Goal: Task Accomplishment & Management: Use online tool/utility

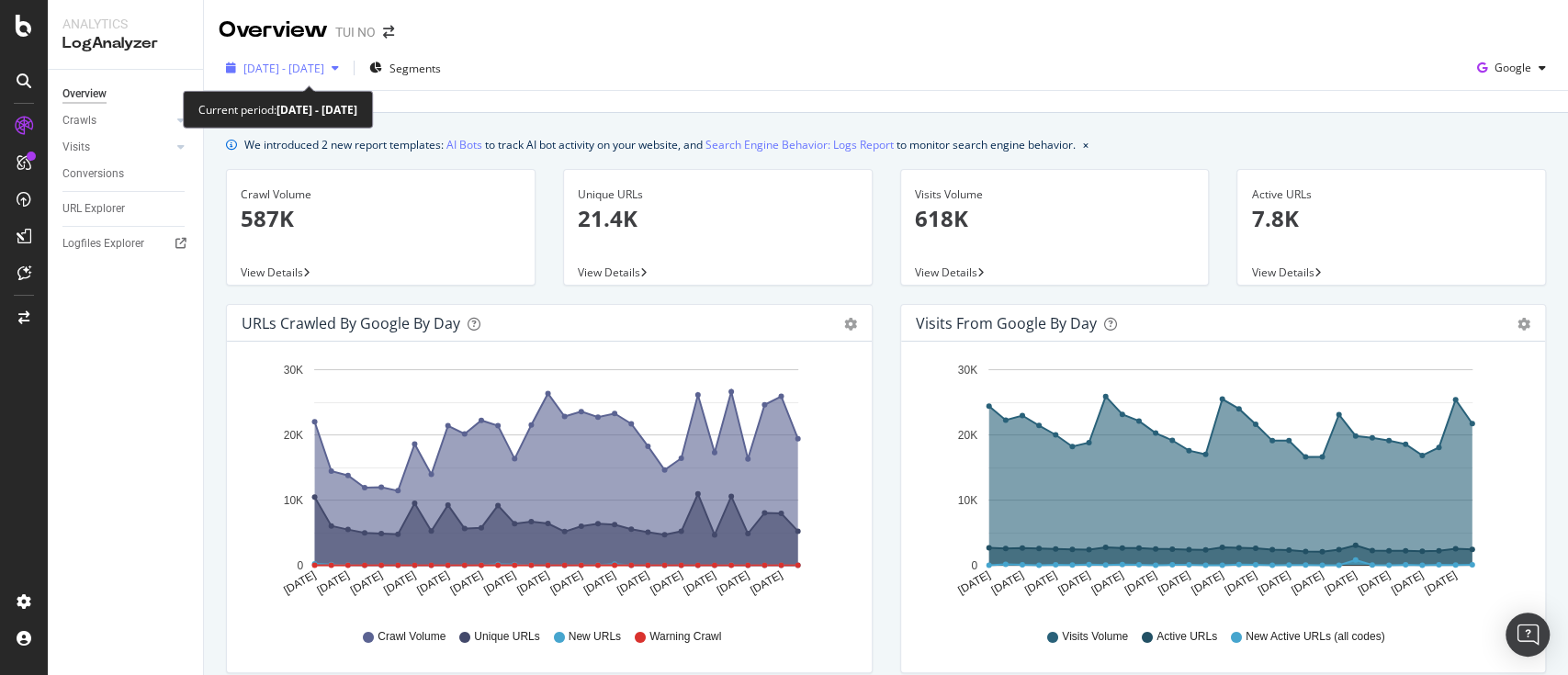
click at [281, 73] on span "2025 Aug. 17th - Sep. 15th" at bounding box center [283, 68] width 81 height 16
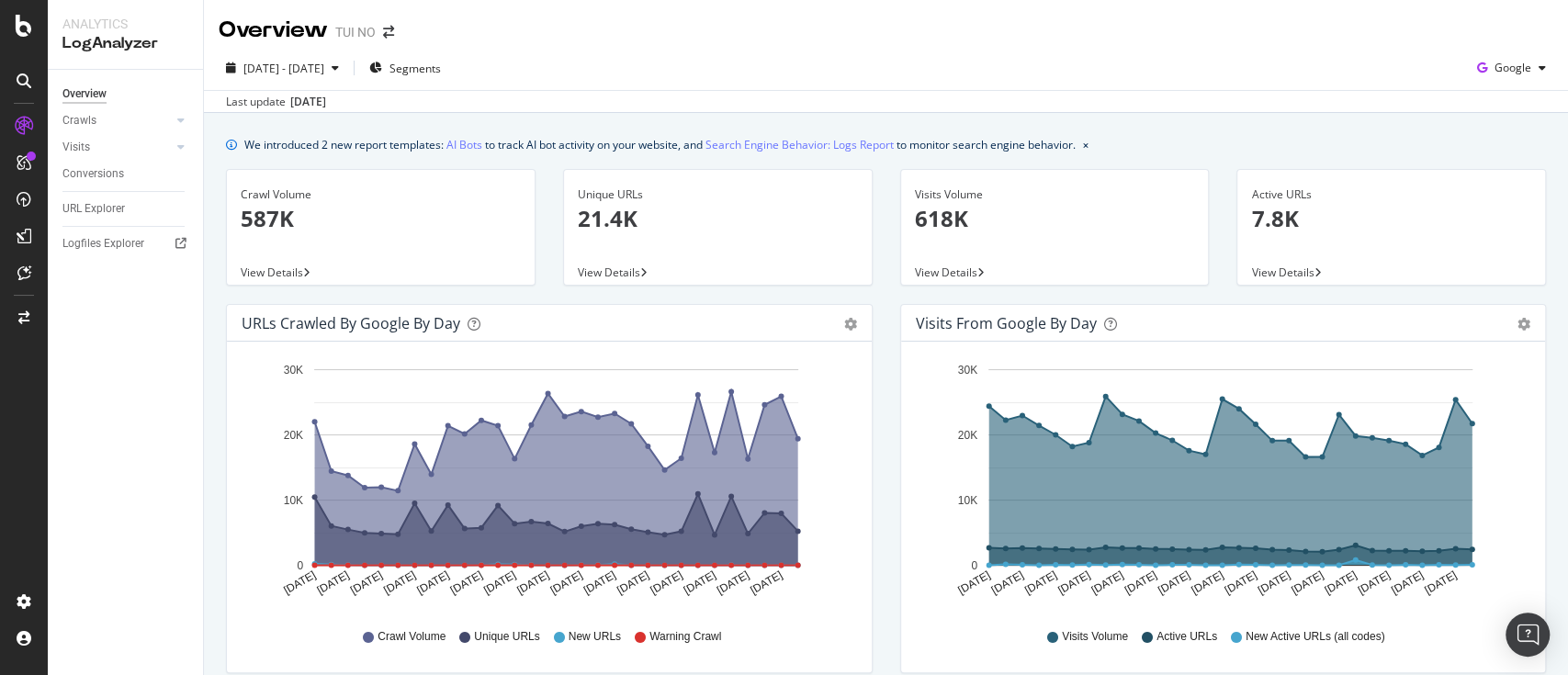
click at [649, 35] on div "Overview TUI NO" at bounding box center [886, 23] width 1364 height 46
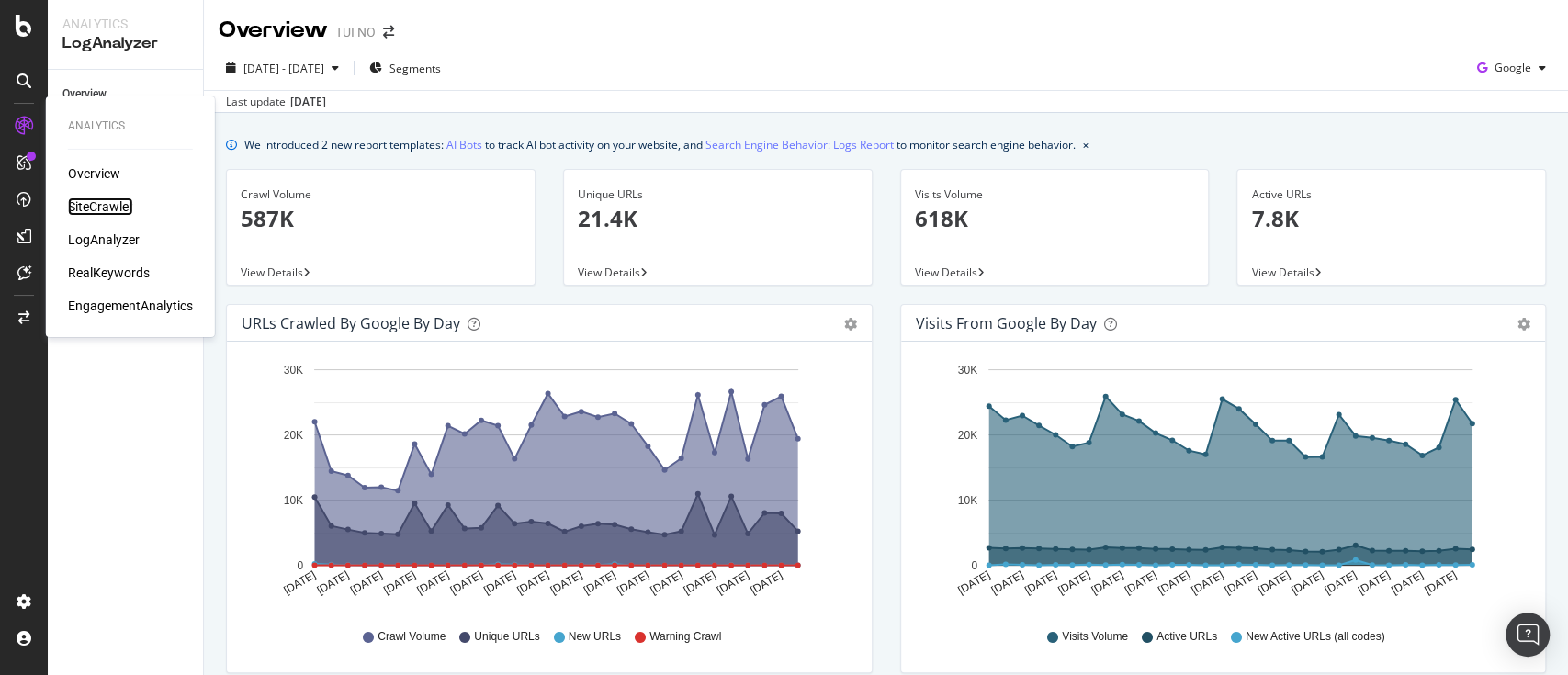
click at [108, 202] on div "SiteCrawler" at bounding box center [100, 206] width 65 height 19
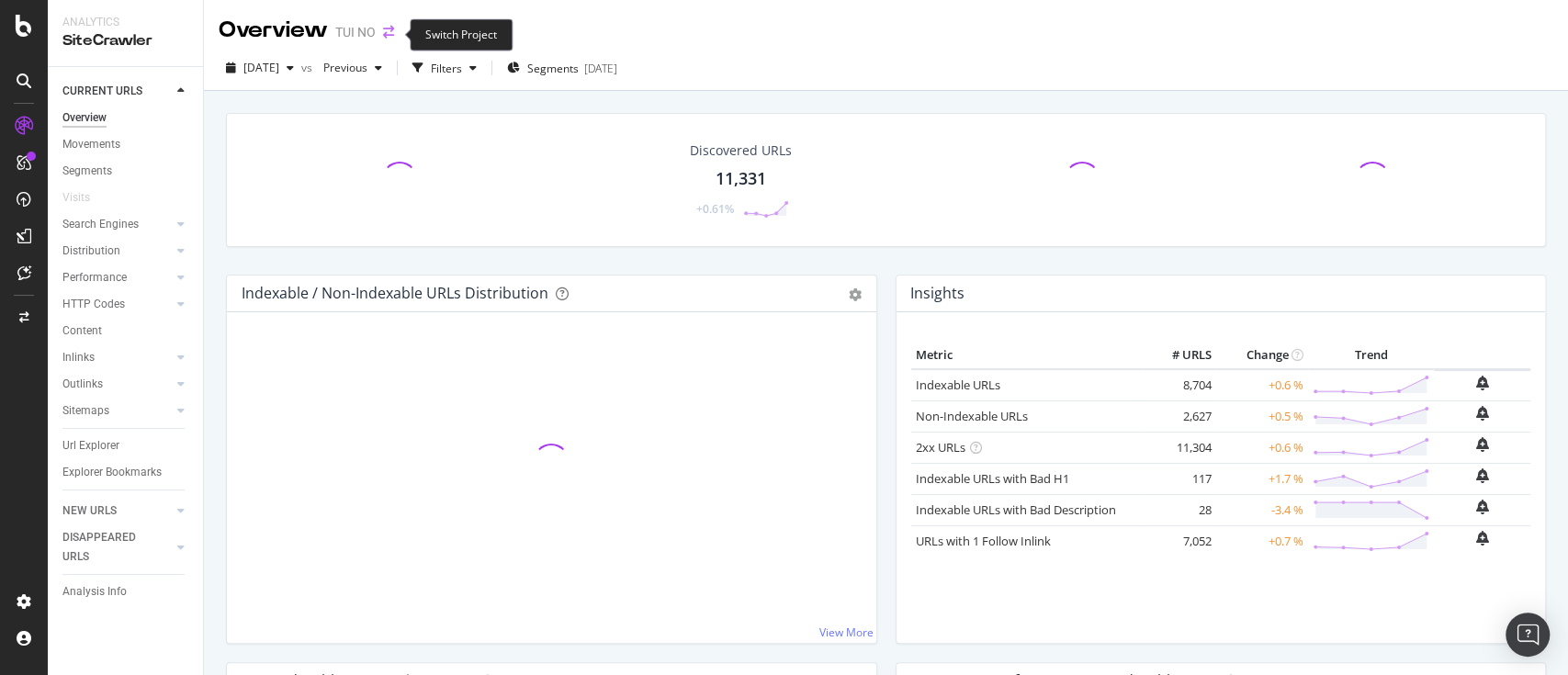
click at [385, 37] on icon "arrow-right-arrow-left" at bounding box center [389, 32] width 11 height 13
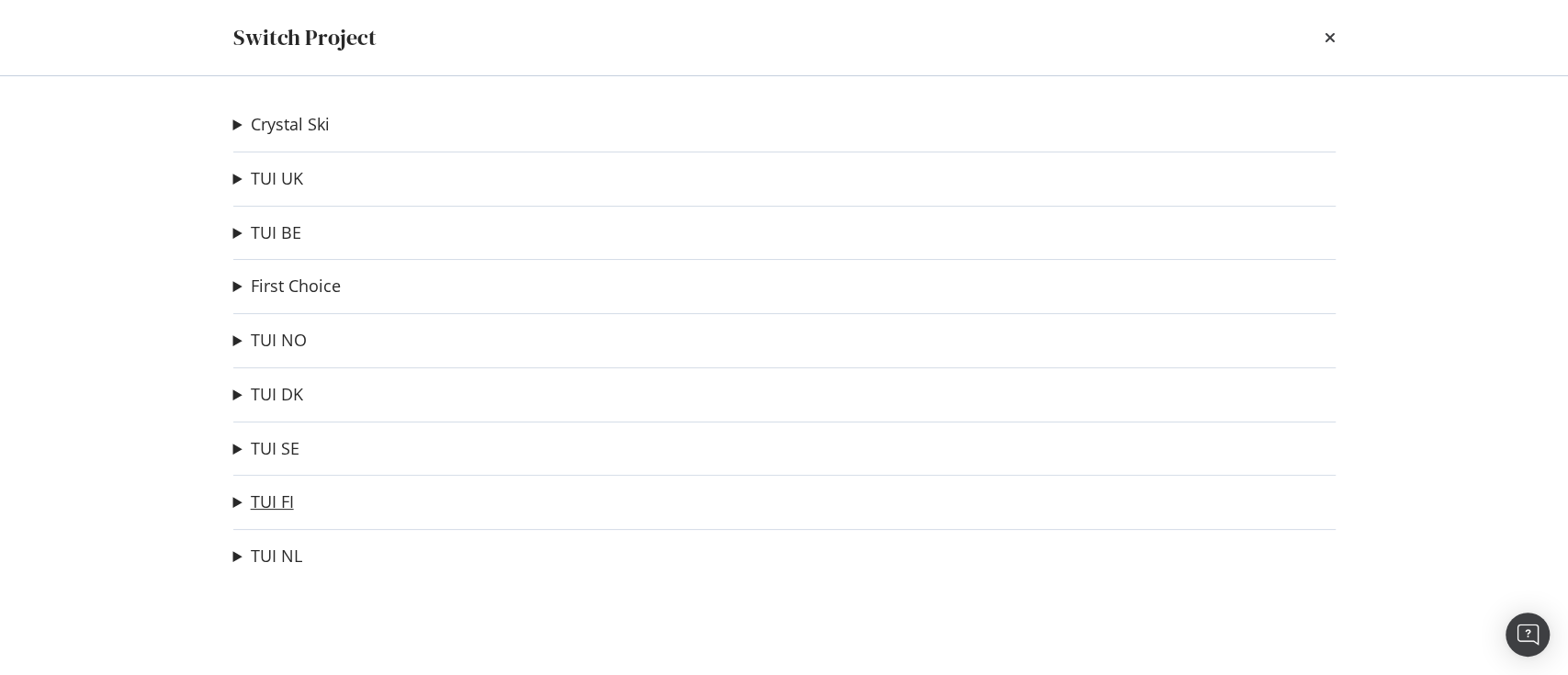
click at [269, 511] on link "TUI FI" at bounding box center [272, 502] width 44 height 19
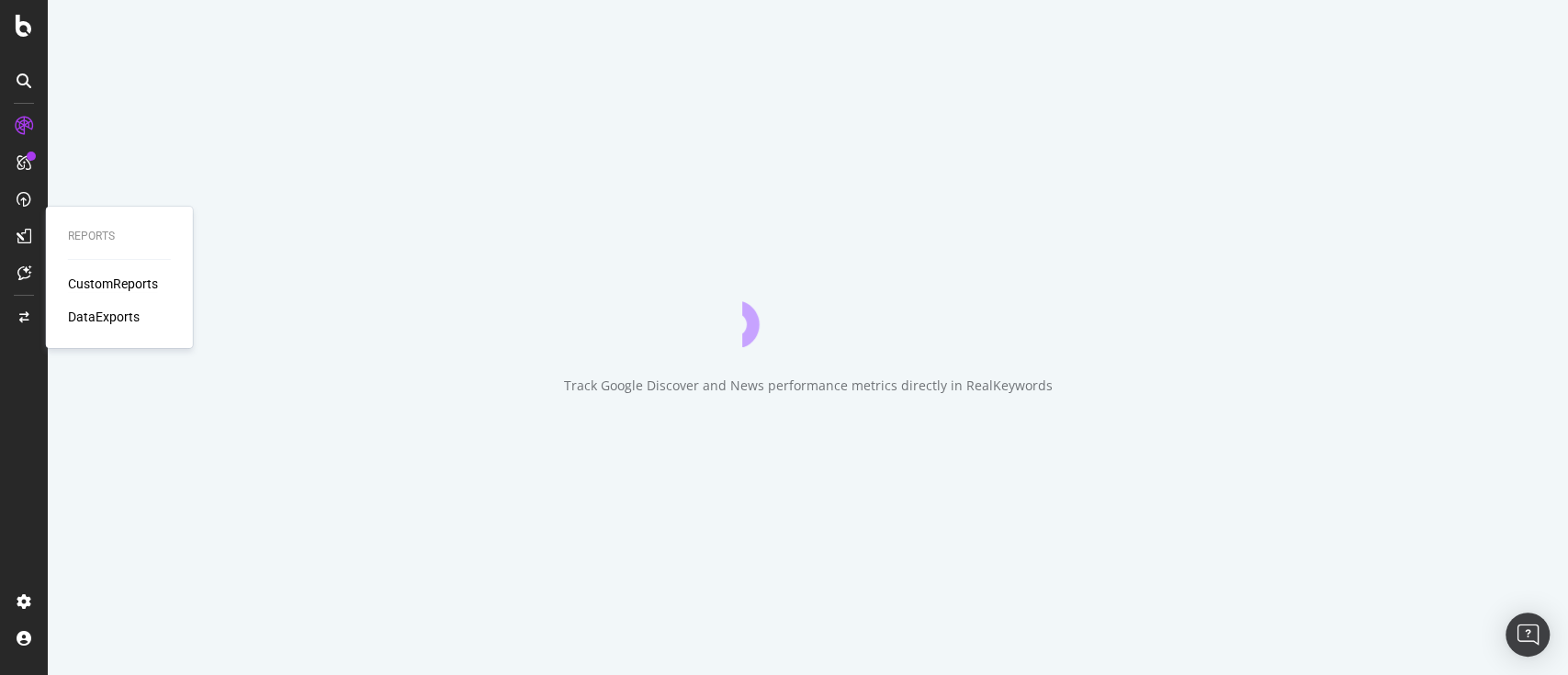
click at [90, 279] on div "CustomReports" at bounding box center [112, 284] width 90 height 19
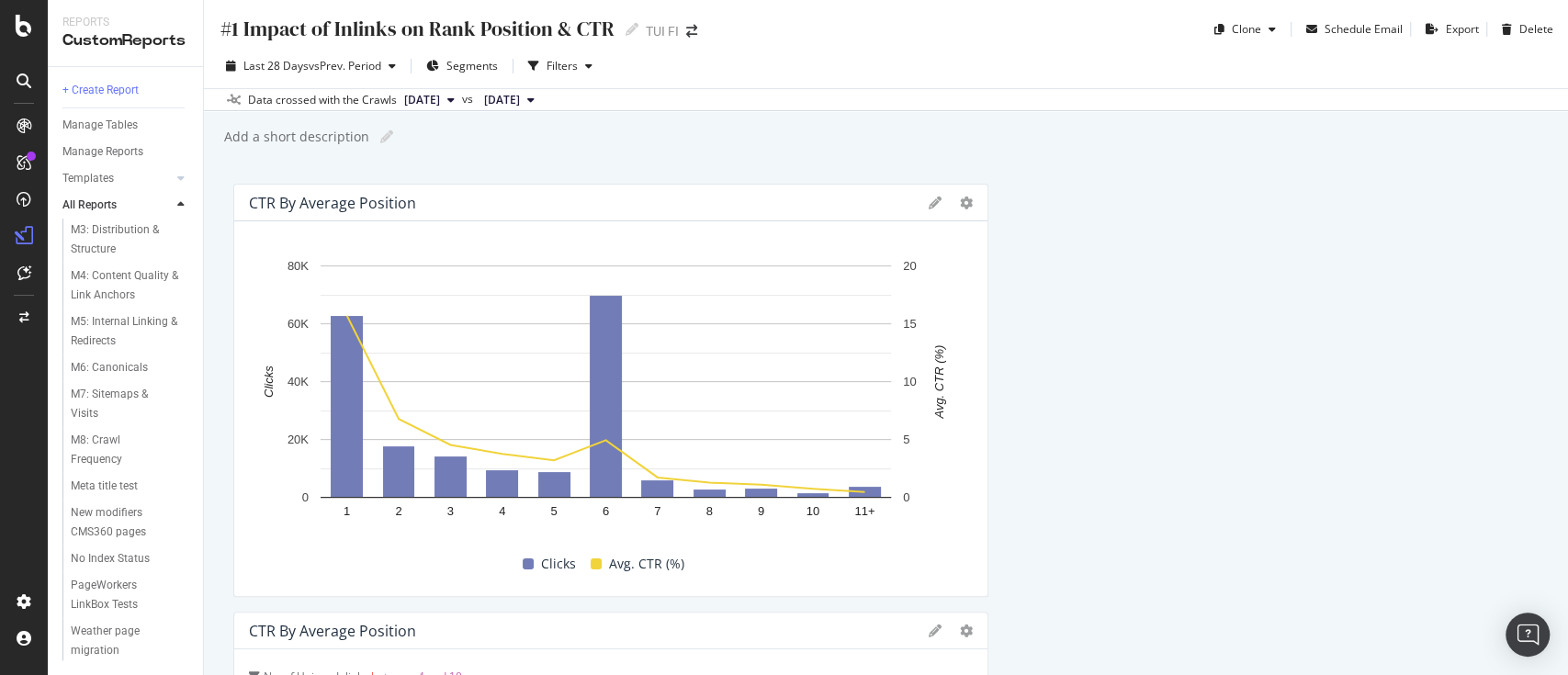
scroll to position [1272, 0]
click at [104, 635] on div "Weather page migration" at bounding box center [122, 642] width 104 height 39
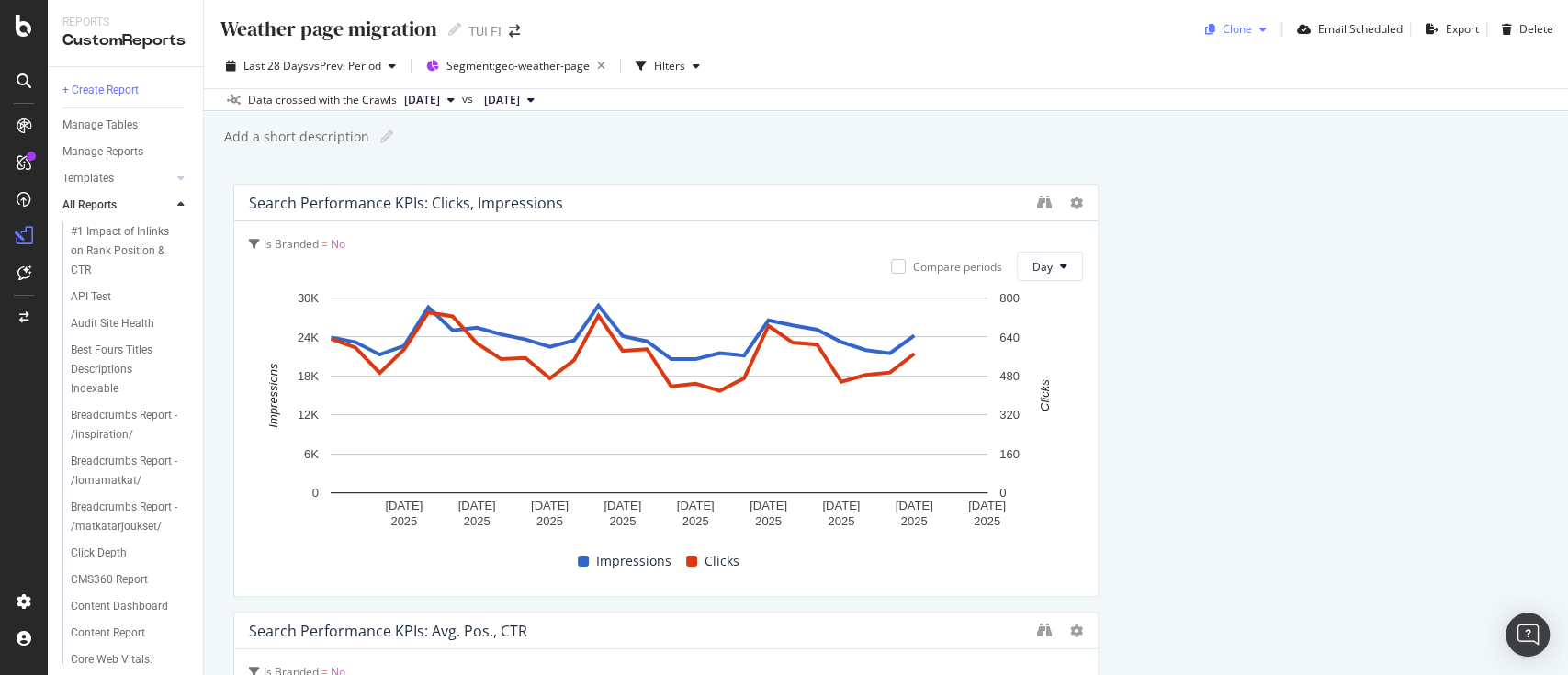
click at [1228, 27] on div "Clone" at bounding box center [1238, 29] width 30 height 16
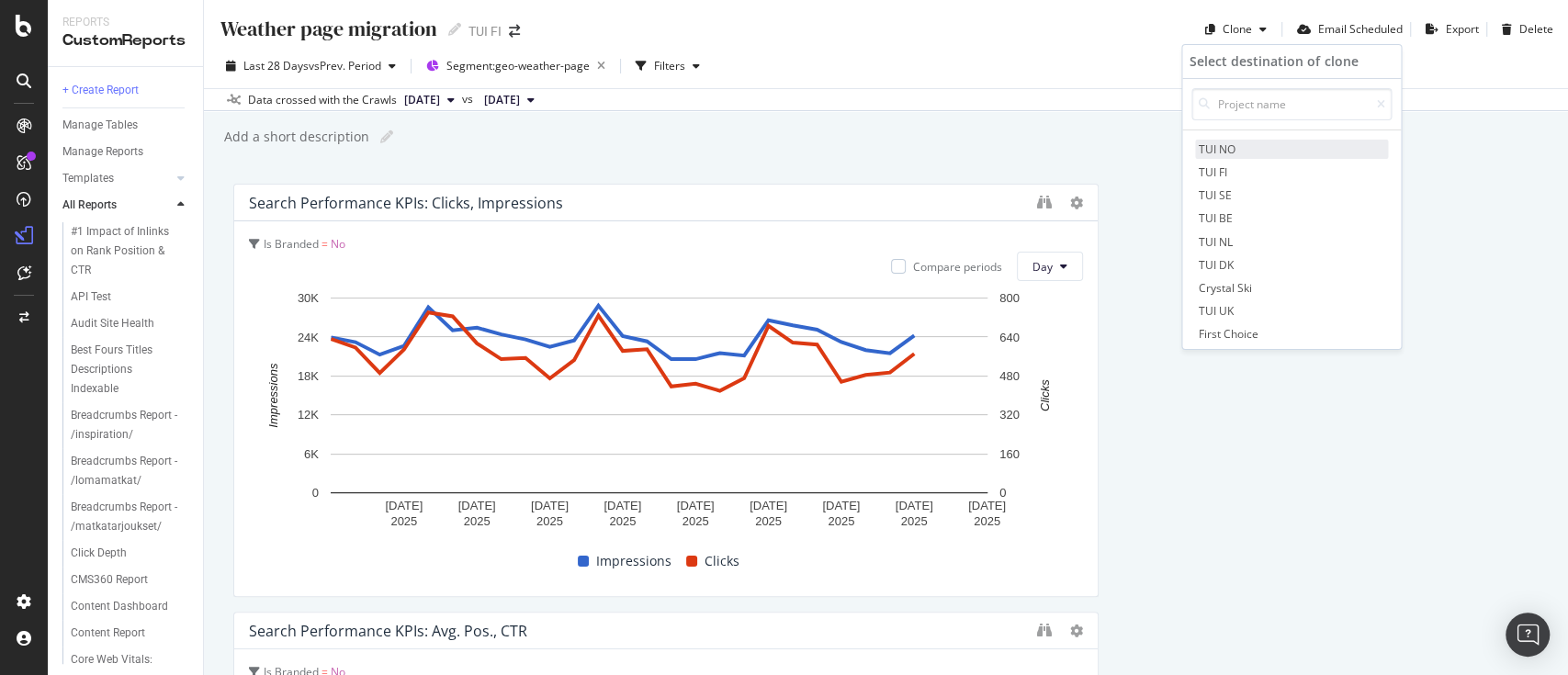
click at [1216, 147] on span "TUI NO" at bounding box center [1291, 149] width 193 height 19
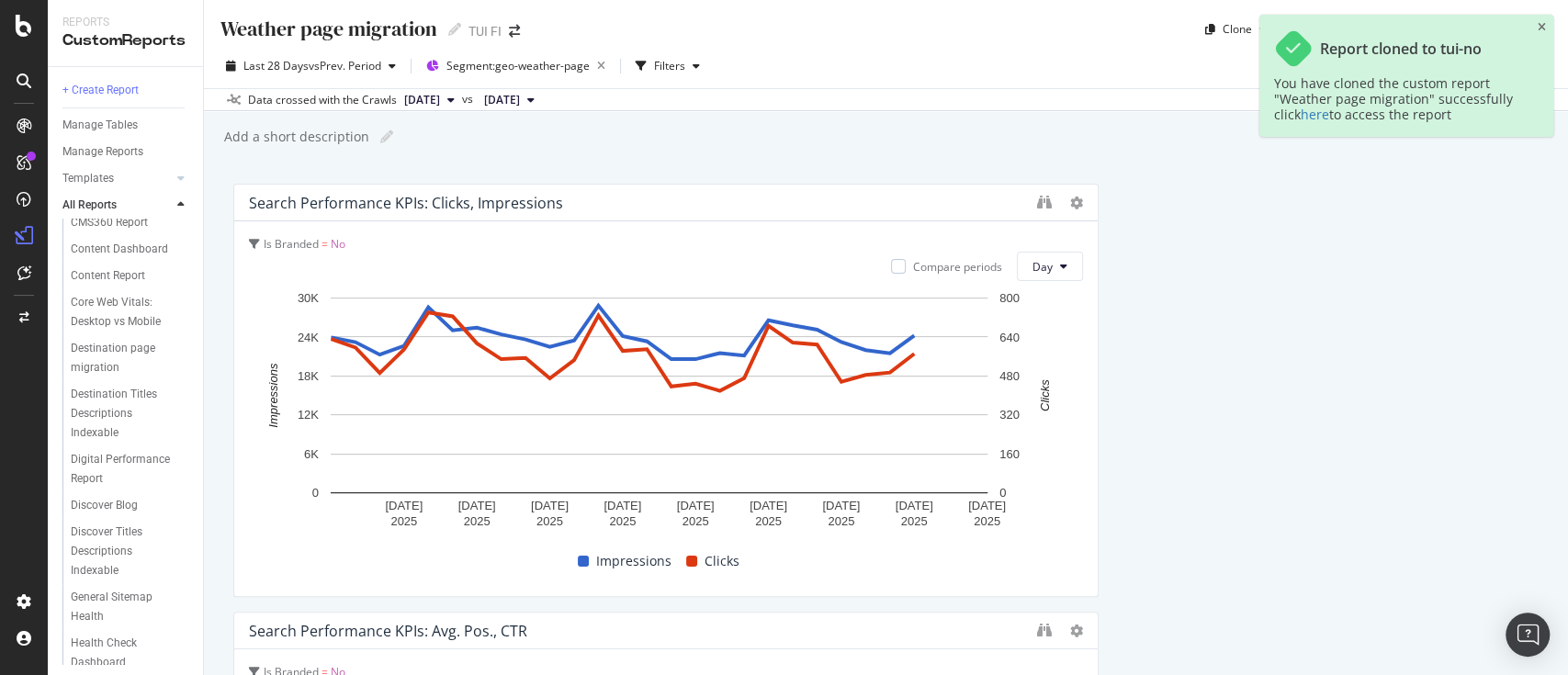
scroll to position [360, 0]
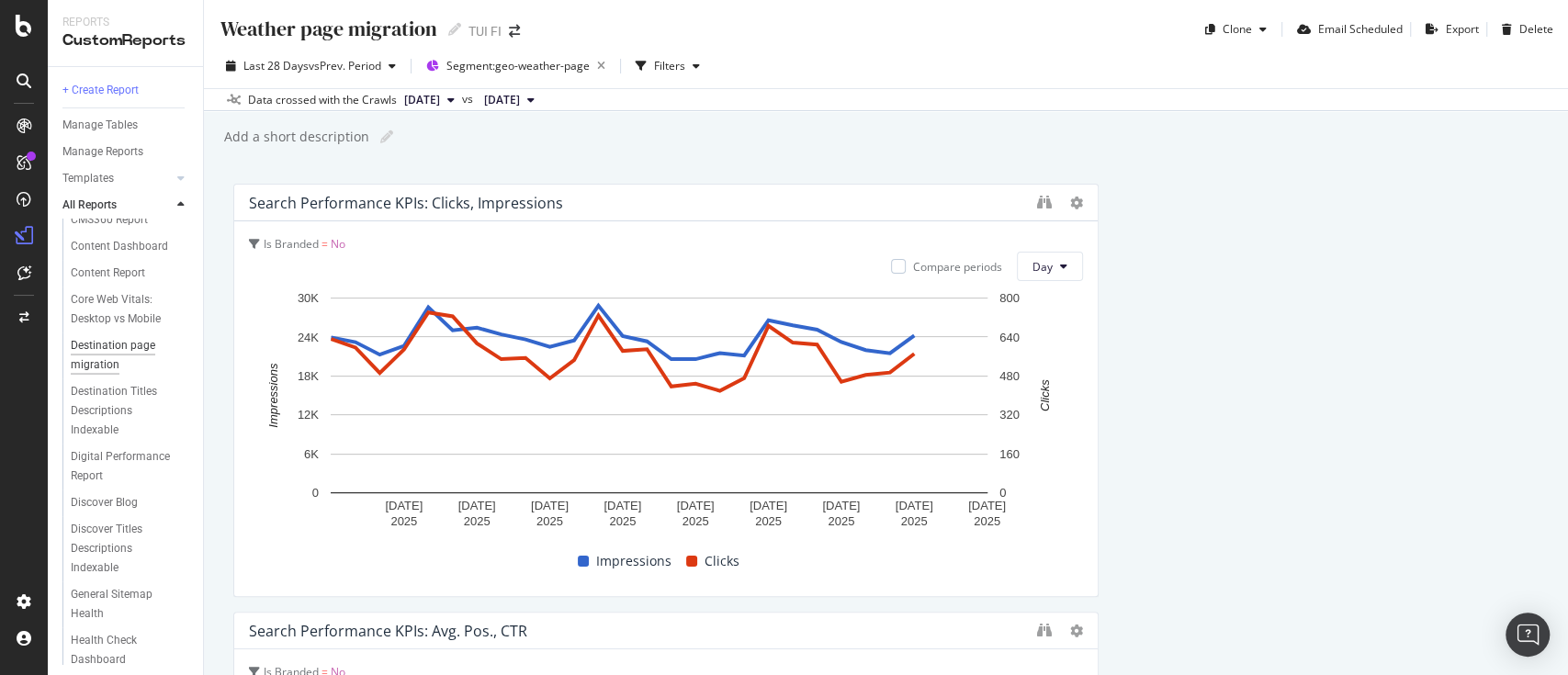
click at [116, 375] on div "Destination page migration" at bounding box center [123, 356] width 106 height 39
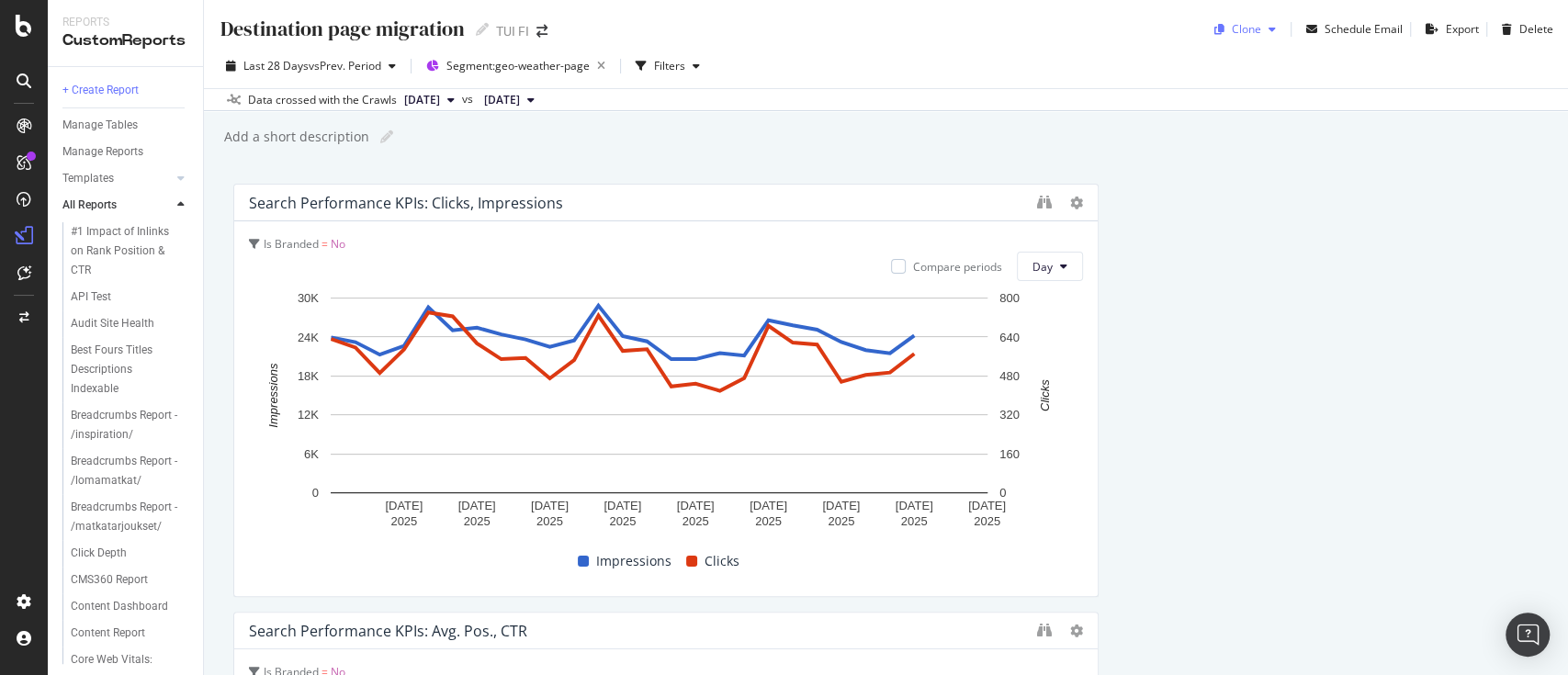
click at [1232, 34] on div "Clone" at bounding box center [1247, 29] width 30 height 16
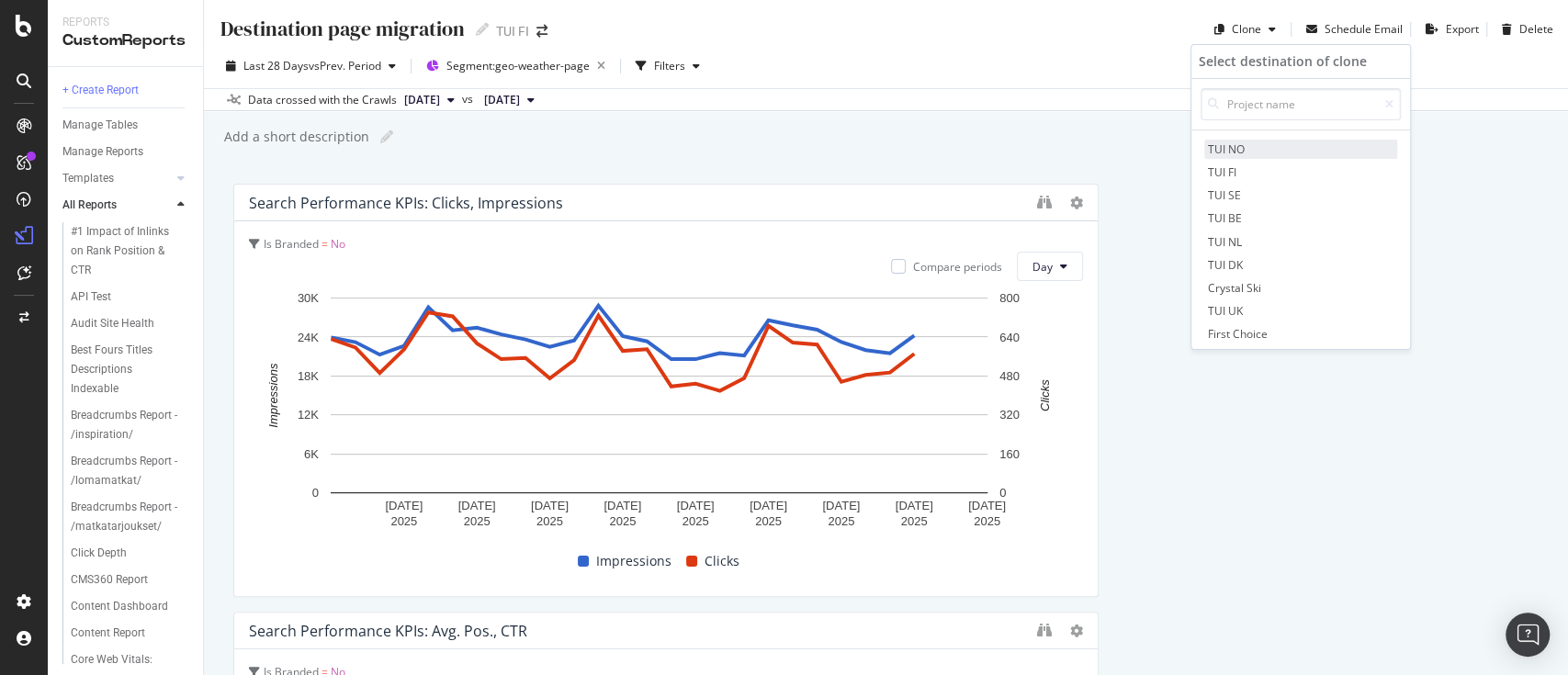
click at [1224, 147] on span "TUI NO" at bounding box center [1300, 149] width 193 height 19
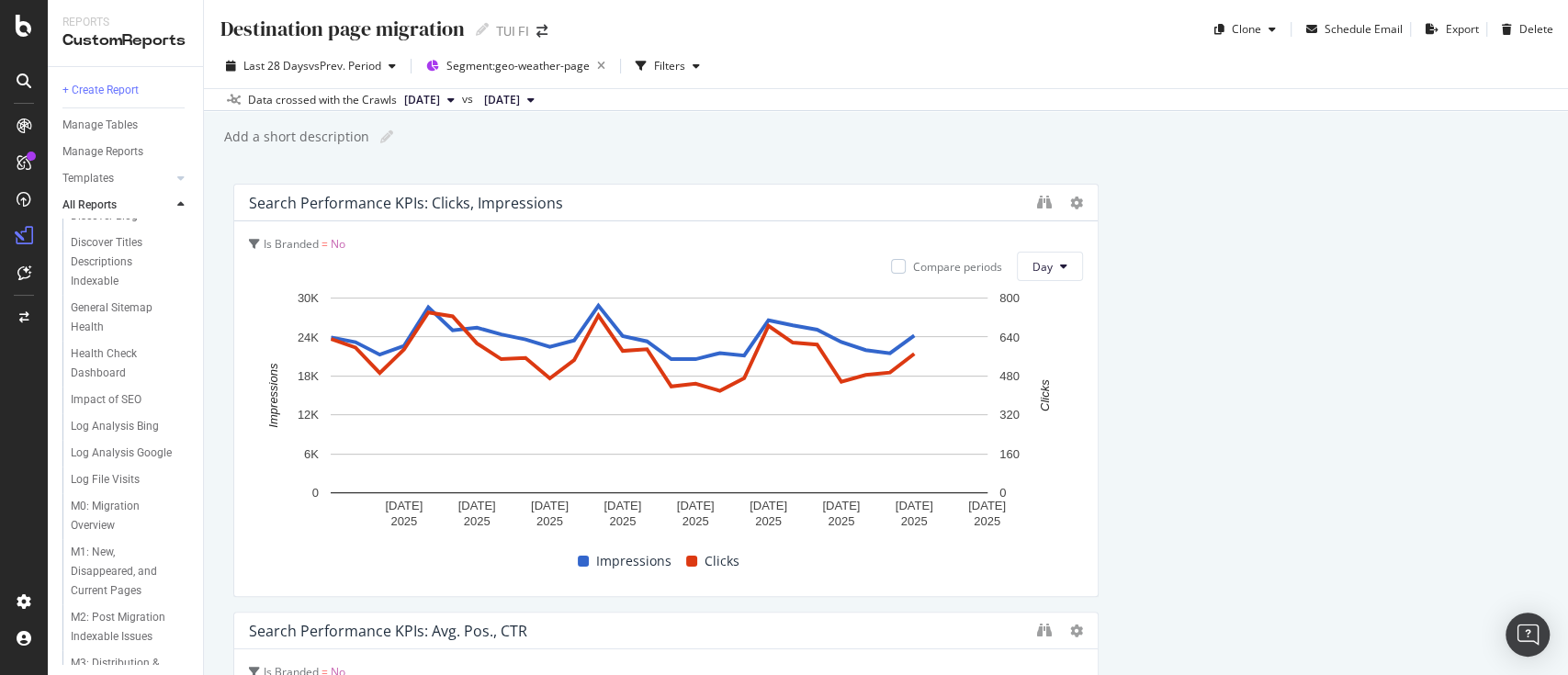
scroll to position [644, 0]
click at [100, 414] on div "Impact of SEO" at bounding box center [106, 404] width 70 height 19
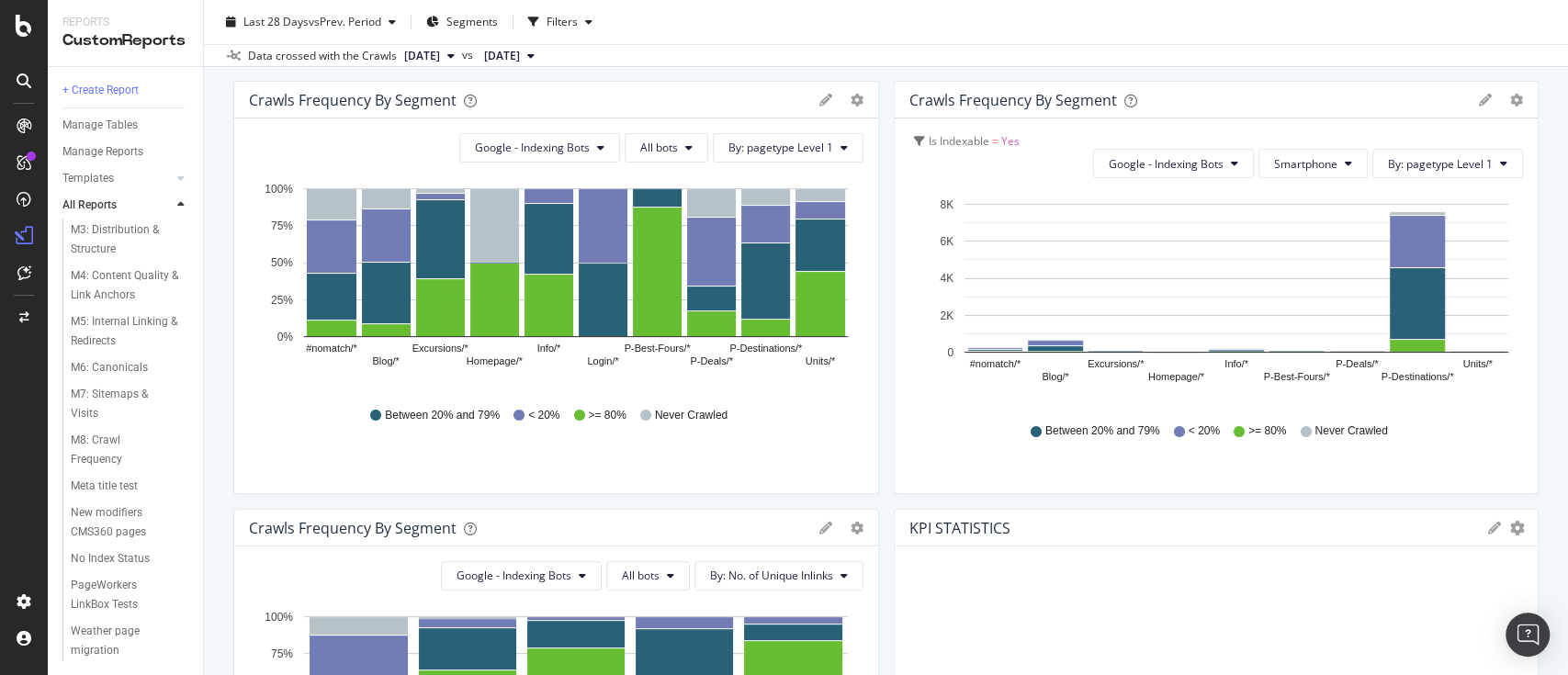
scroll to position [1272, 0]
click at [106, 637] on div "Weather page migration" at bounding box center [122, 642] width 104 height 39
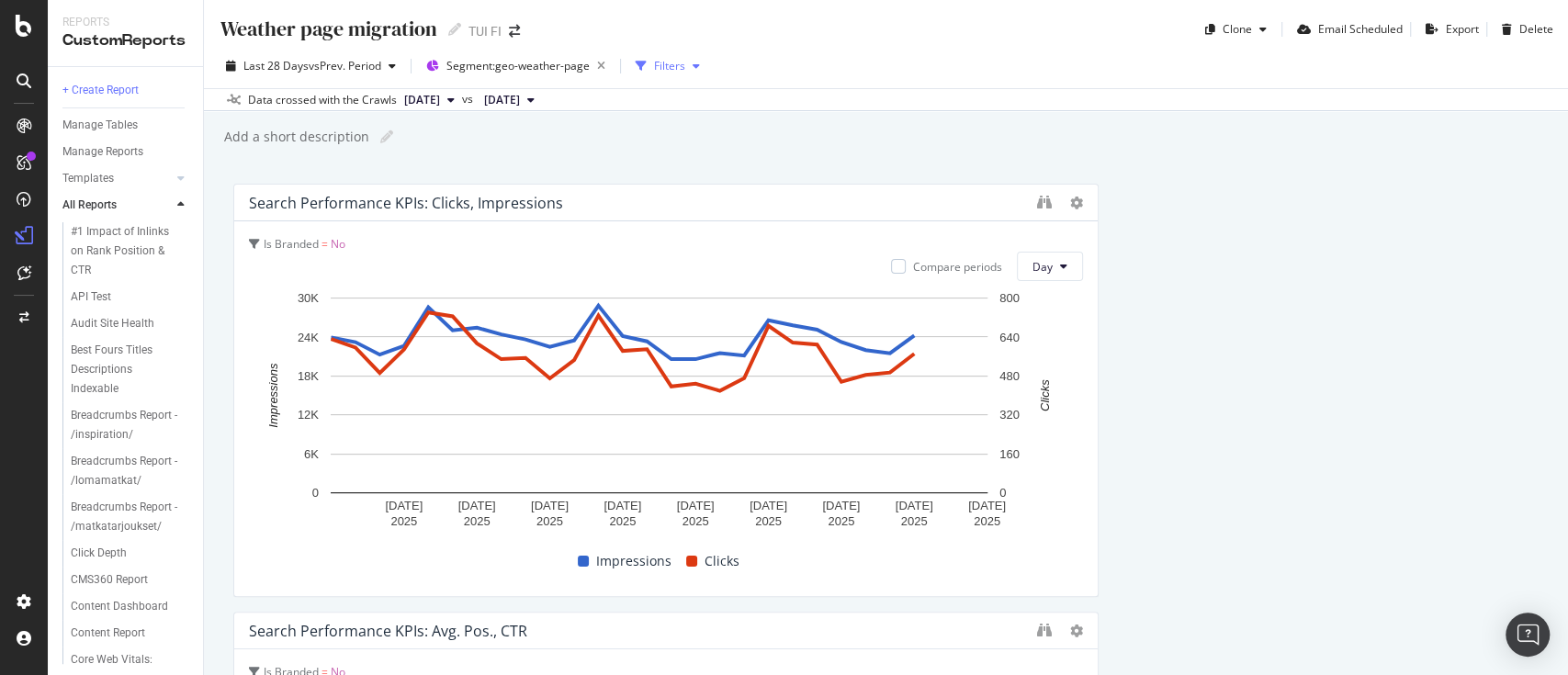
click at [667, 60] on div "Filters" at bounding box center [670, 66] width 31 height 16
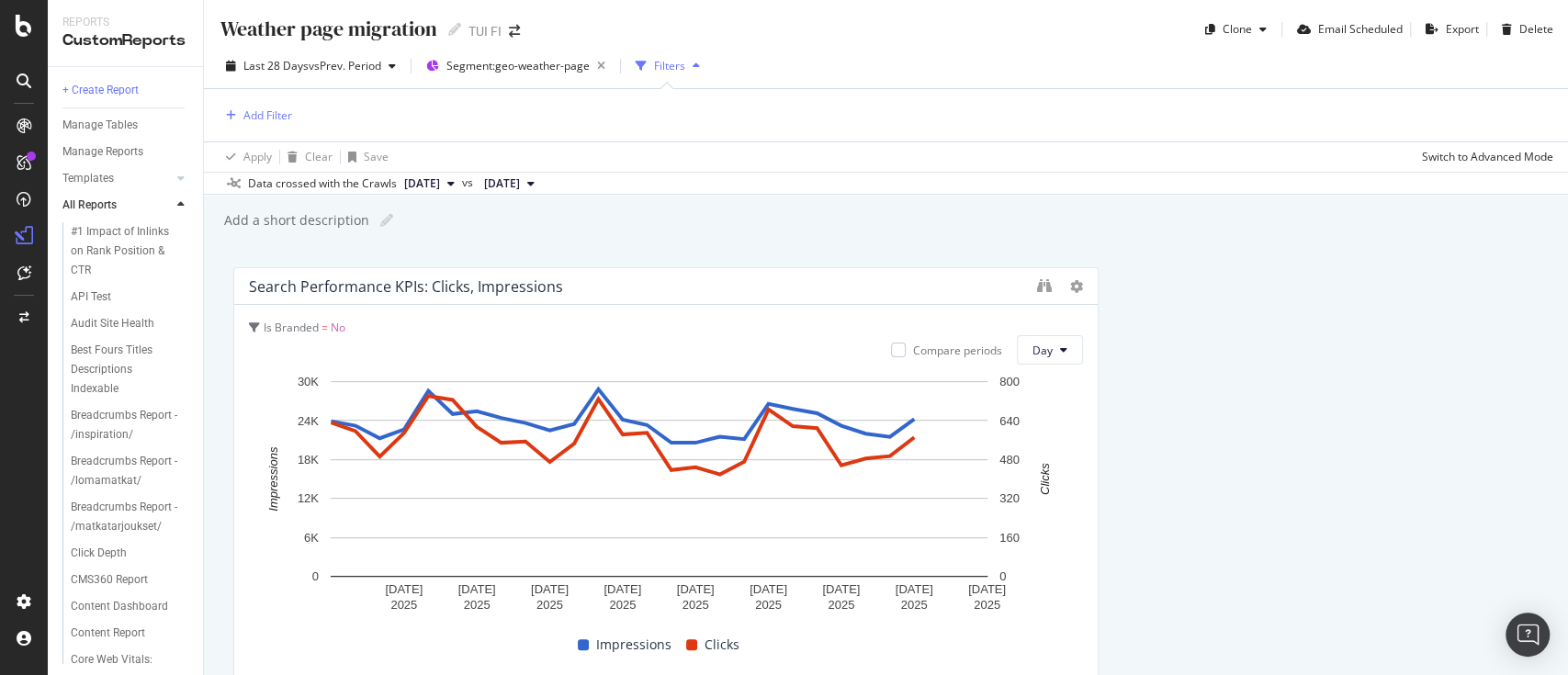
click at [667, 60] on div "Filters" at bounding box center [670, 66] width 31 height 16
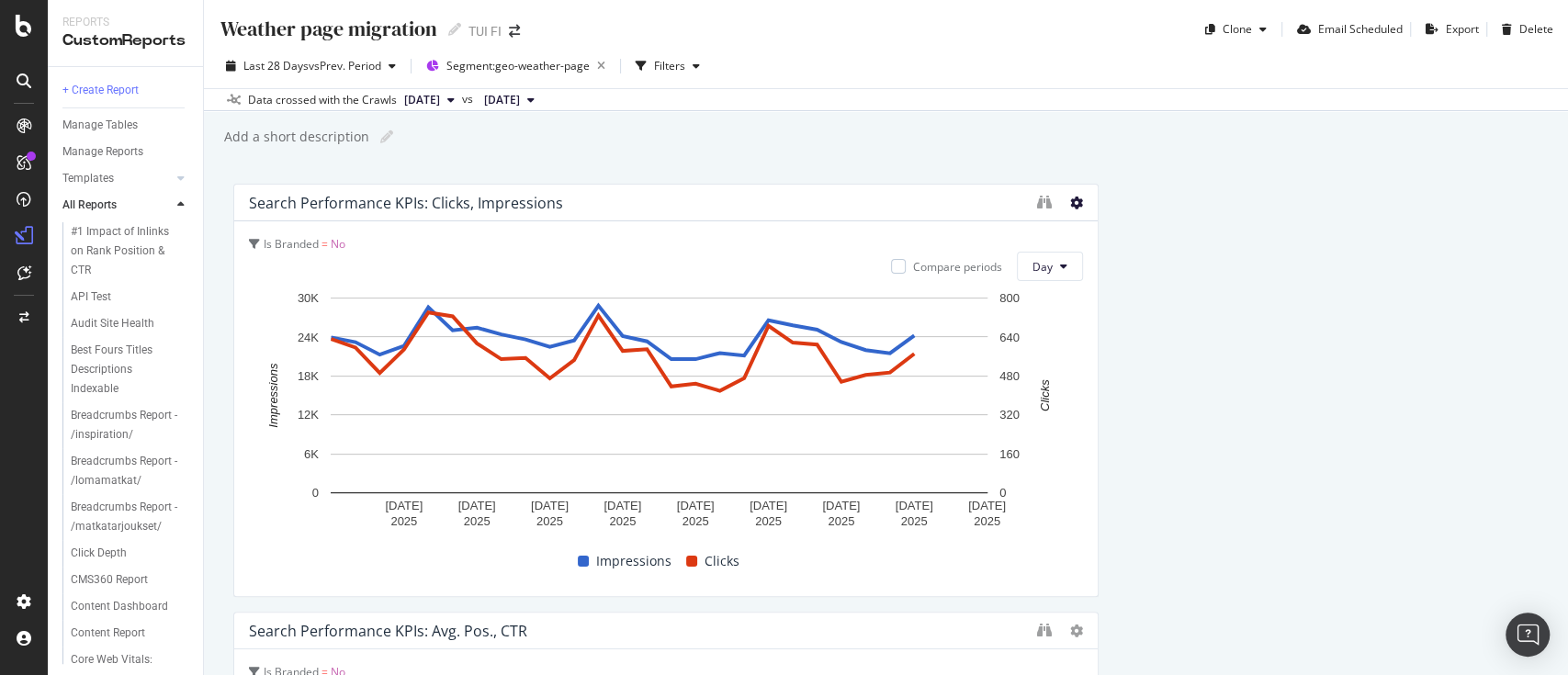
click at [1070, 202] on icon at bounding box center [1076, 203] width 13 height 13
click at [1282, 176] on div "Weather page migration Weather page migration TUI FI Clone Email Scheduled Expo…" at bounding box center [886, 337] width 1364 height 675
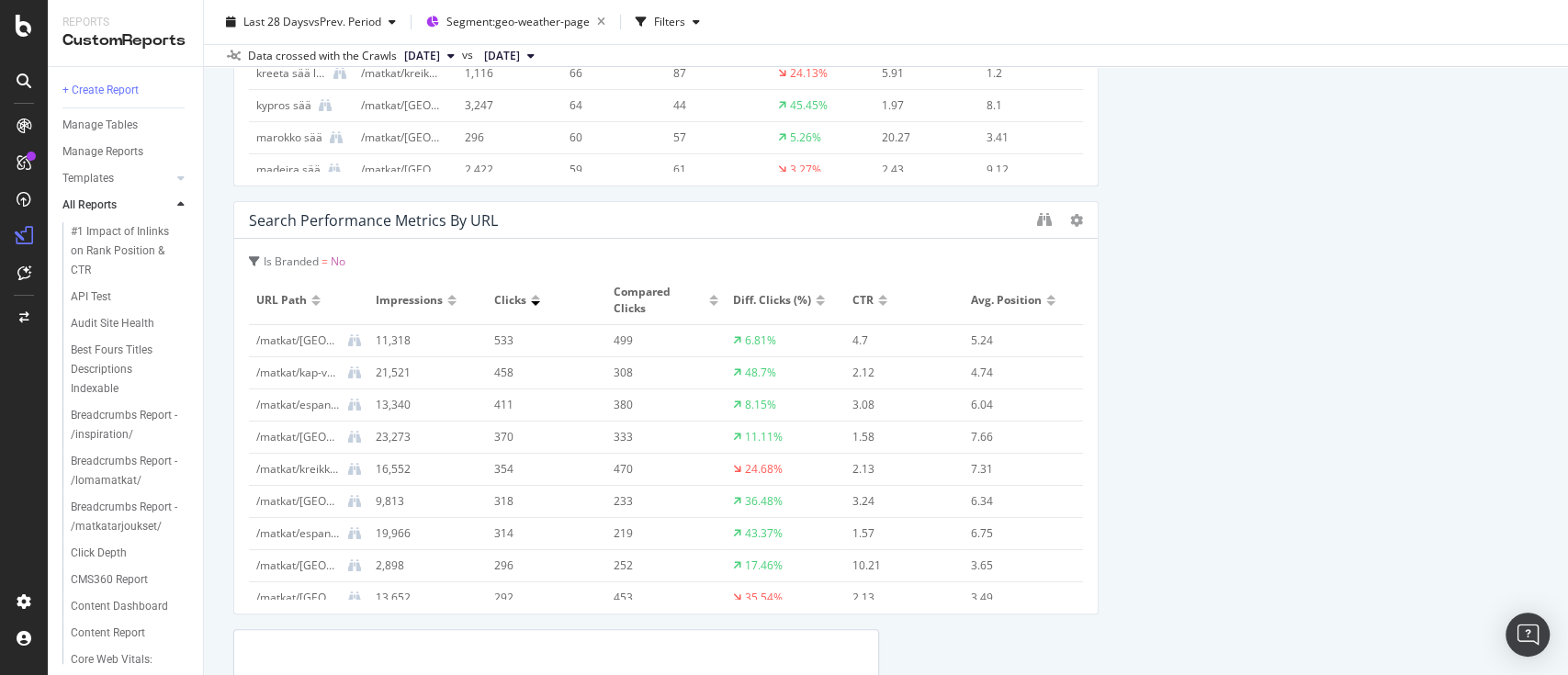
scroll to position [4663, 0]
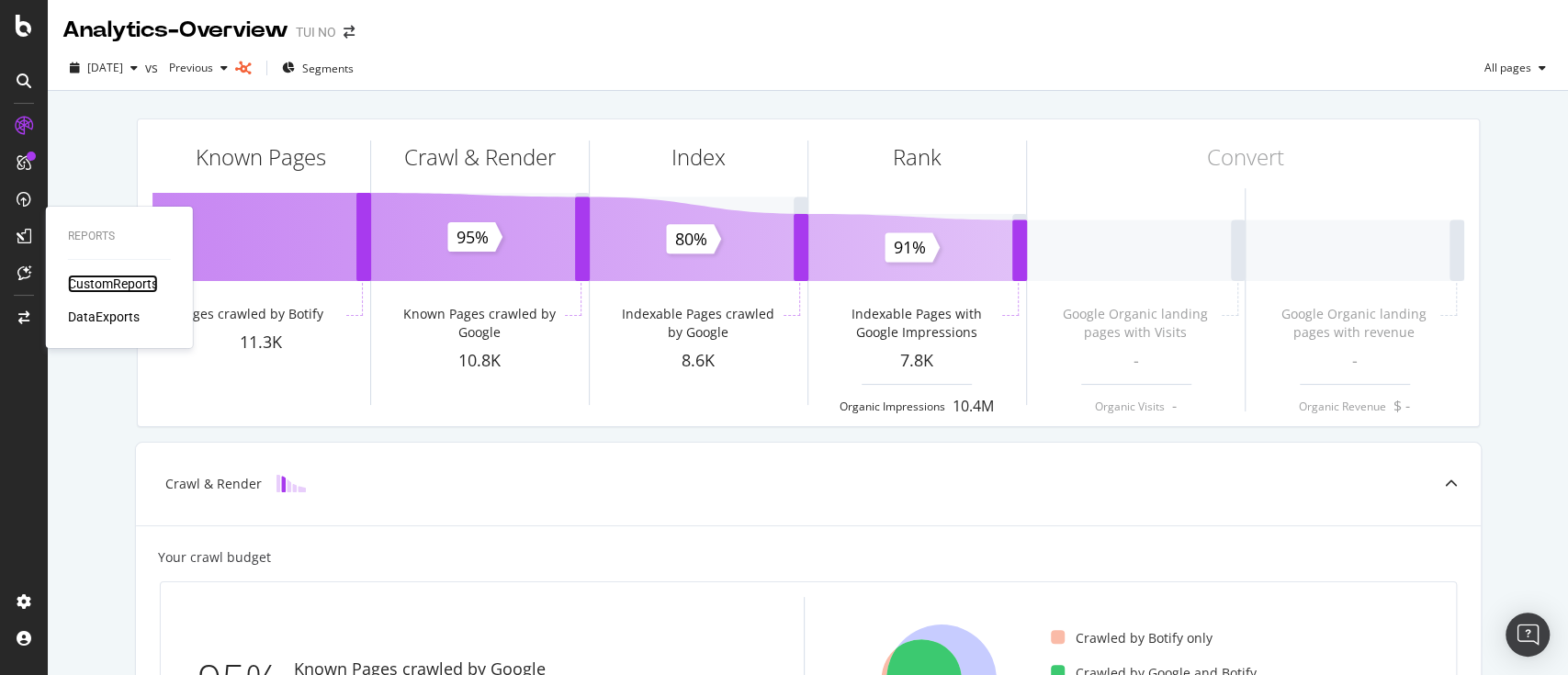
click at [108, 283] on div "CustomReports" at bounding box center [112, 284] width 90 height 19
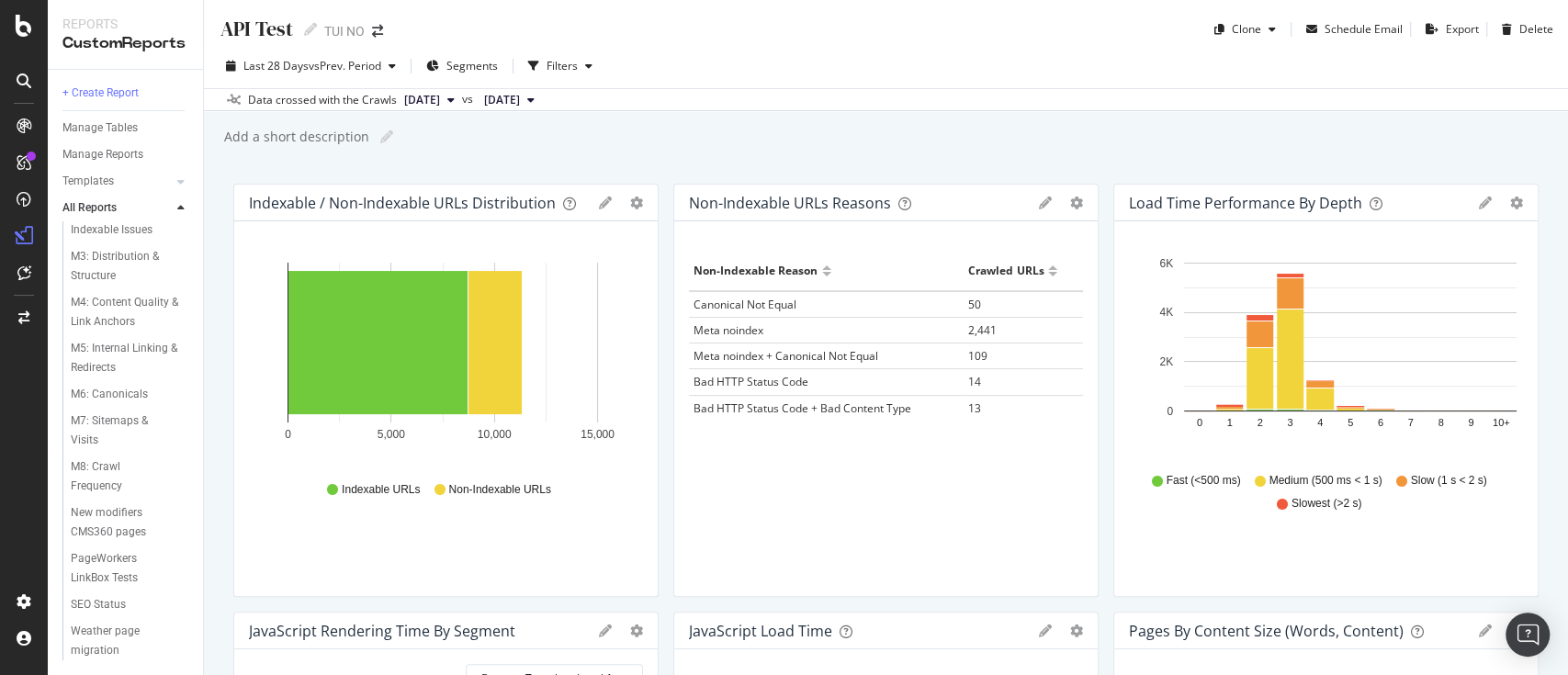
scroll to position [383, 0]
click at [122, 633] on div "Weather page migration" at bounding box center [122, 642] width 104 height 39
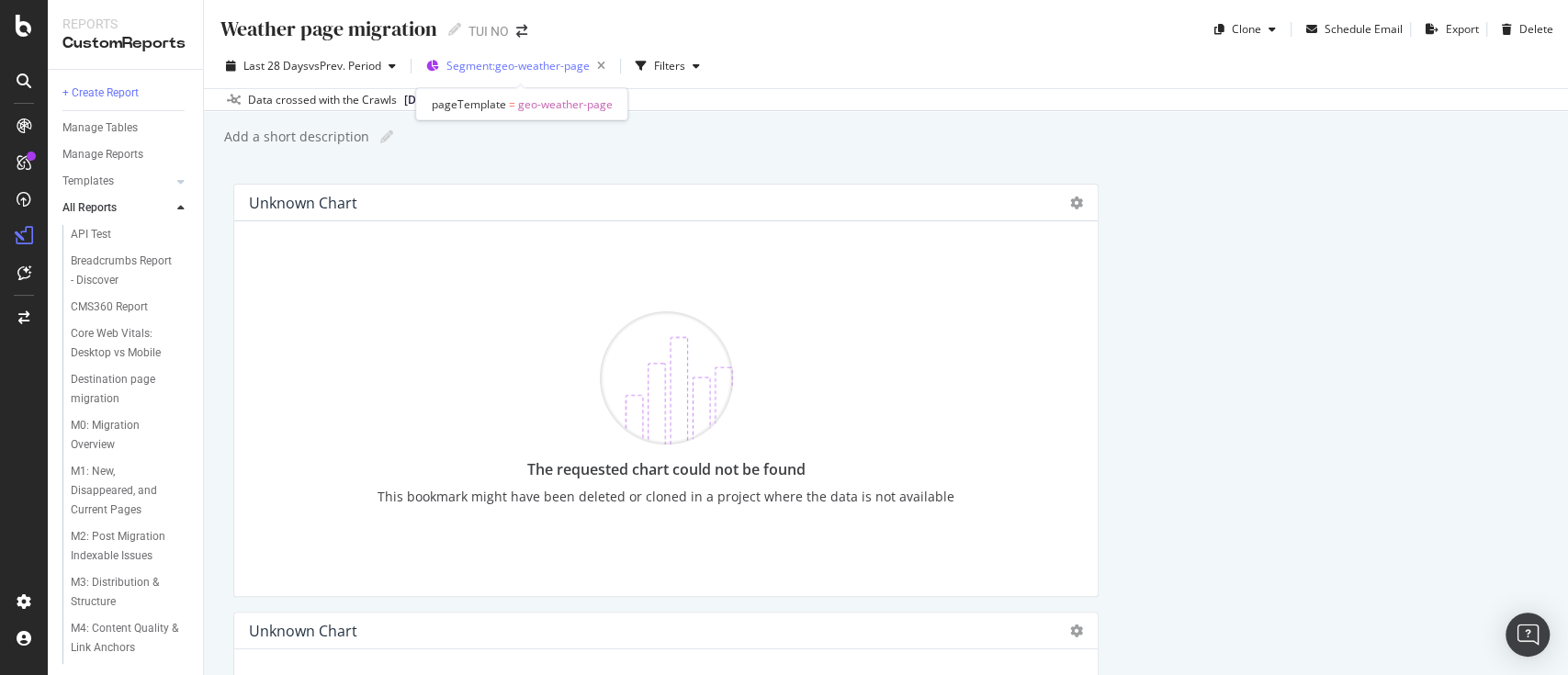
click at [541, 69] on span "Segment: geo-weather-page" at bounding box center [517, 66] width 143 height 16
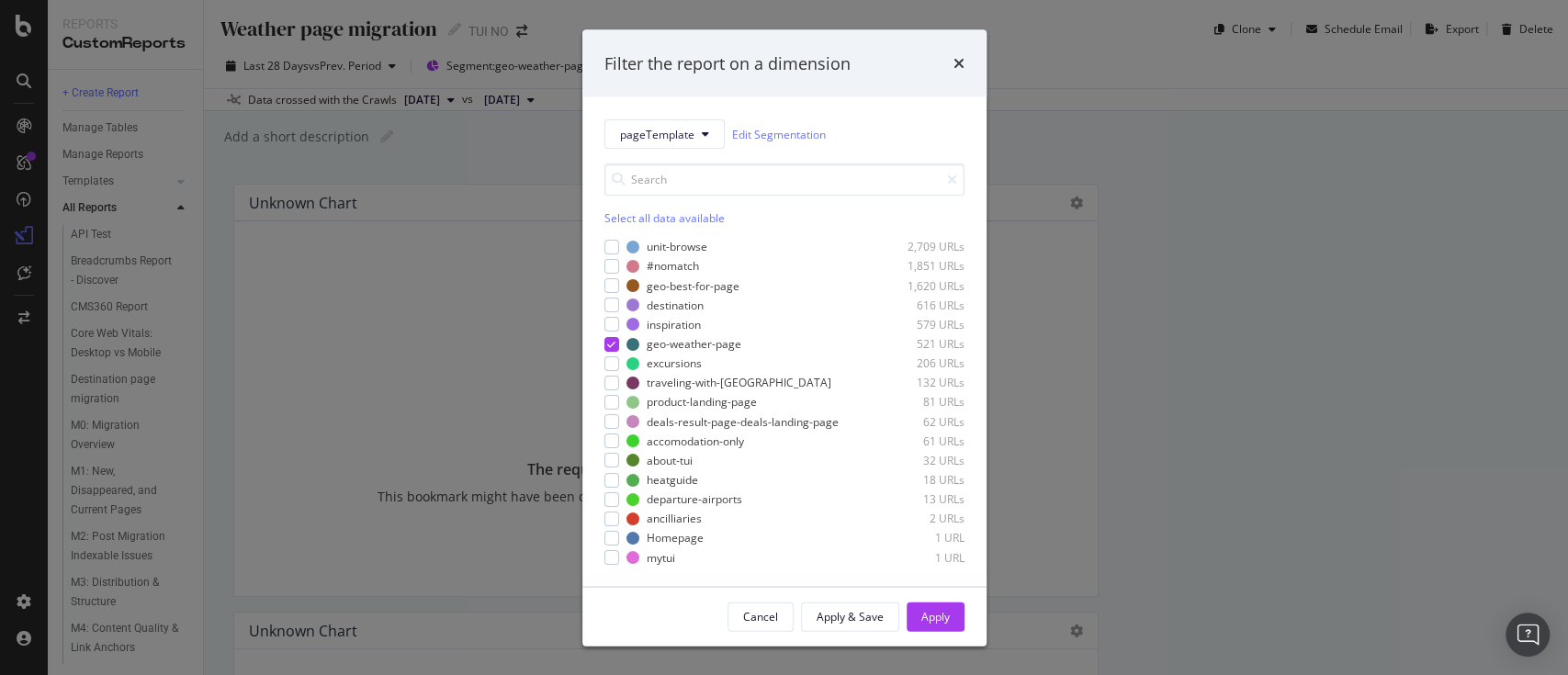
click at [1235, 385] on div "Filter the report on a dimension pageTemplate Edit Segmentation Select all data…" at bounding box center [784, 337] width 1568 height 675
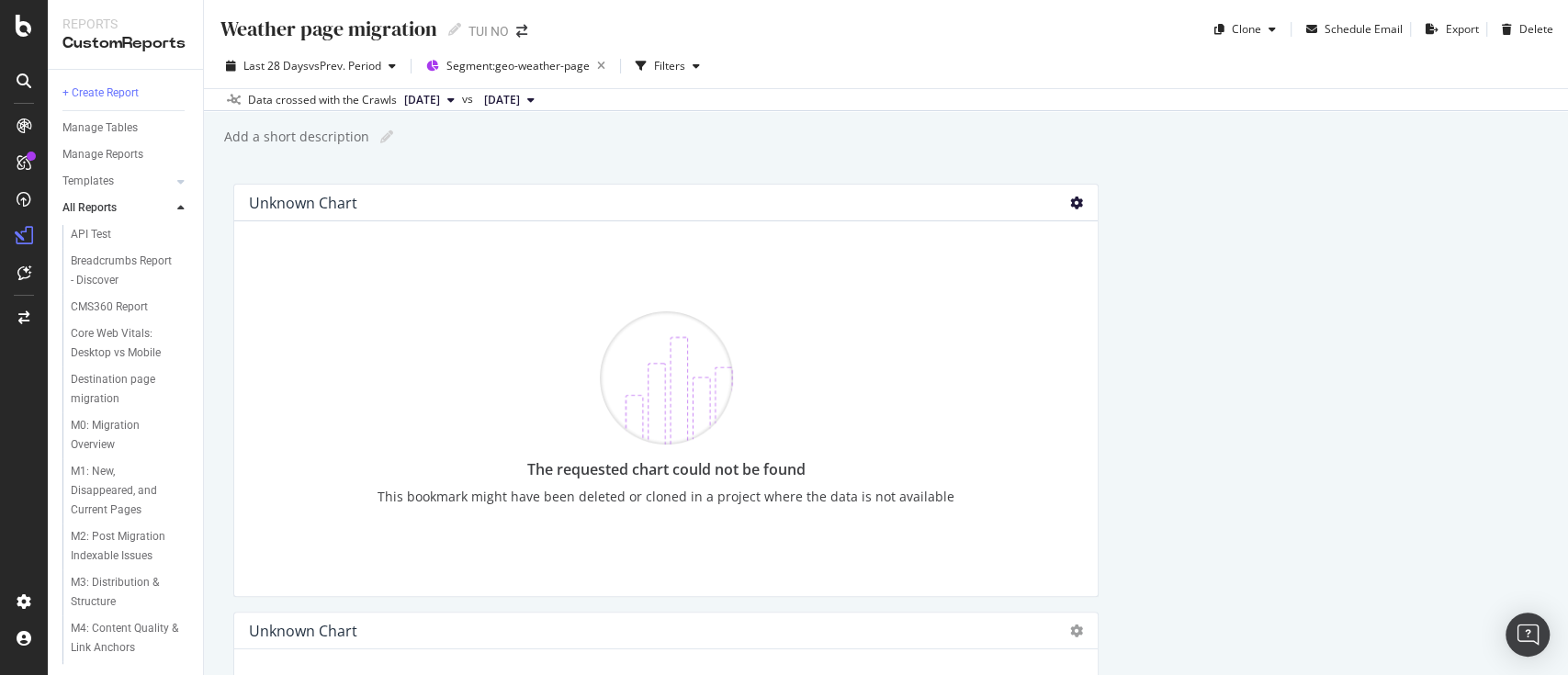
click at [1070, 203] on icon at bounding box center [1076, 203] width 13 height 13
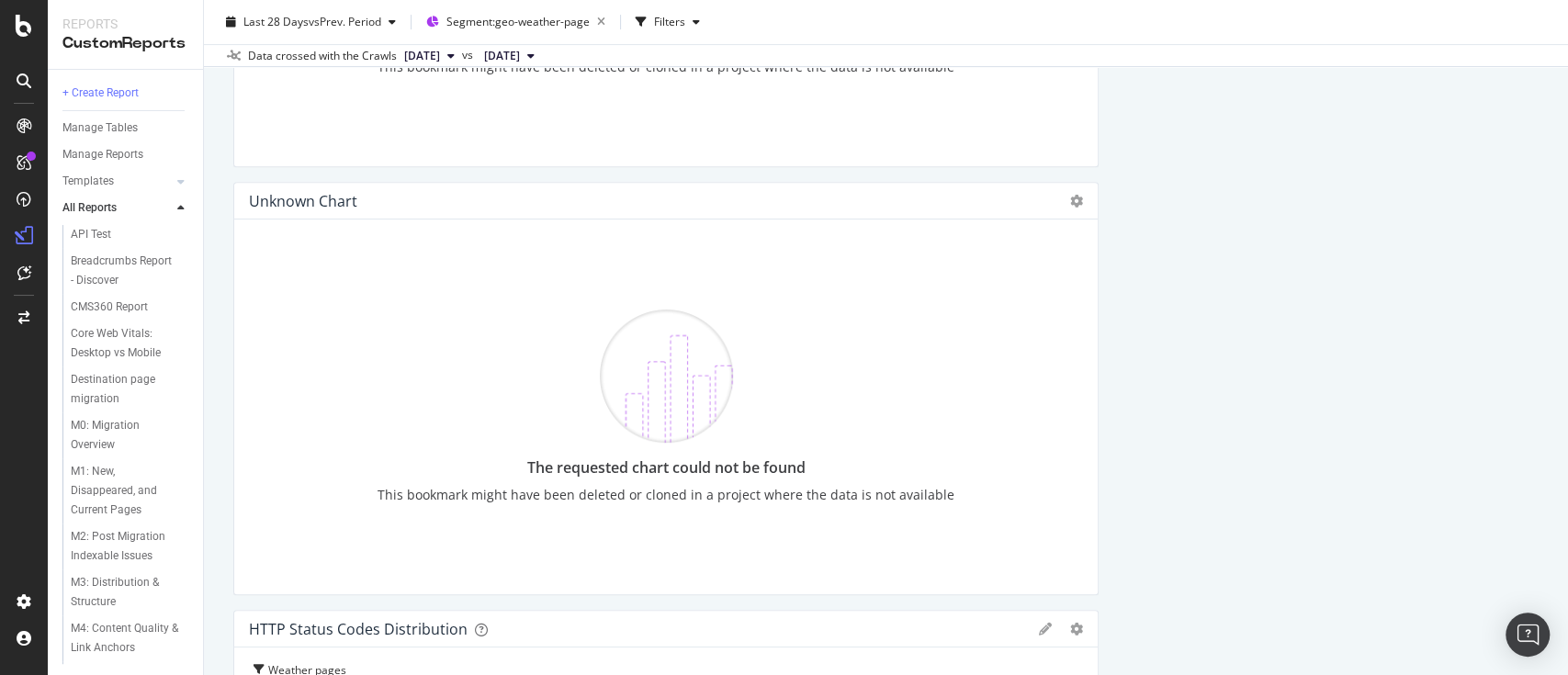
scroll to position [444, 0]
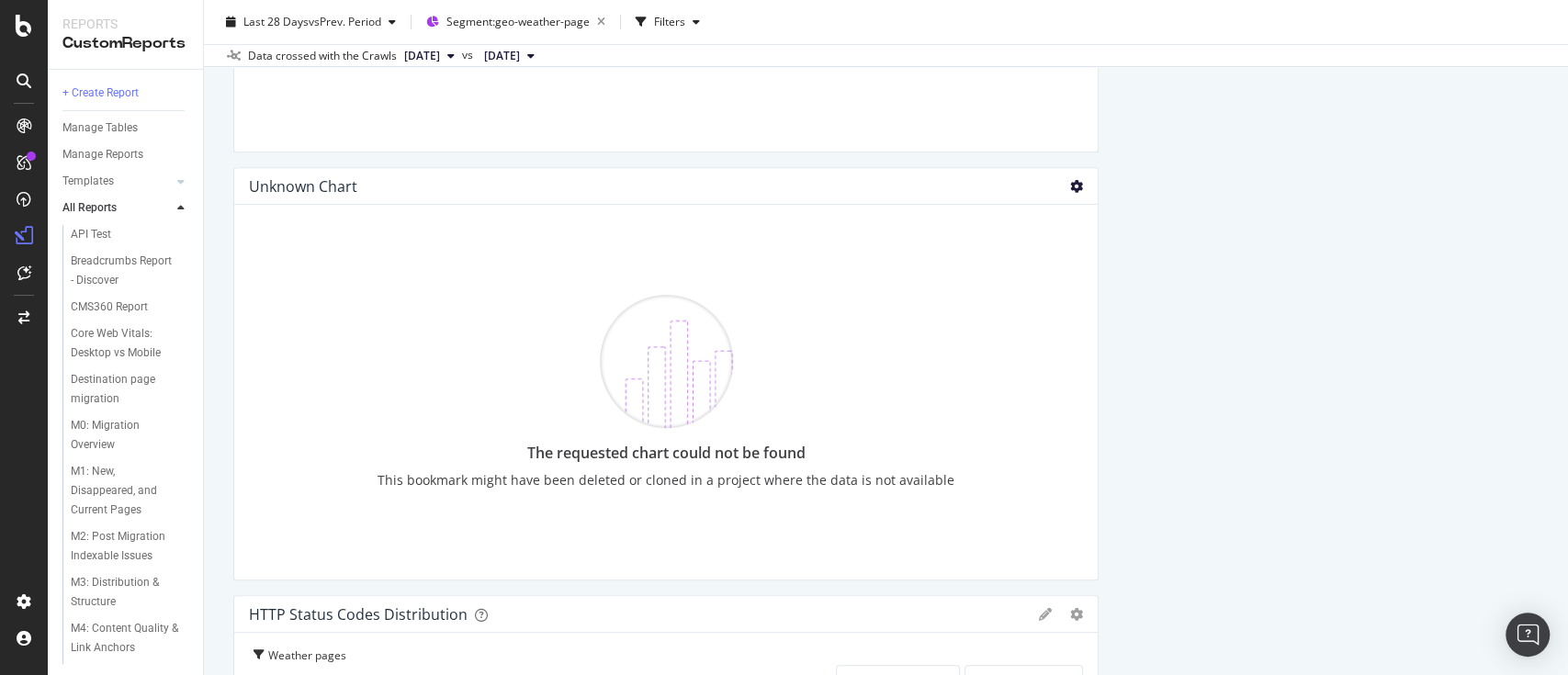
click at [1070, 188] on icon at bounding box center [1076, 187] width 13 height 13
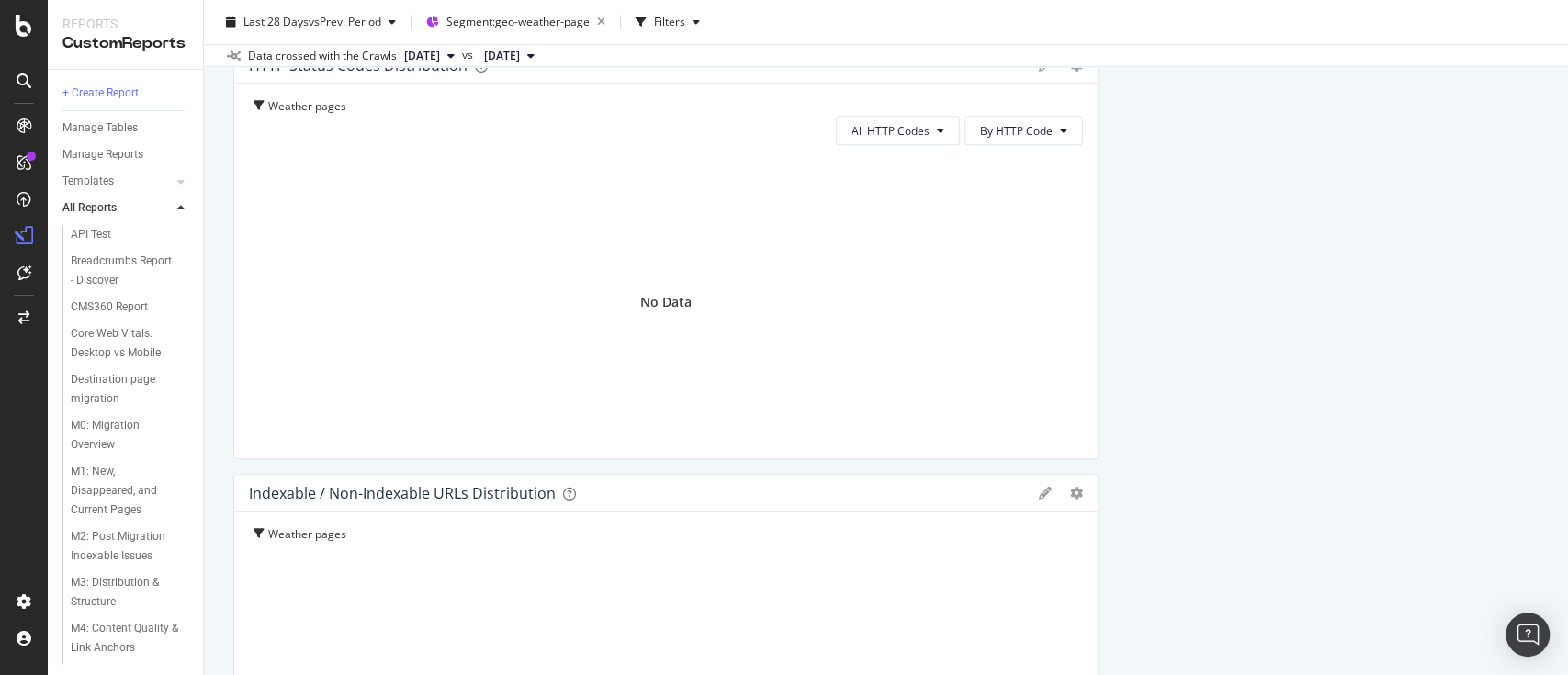
scroll to position [778, 0]
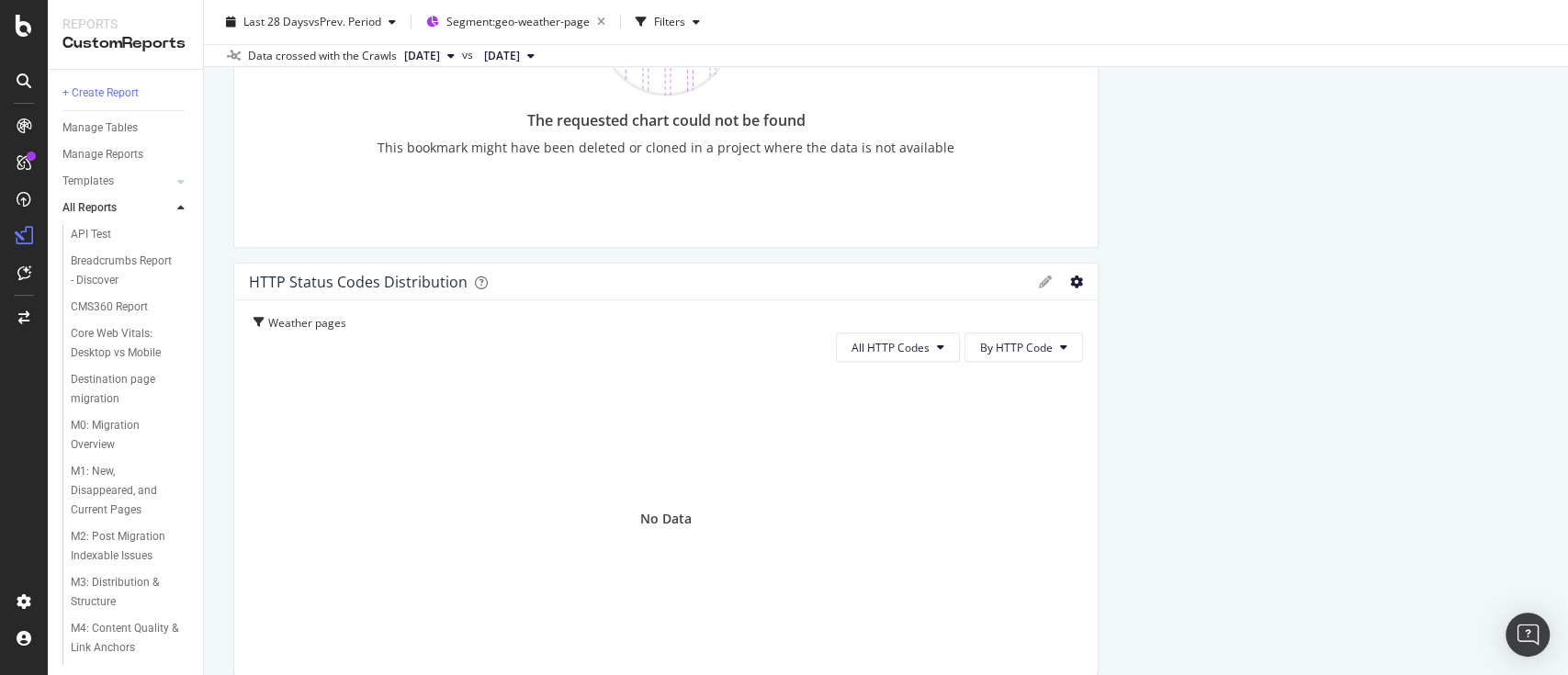
click at [1070, 276] on icon "gear" at bounding box center [1076, 282] width 13 height 13
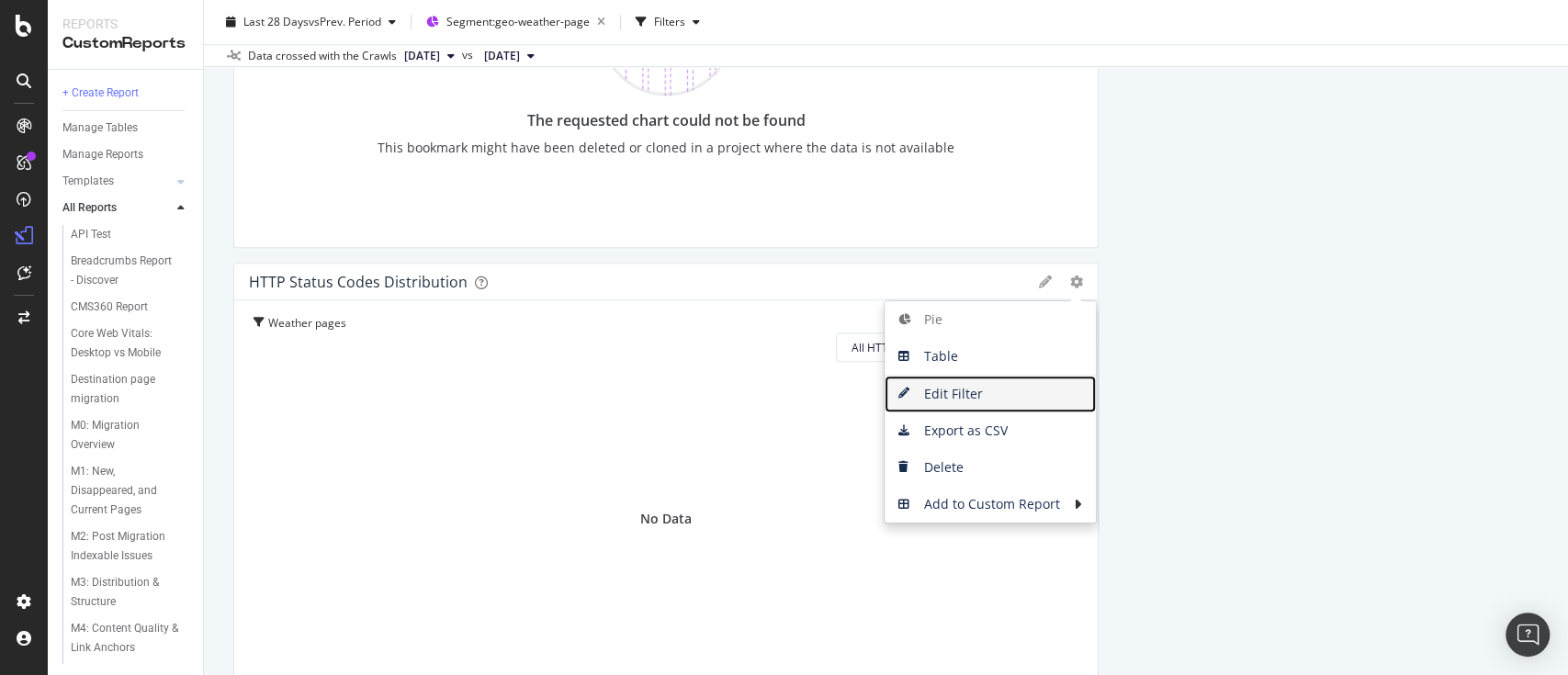
click at [978, 388] on span "Edit Filter" at bounding box center [990, 394] width 211 height 28
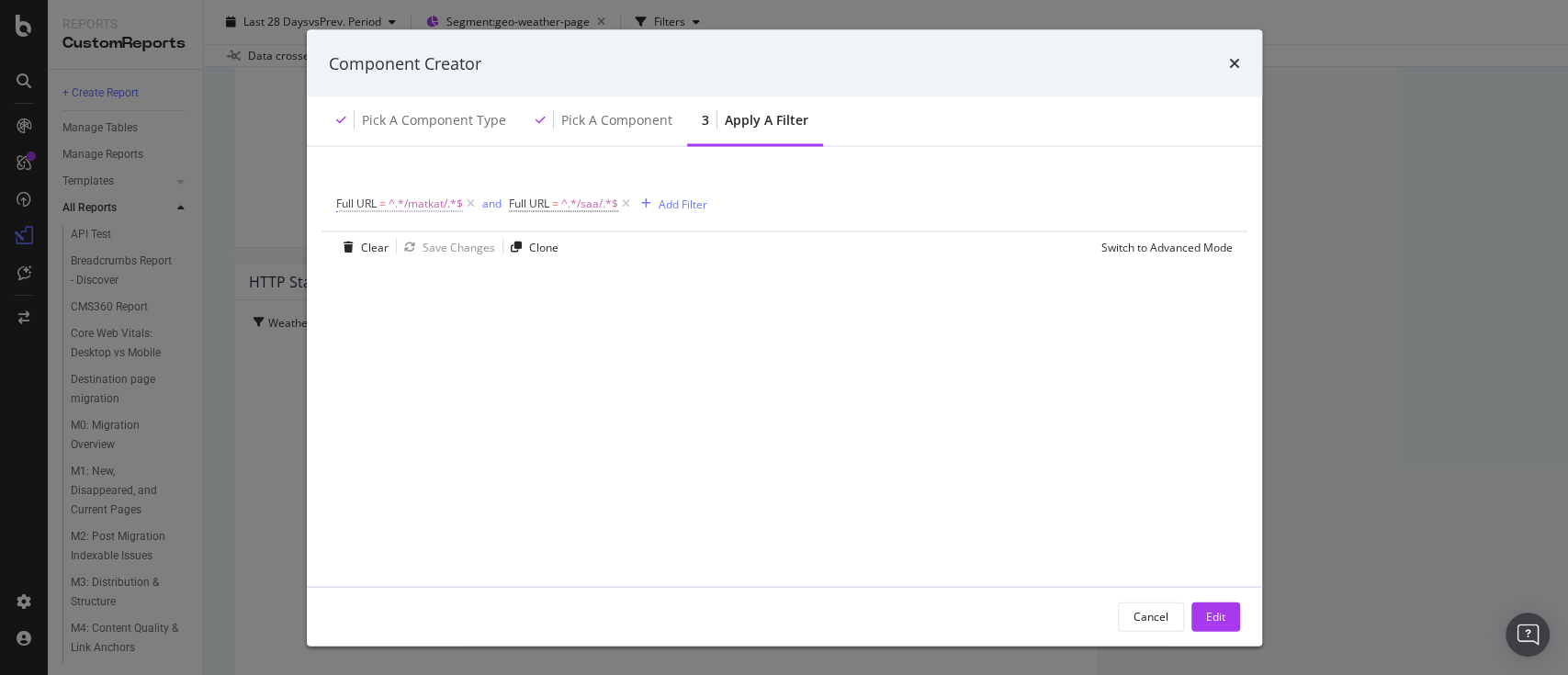
click at [433, 202] on span "^.*/matkat/.*$" at bounding box center [426, 204] width 74 height 26
click at [395, 281] on input "/matkat/" at bounding box center [440, 280] width 174 height 30
type input "/feriereiser/"
click at [545, 319] on div "Apply" at bounding box center [540, 317] width 29 height 16
click at [575, 207] on span "=" at bounding box center [573, 203] width 6 height 16
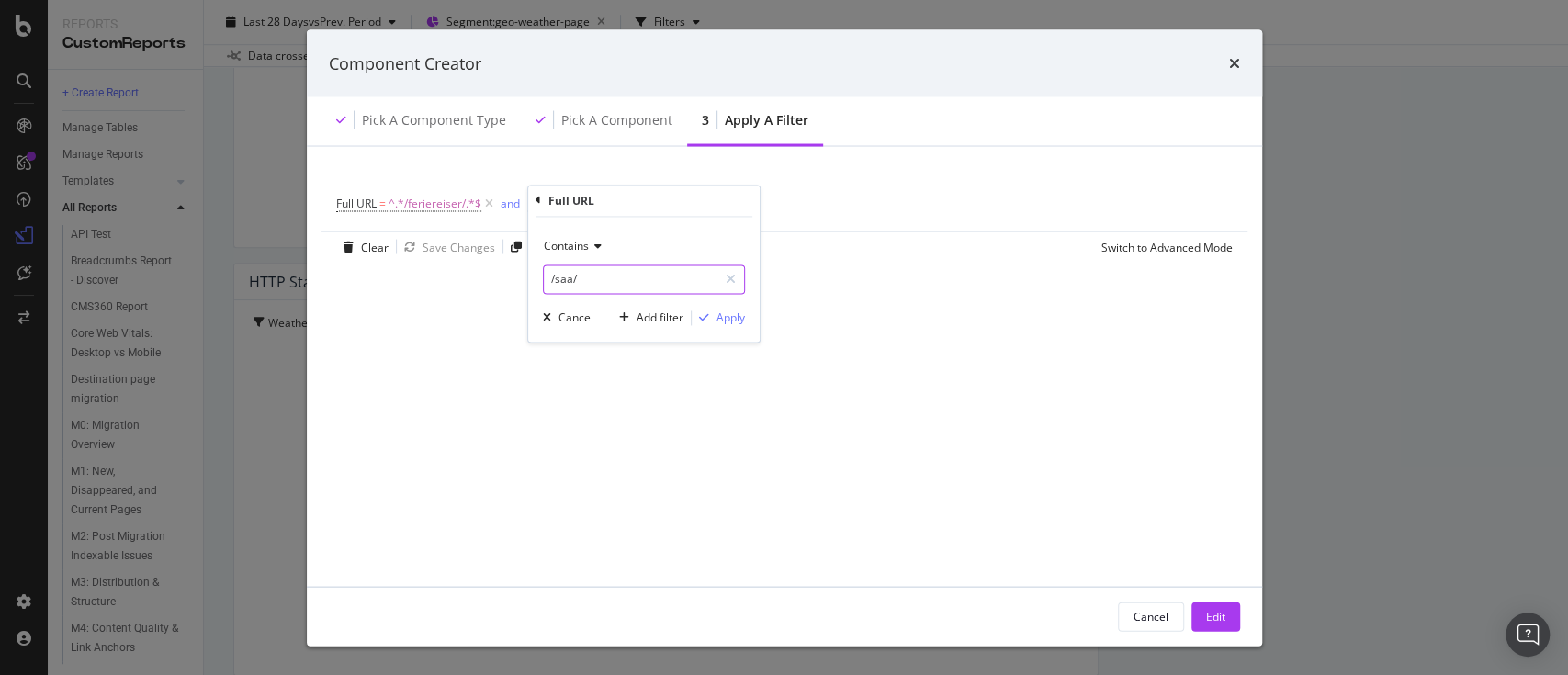
click at [572, 281] on input "/saa/" at bounding box center [631, 280] width 174 height 30
type input "/vaer/"
click at [724, 319] on div "Apply" at bounding box center [730, 317] width 29 height 16
click at [1214, 613] on div "Edit" at bounding box center [1215, 616] width 19 height 16
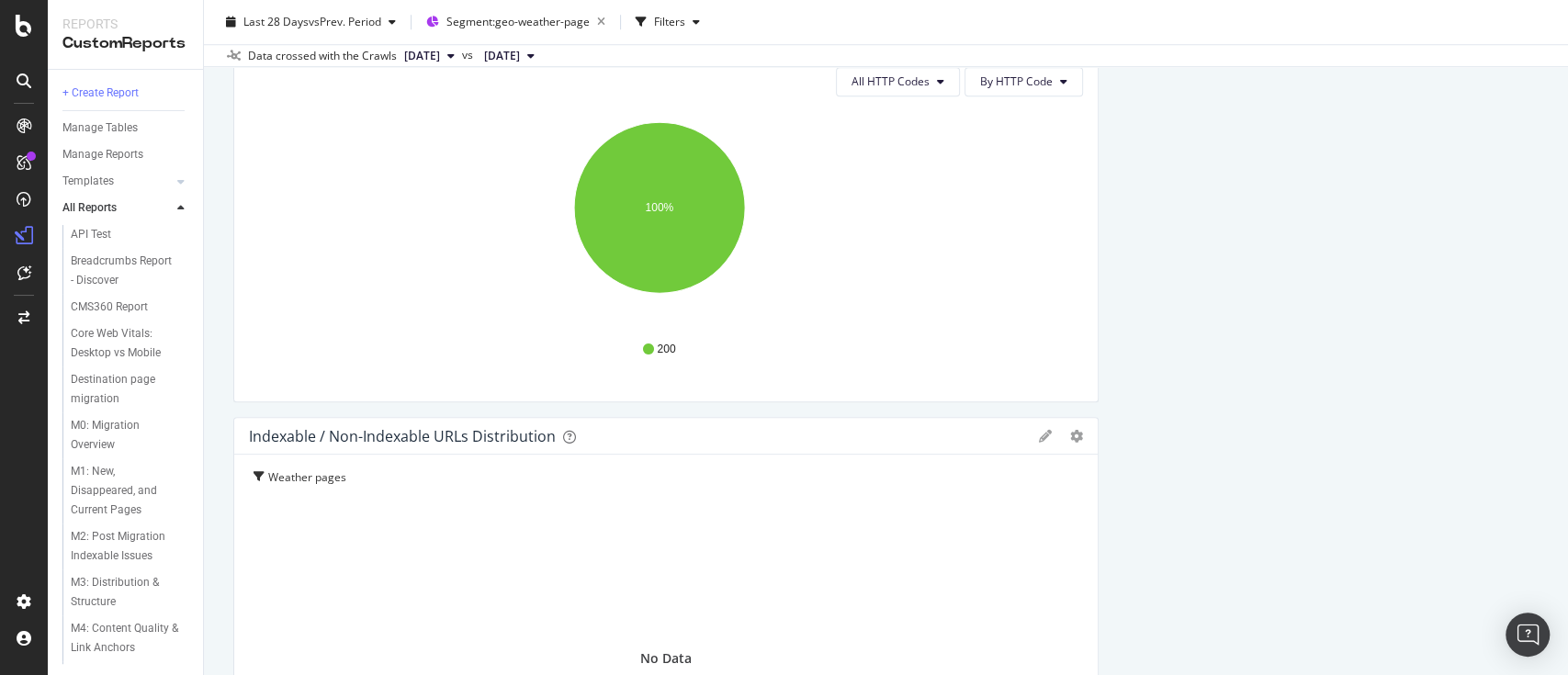
scroll to position [908, 0]
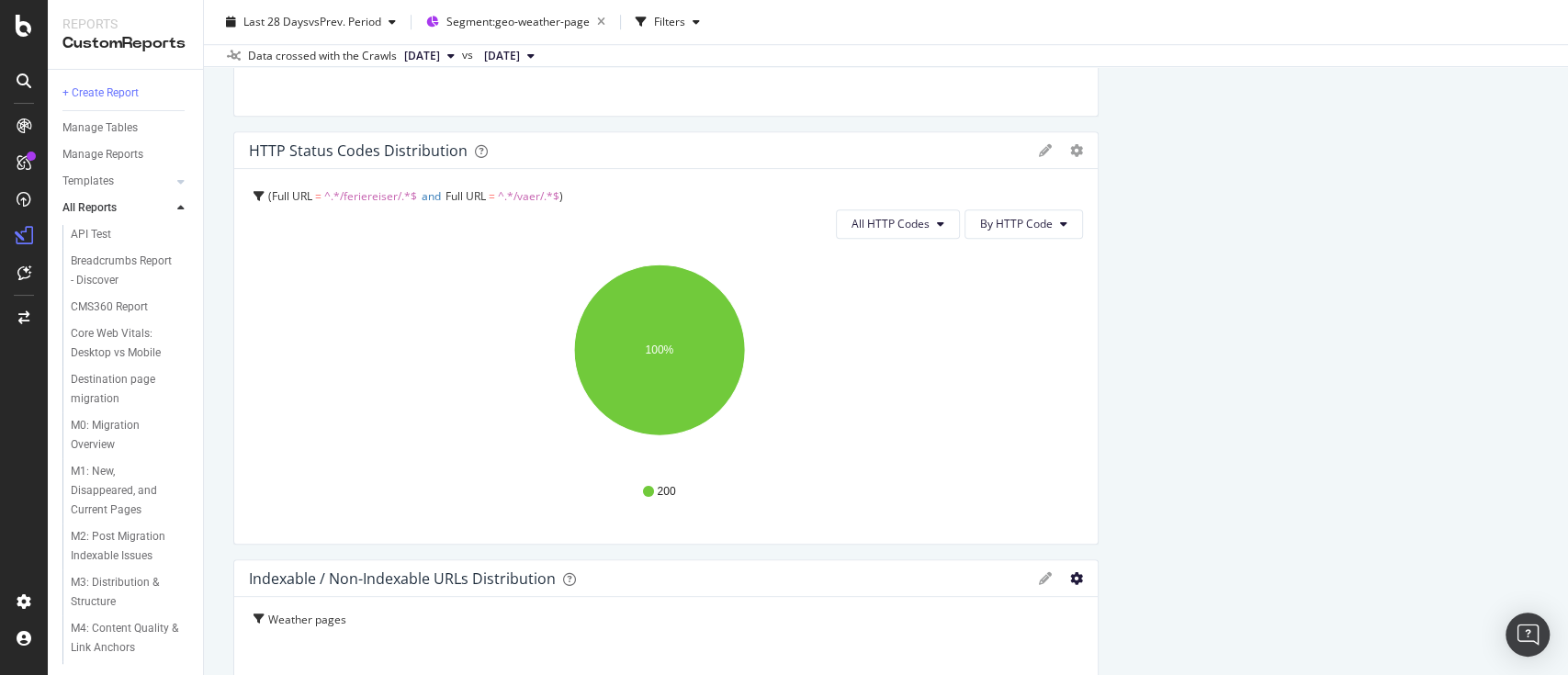
click at [1070, 577] on icon "gear" at bounding box center [1076, 579] width 13 height 13
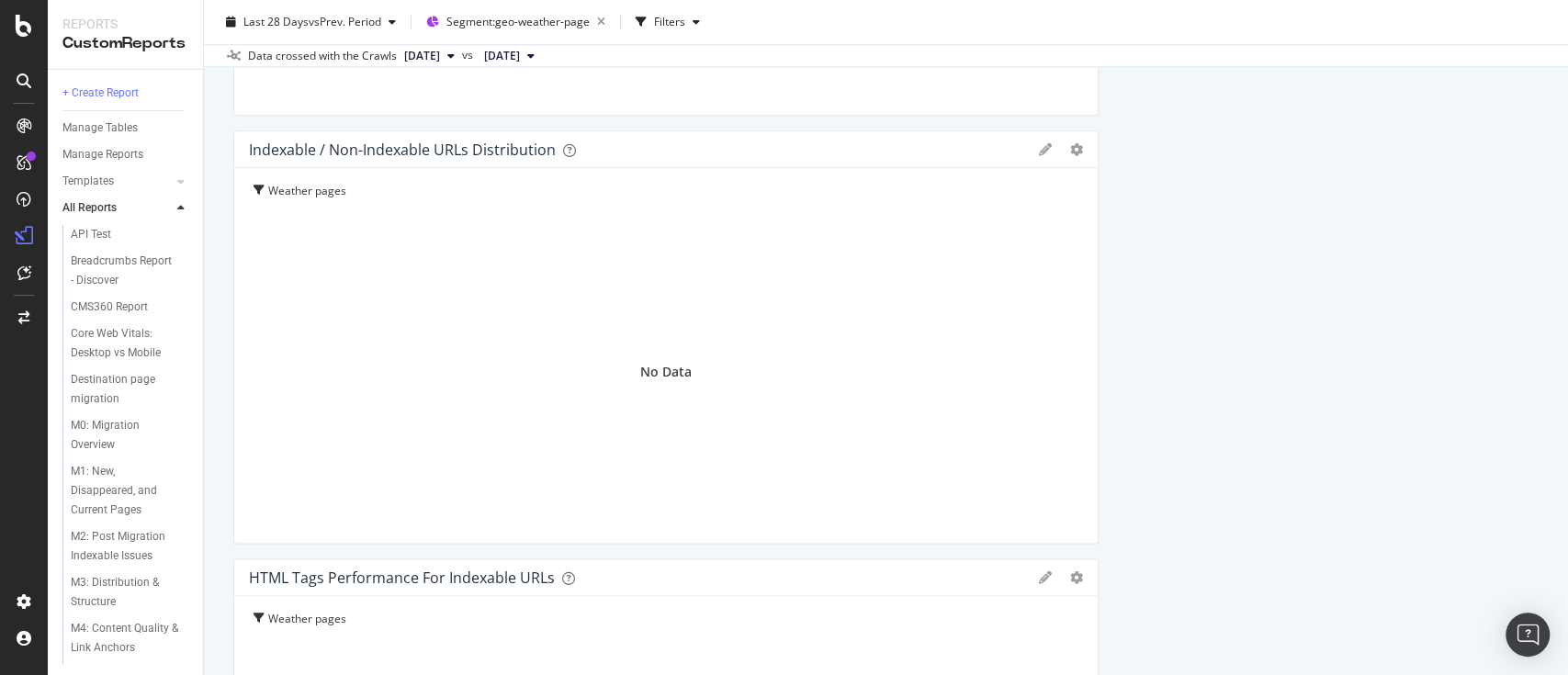
scroll to position [1323, 0]
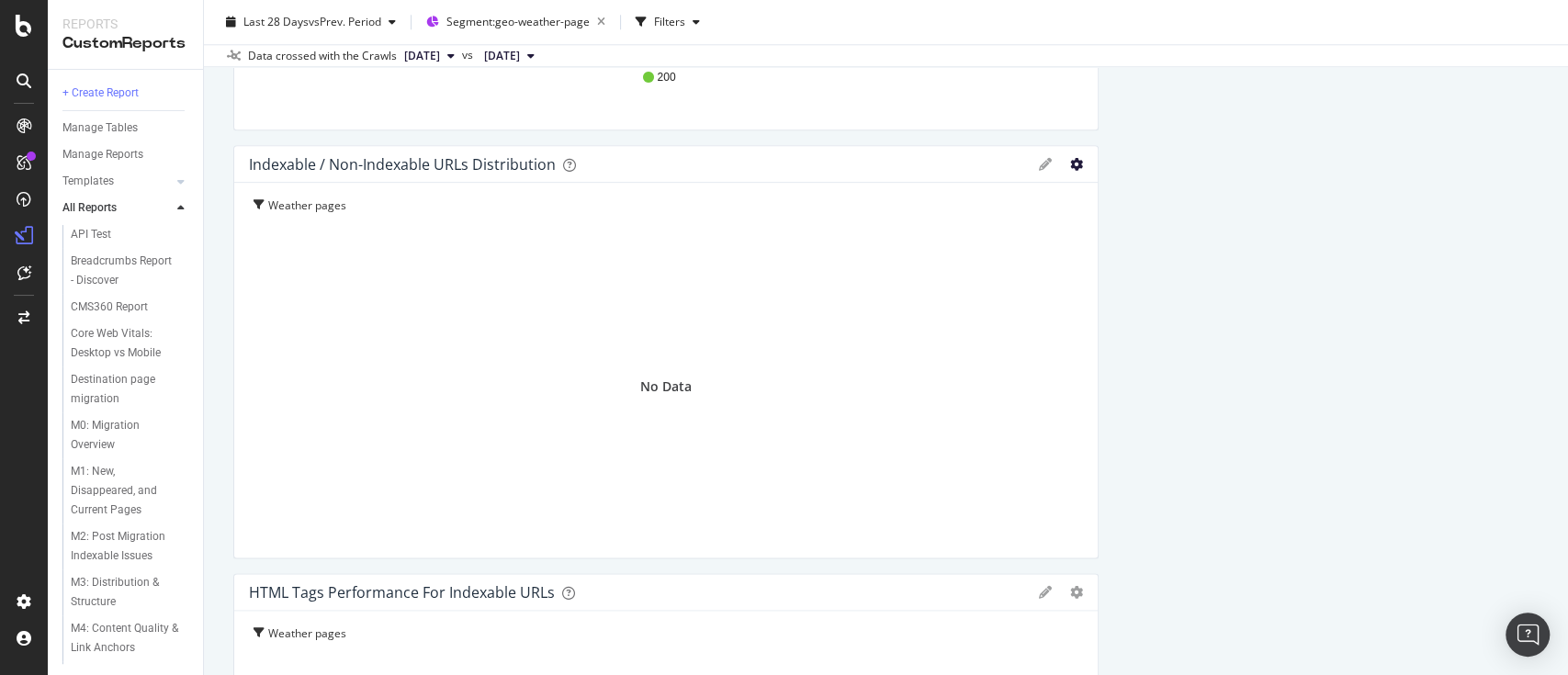
click at [1070, 166] on icon "gear" at bounding box center [1076, 165] width 13 height 13
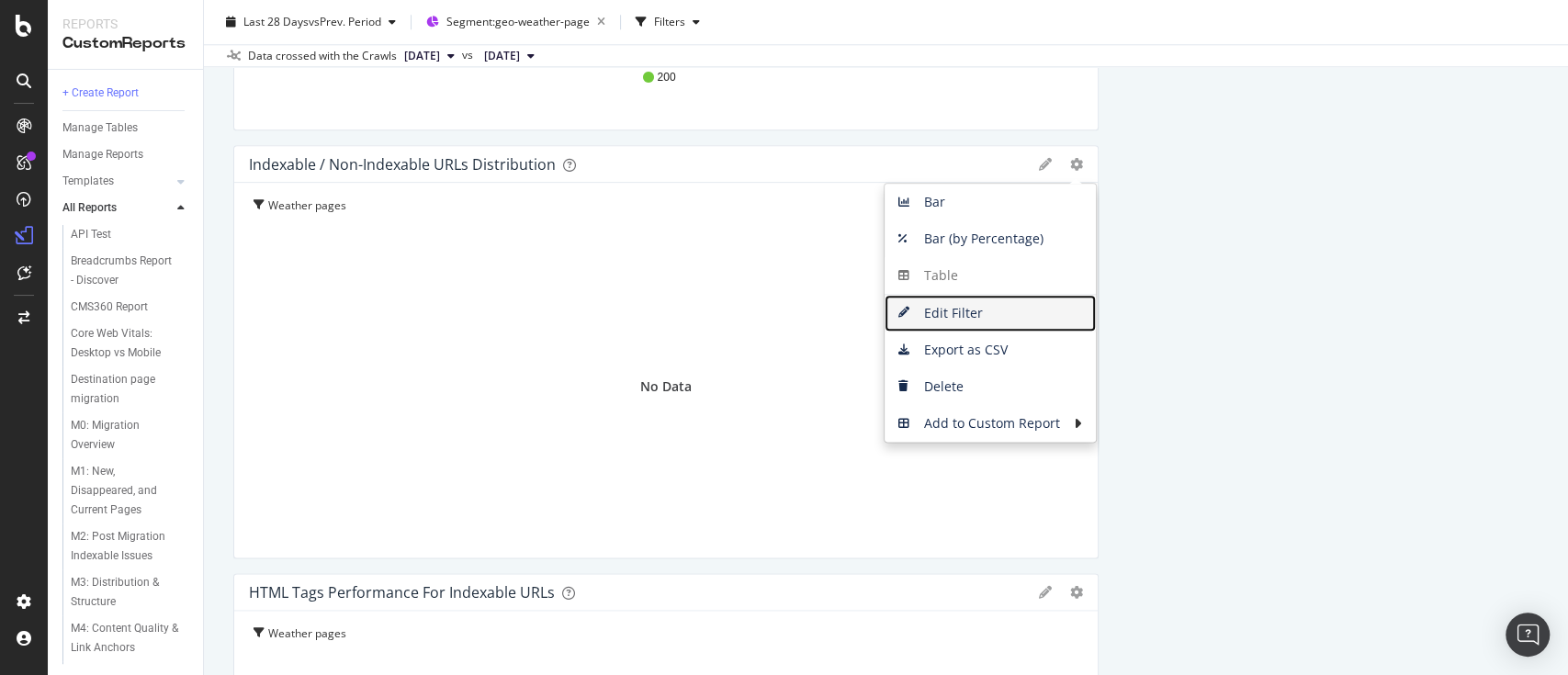
click at [981, 315] on span "Edit Filter" at bounding box center [990, 314] width 211 height 28
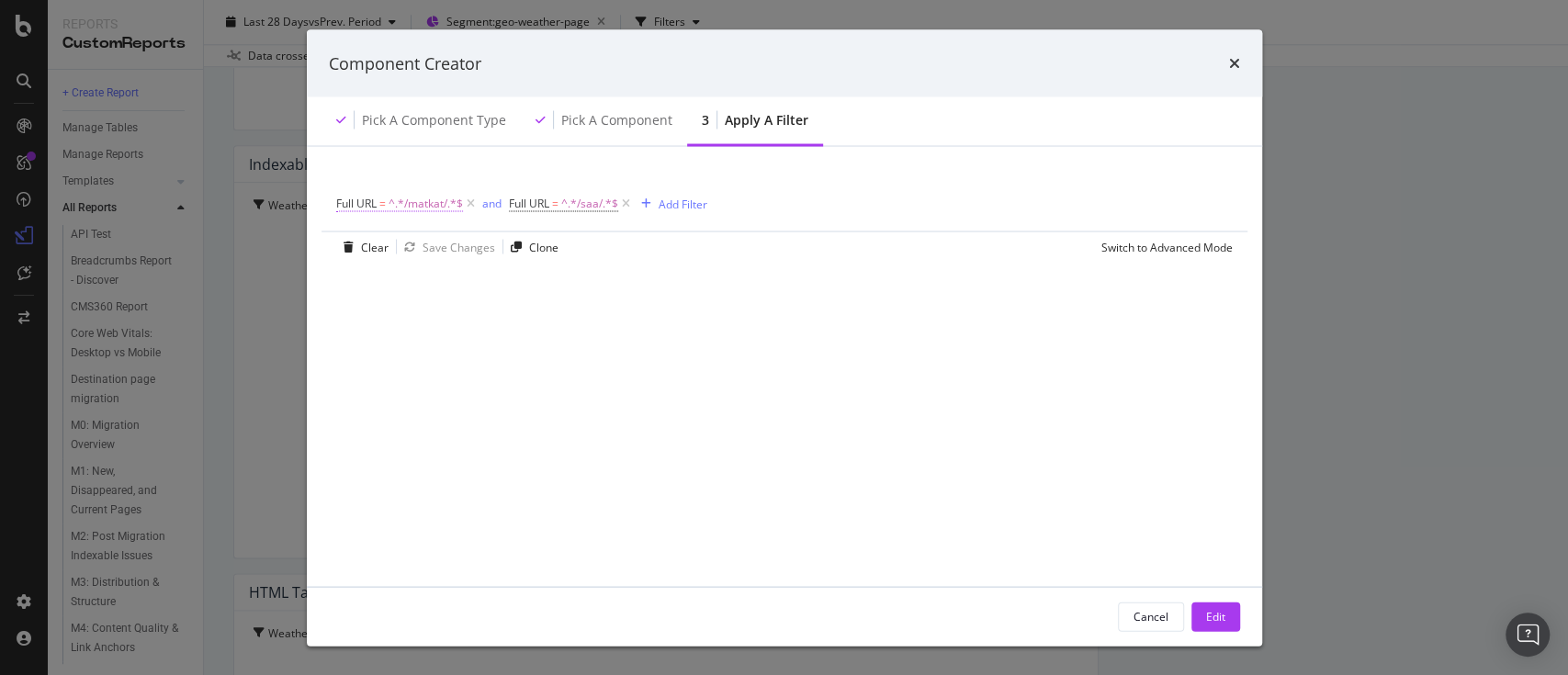
click at [433, 198] on span "^.*/matkat/.*$" at bounding box center [426, 204] width 74 height 26
click at [397, 276] on input "/matkat/" at bounding box center [440, 280] width 174 height 30
type input "/feriereiser/"
click at [531, 315] on div "Apply" at bounding box center [540, 317] width 29 height 16
click at [584, 204] on span "^.*/saa/.*$" at bounding box center [608, 204] width 57 height 26
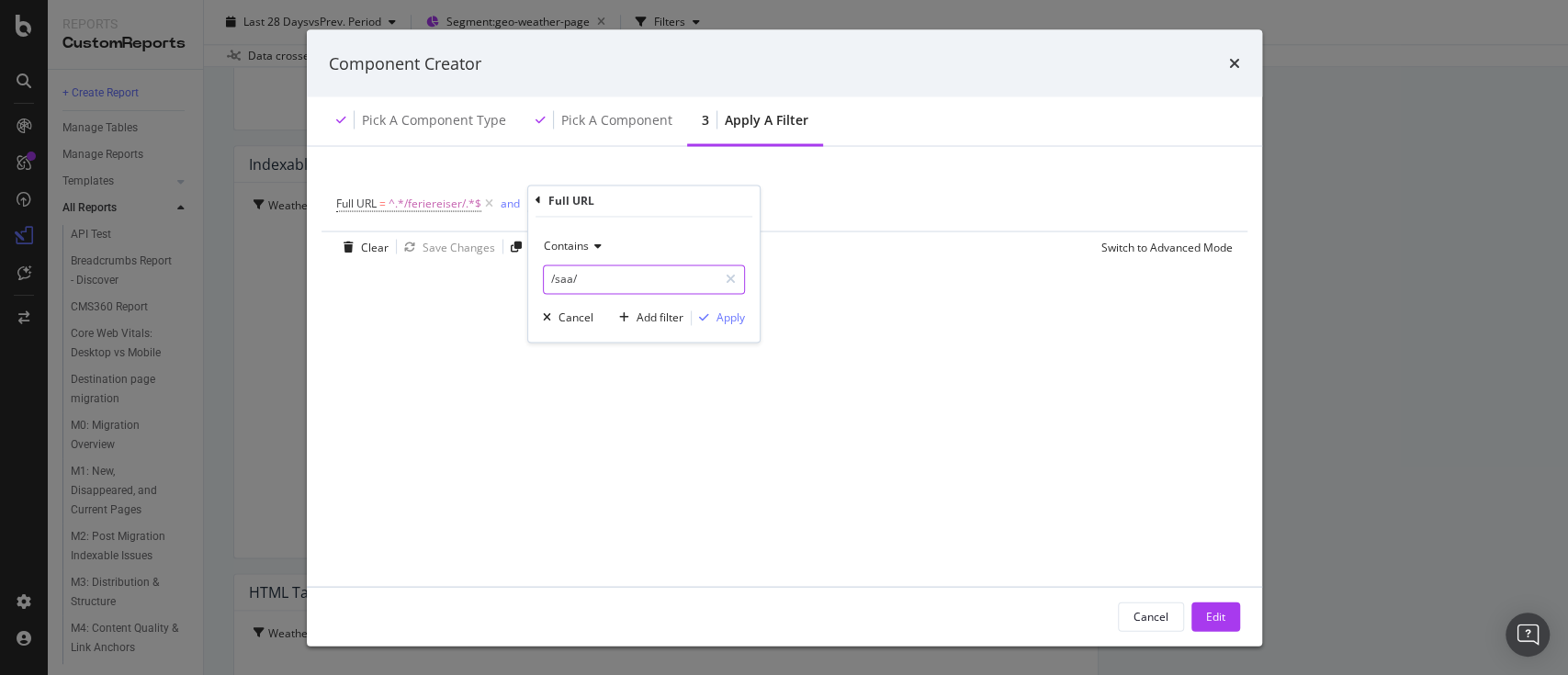
click at [576, 279] on input "/saa/" at bounding box center [631, 280] width 174 height 30
type input "/vaer/"
click at [736, 319] on div "Apply" at bounding box center [730, 317] width 29 height 16
click at [1208, 621] on div "Edit" at bounding box center [1215, 616] width 19 height 16
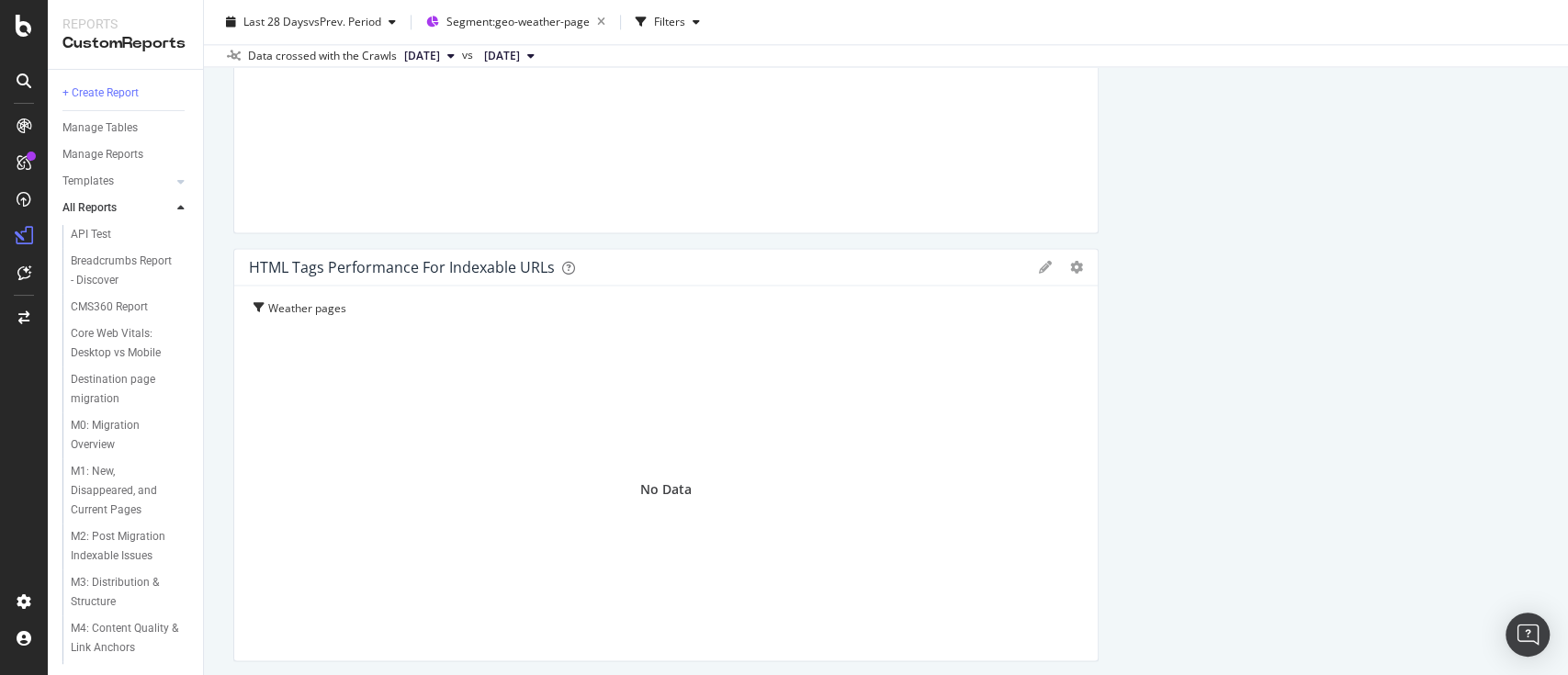
scroll to position [1716, 0]
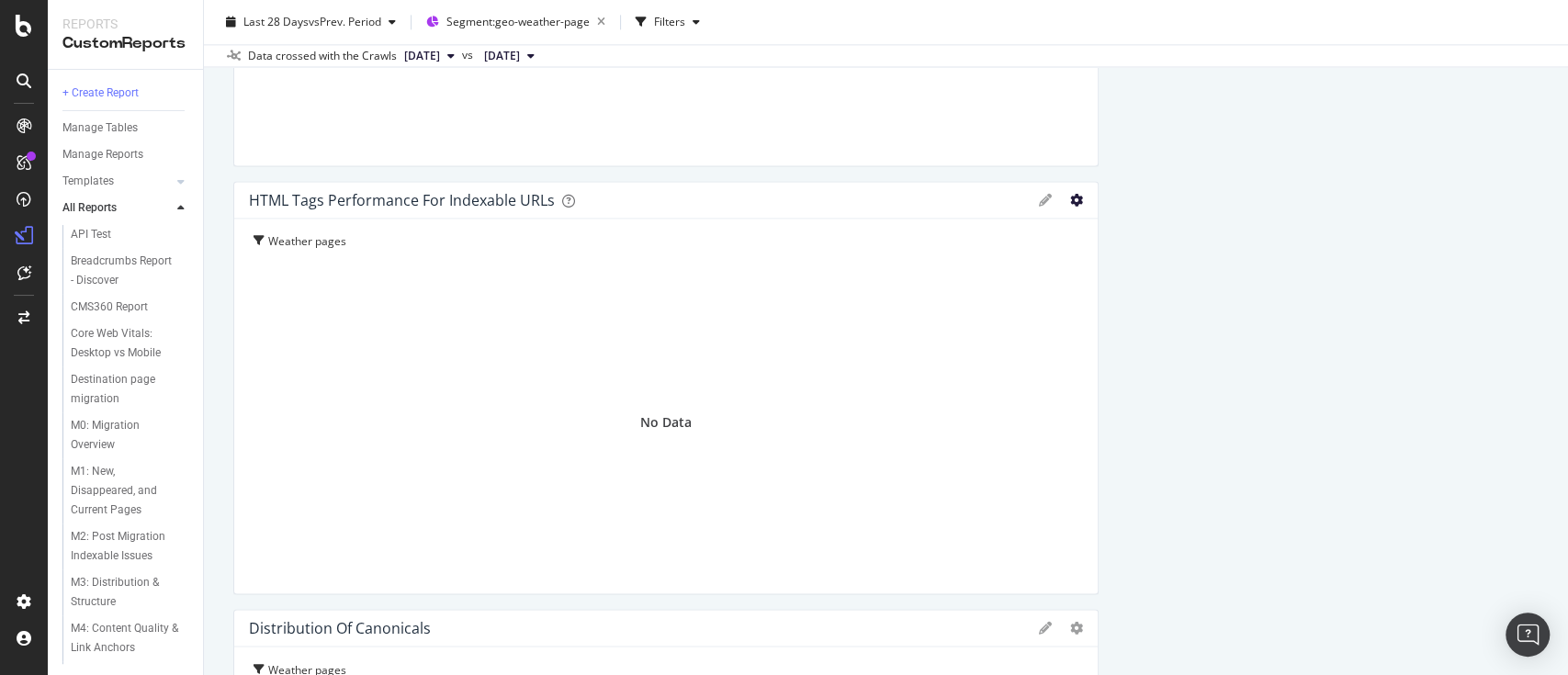
click at [1070, 204] on icon "gear" at bounding box center [1076, 200] width 13 height 13
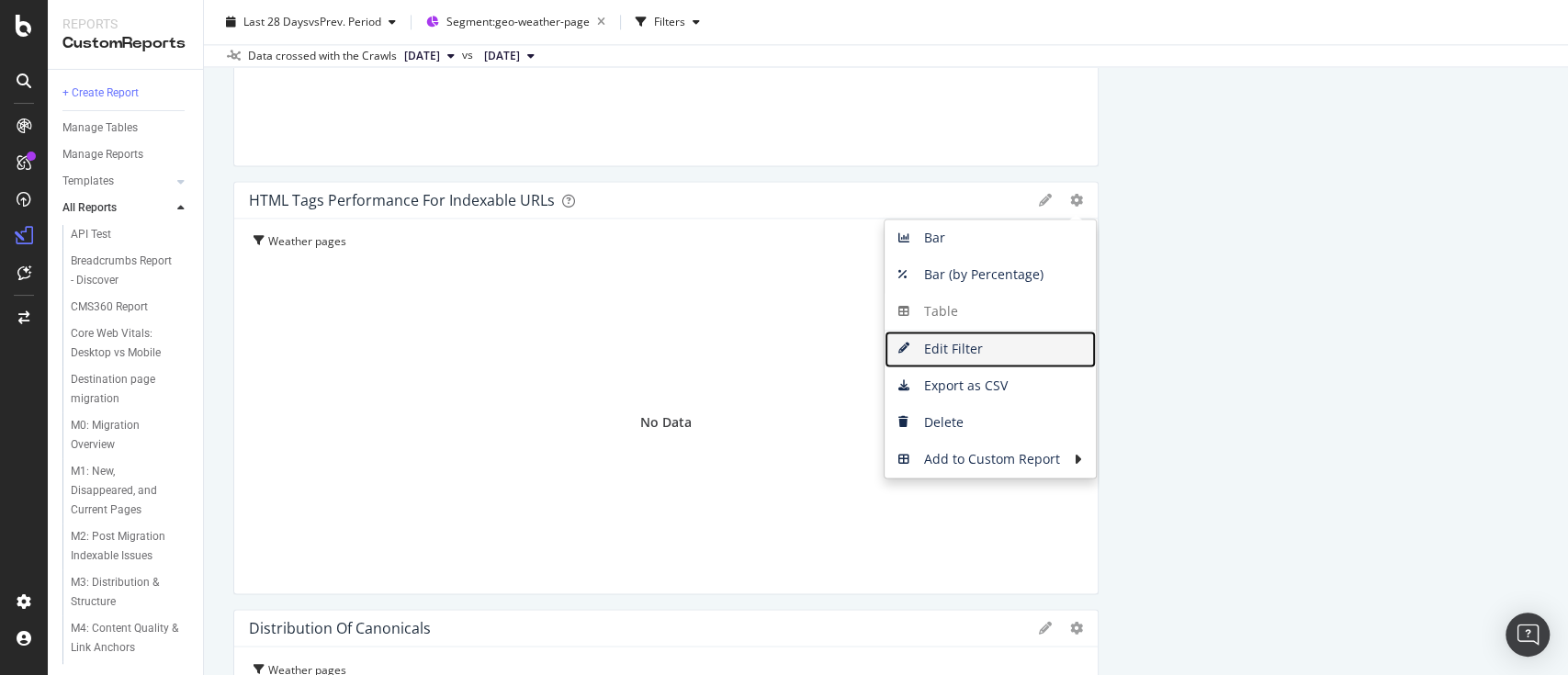
click at [993, 342] on span "Edit Filter" at bounding box center [990, 349] width 211 height 28
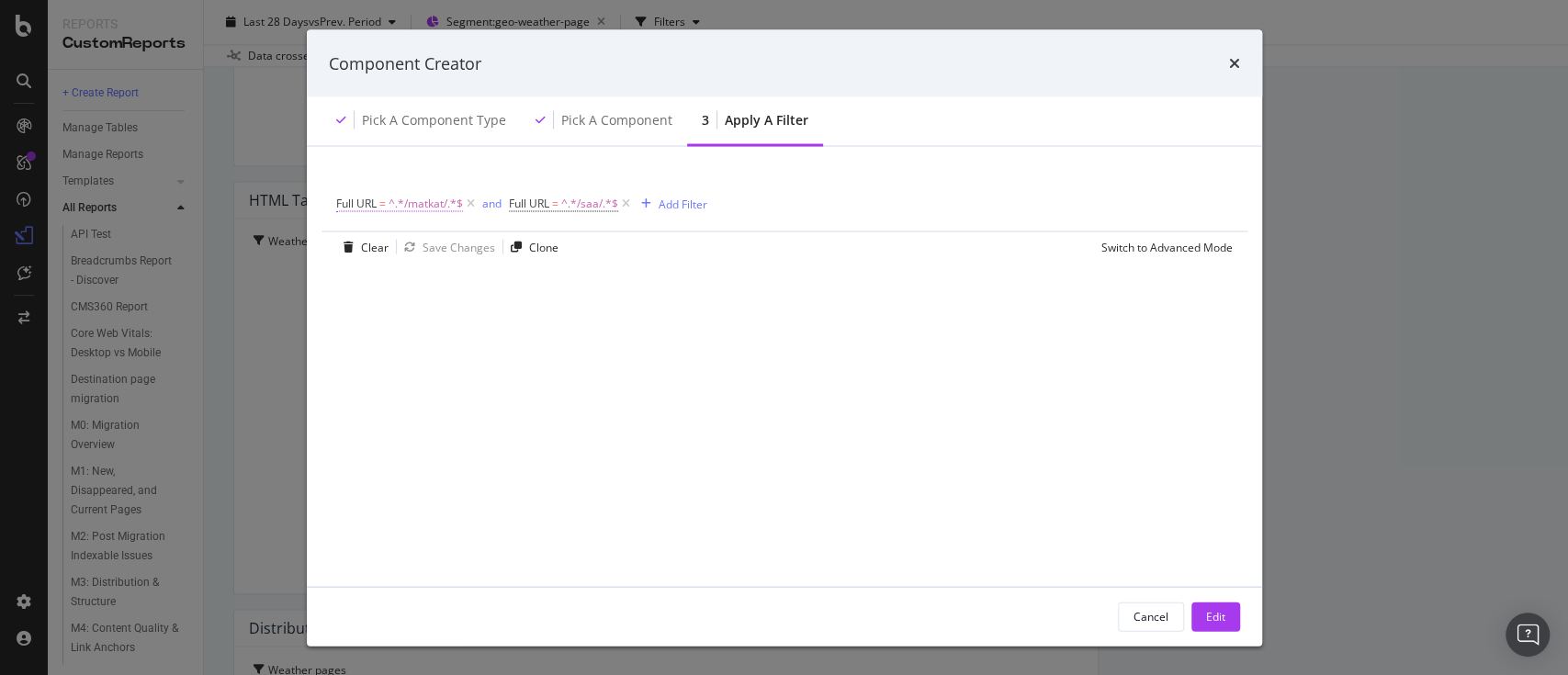
click at [412, 204] on span "^.*/matkat/.*$" at bounding box center [426, 204] width 74 height 26
click at [384, 274] on input "/matkat/" at bounding box center [440, 280] width 174 height 30
type input "/feriereiser/"
click at [544, 313] on div "Apply" at bounding box center [540, 317] width 29 height 16
click at [597, 205] on span "^.*/saa/.*$" at bounding box center [608, 204] width 57 height 26
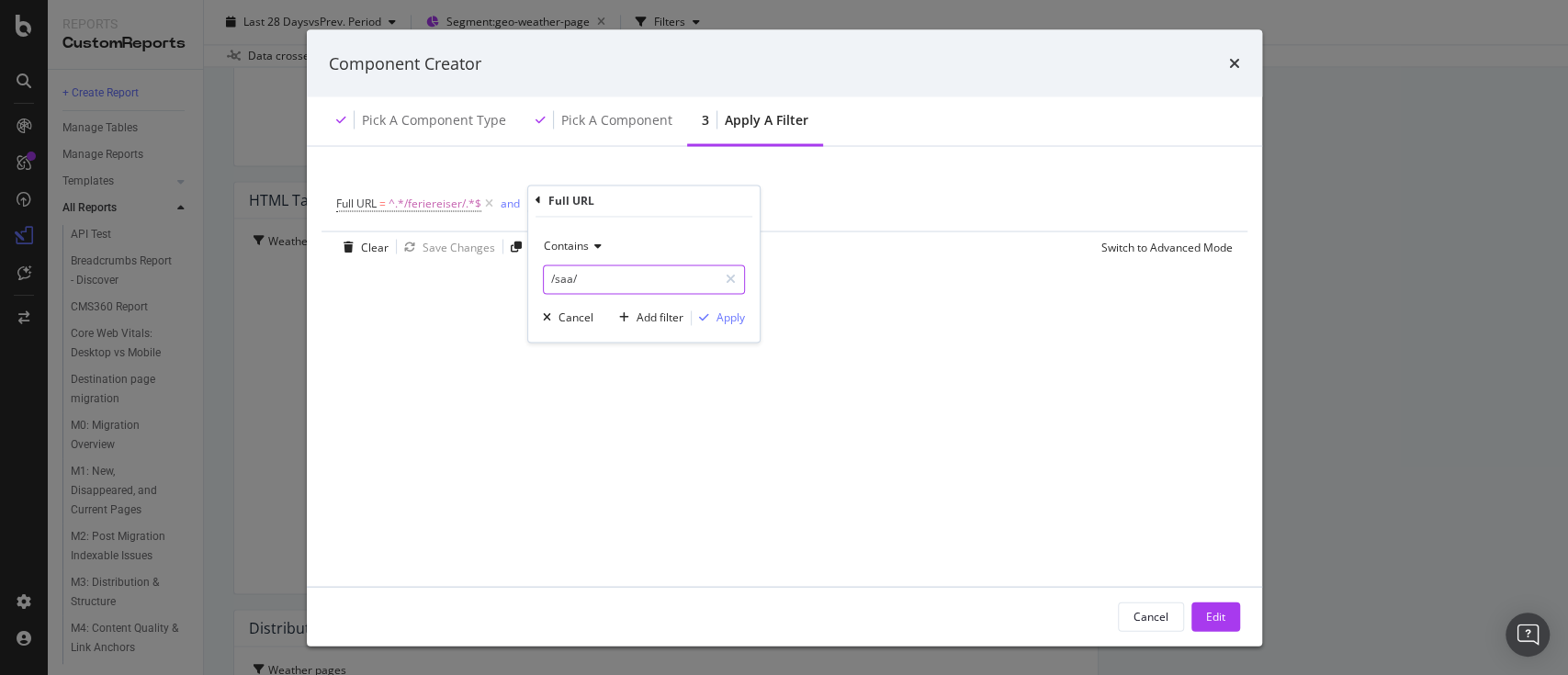
click at [568, 276] on input "/saa/" at bounding box center [631, 280] width 174 height 30
type input "/vaer/"
click at [728, 318] on div "Apply" at bounding box center [730, 317] width 29 height 16
click at [1211, 624] on div "Edit" at bounding box center [1215, 616] width 19 height 16
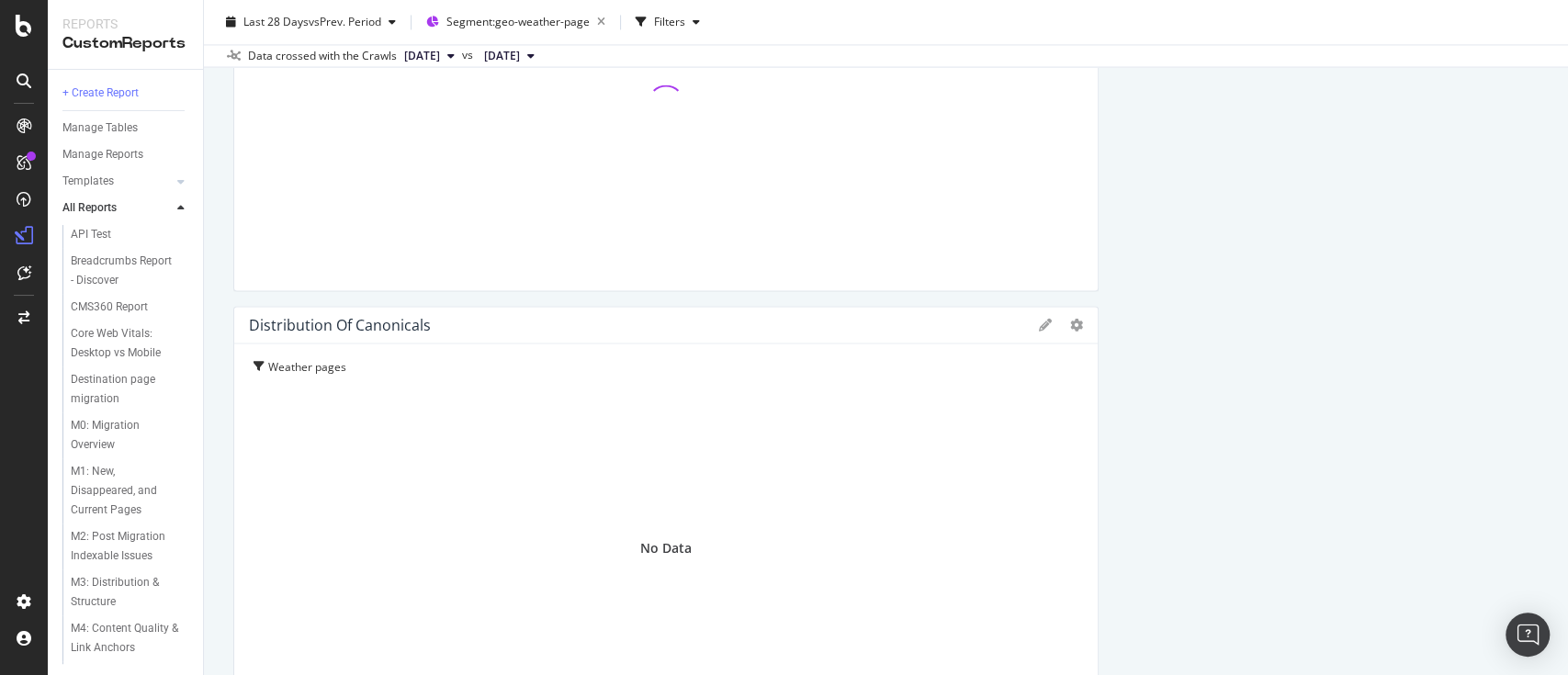
scroll to position [2026, 0]
click at [1070, 319] on icon "gear" at bounding box center [1076, 318] width 13 height 13
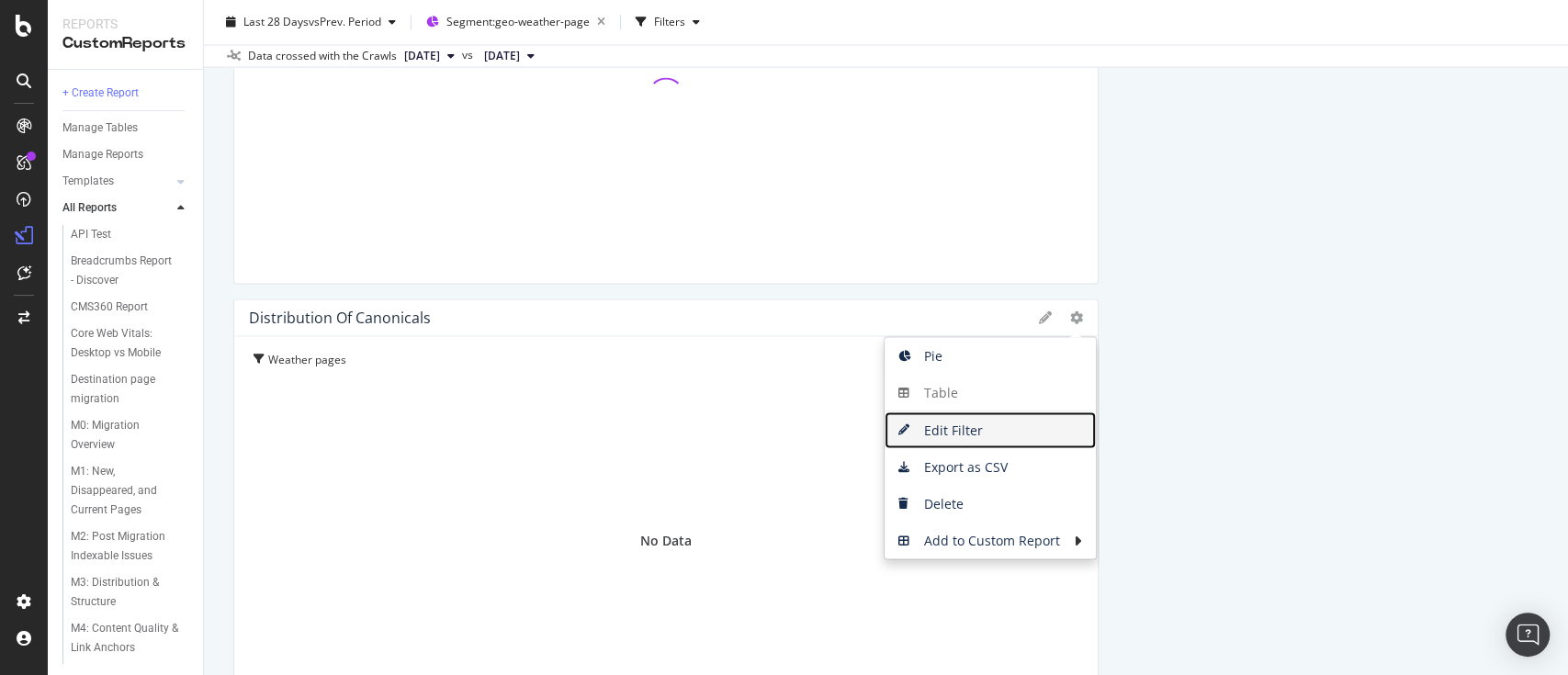
click at [981, 438] on span "Edit Filter" at bounding box center [990, 431] width 211 height 28
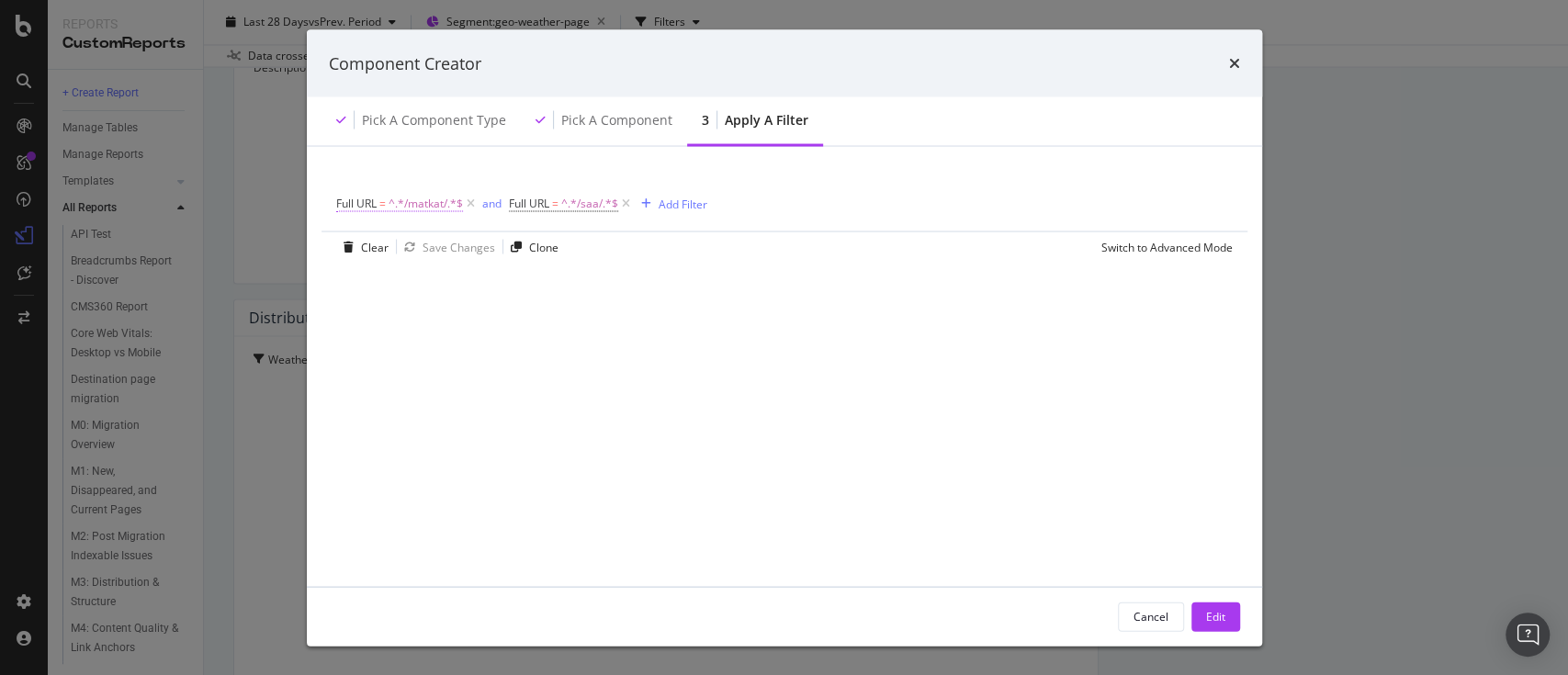
click at [435, 194] on span "^.*/matkat/.*$" at bounding box center [426, 204] width 74 height 26
click at [396, 276] on input "/matkat/" at bounding box center [440, 280] width 174 height 30
type input "/feriereiser/"
click at [529, 316] on div "Apply" at bounding box center [540, 317] width 29 height 16
click at [604, 202] on span "^.*/saa/.*$" at bounding box center [608, 204] width 57 height 26
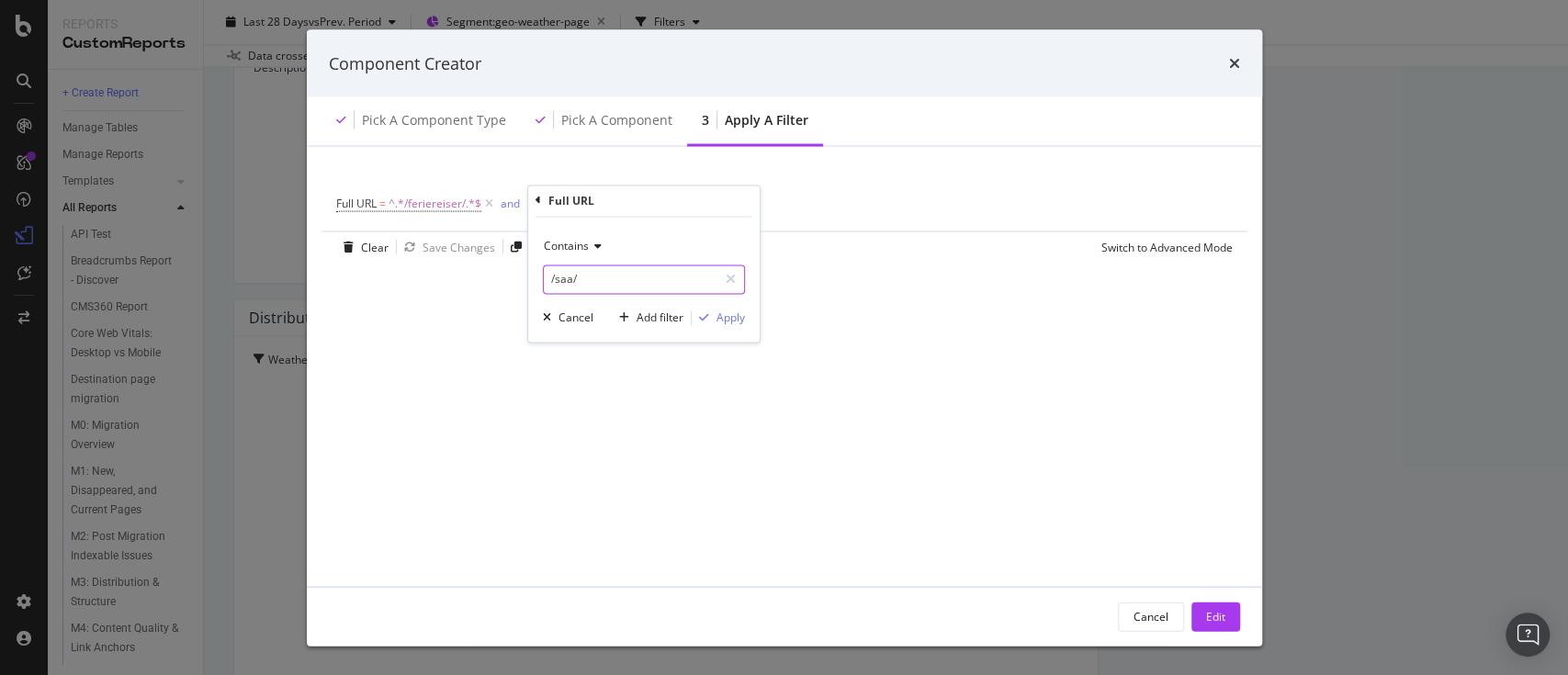
click at [565, 288] on input "/saa/" at bounding box center [631, 280] width 174 height 30
type input "/vaer/"
click at [743, 324] on div "Apply" at bounding box center [730, 317] width 29 height 16
click at [1209, 613] on div "Edit" at bounding box center [1215, 616] width 19 height 16
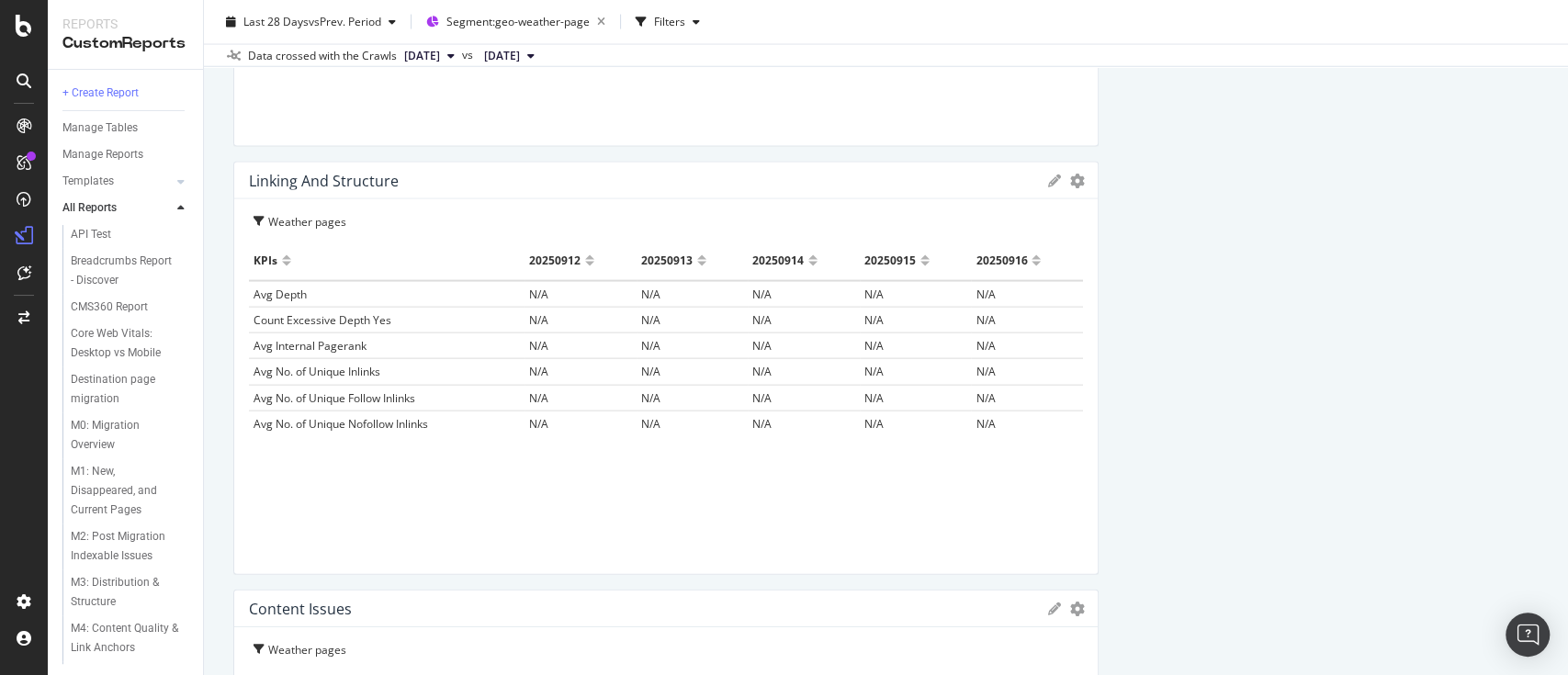
scroll to position [2613, 0]
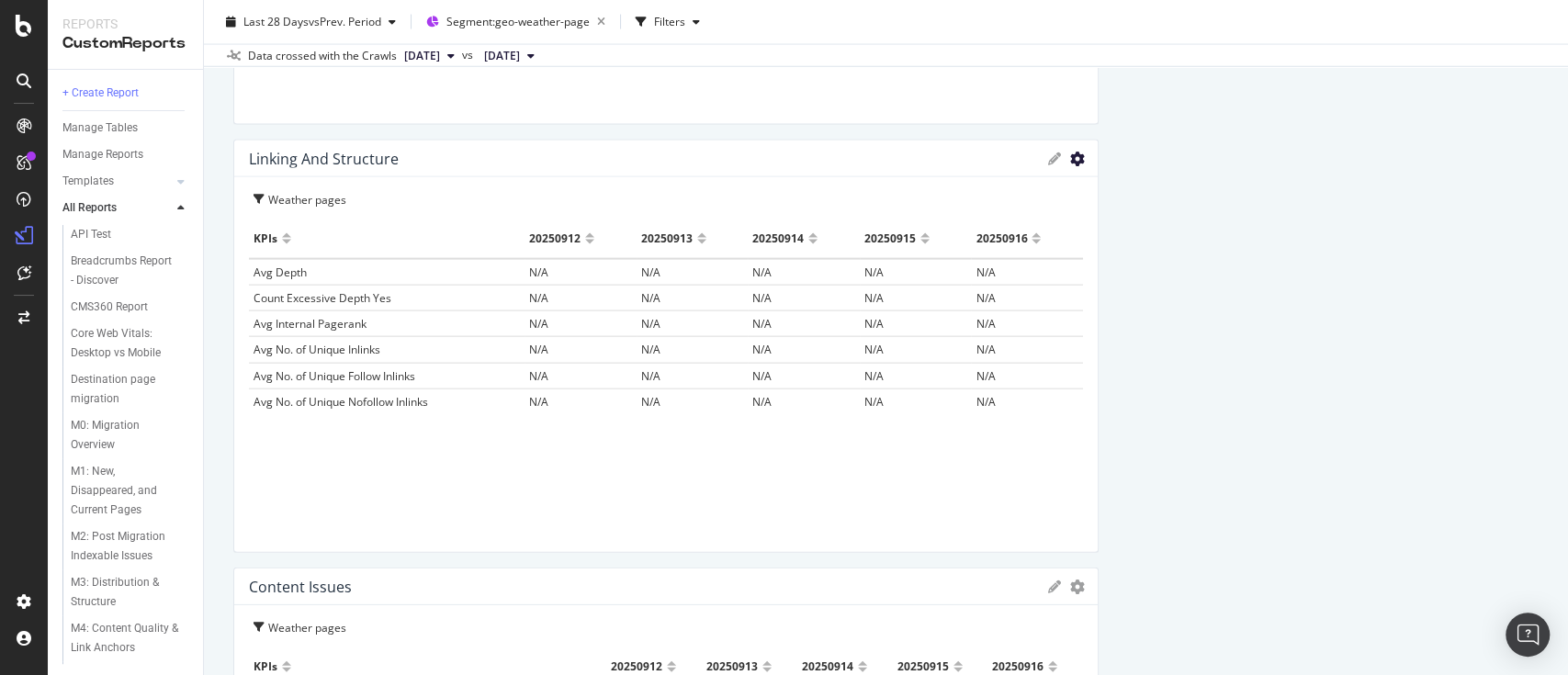
click at [1070, 158] on icon "gear" at bounding box center [1077, 159] width 15 height 15
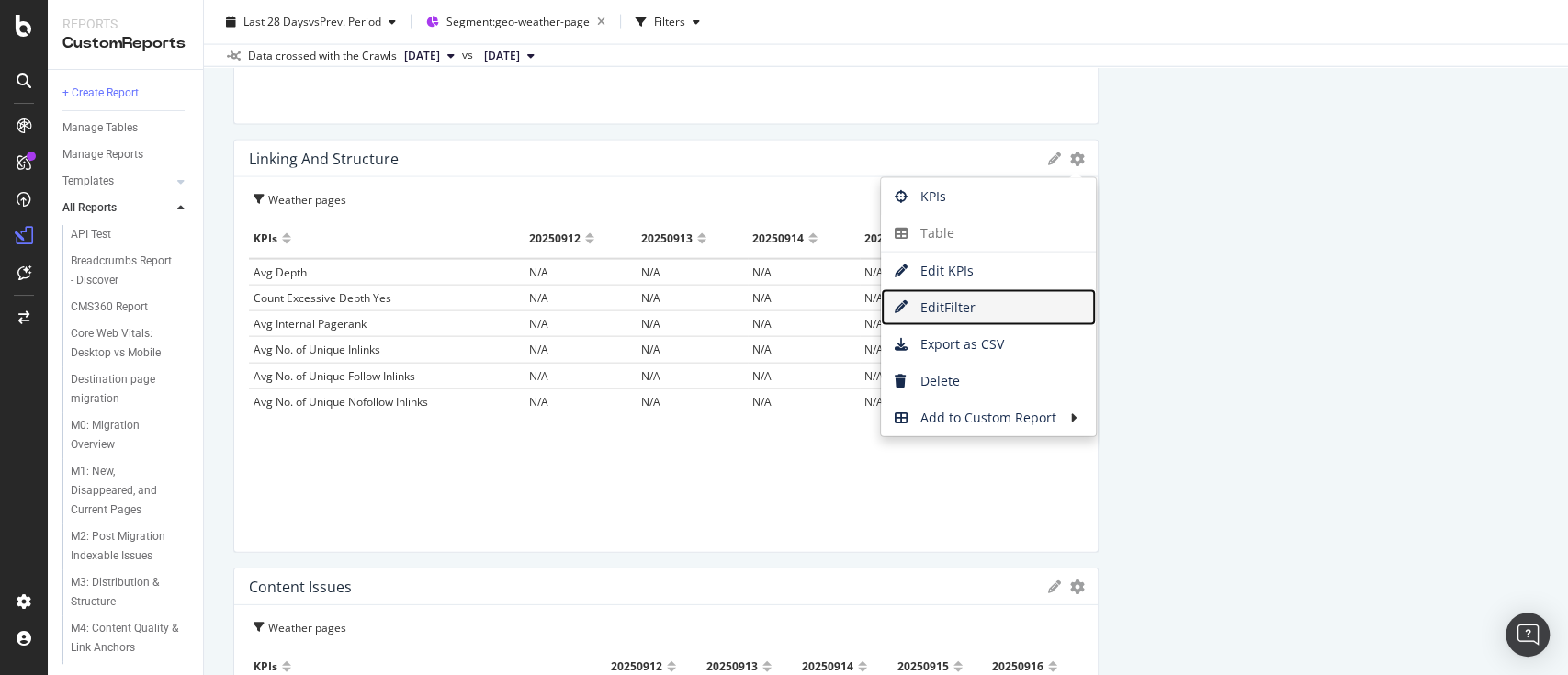
click at [964, 303] on span "Edit Filter" at bounding box center [989, 308] width 215 height 28
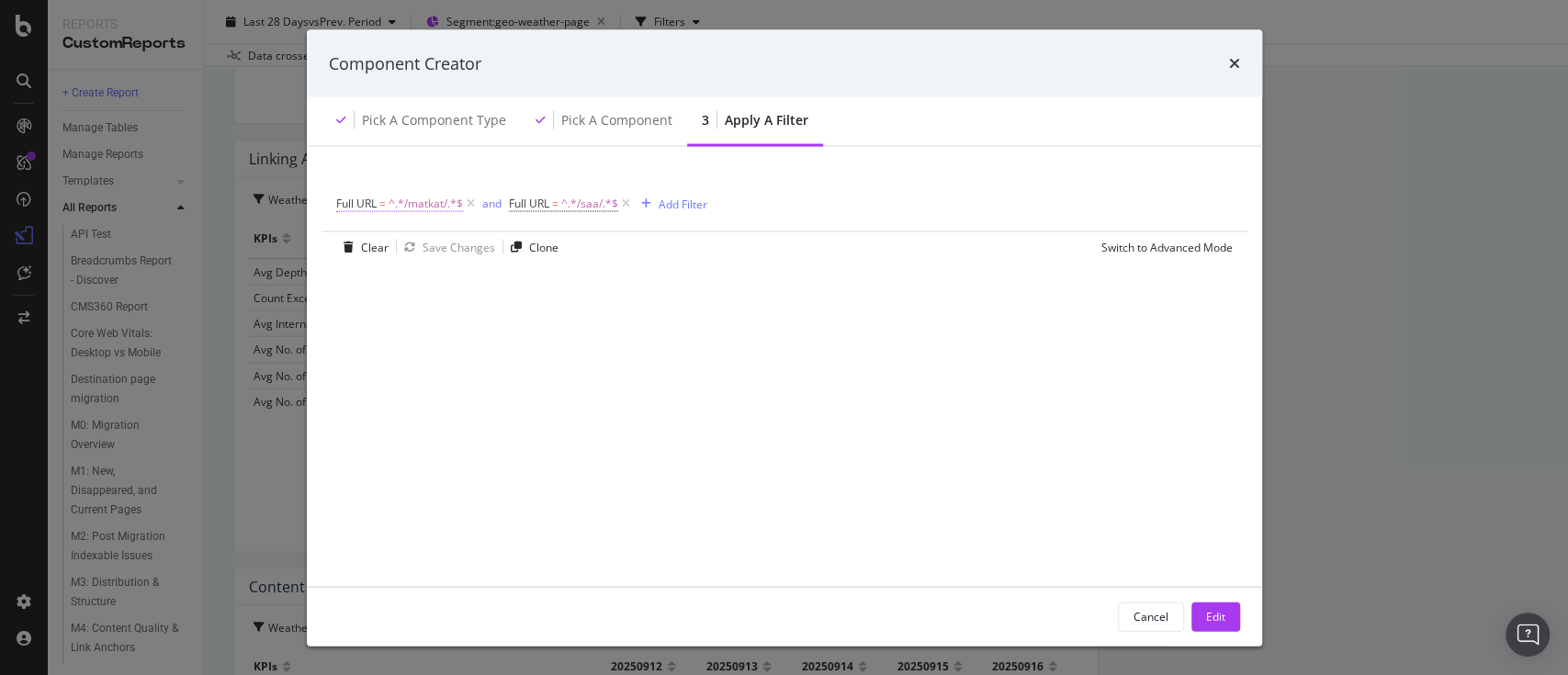
click at [442, 201] on span "^.*/matkat/.*$" at bounding box center [426, 204] width 74 height 26
click at [397, 269] on input "/matkat/" at bounding box center [440, 280] width 174 height 30
type input "/feriereiser/"
click at [544, 319] on div "Apply" at bounding box center [540, 317] width 29 height 16
click at [578, 200] on span "Full URL = ^.*/saa/.*$" at bounding box center [582, 204] width 109 height 17
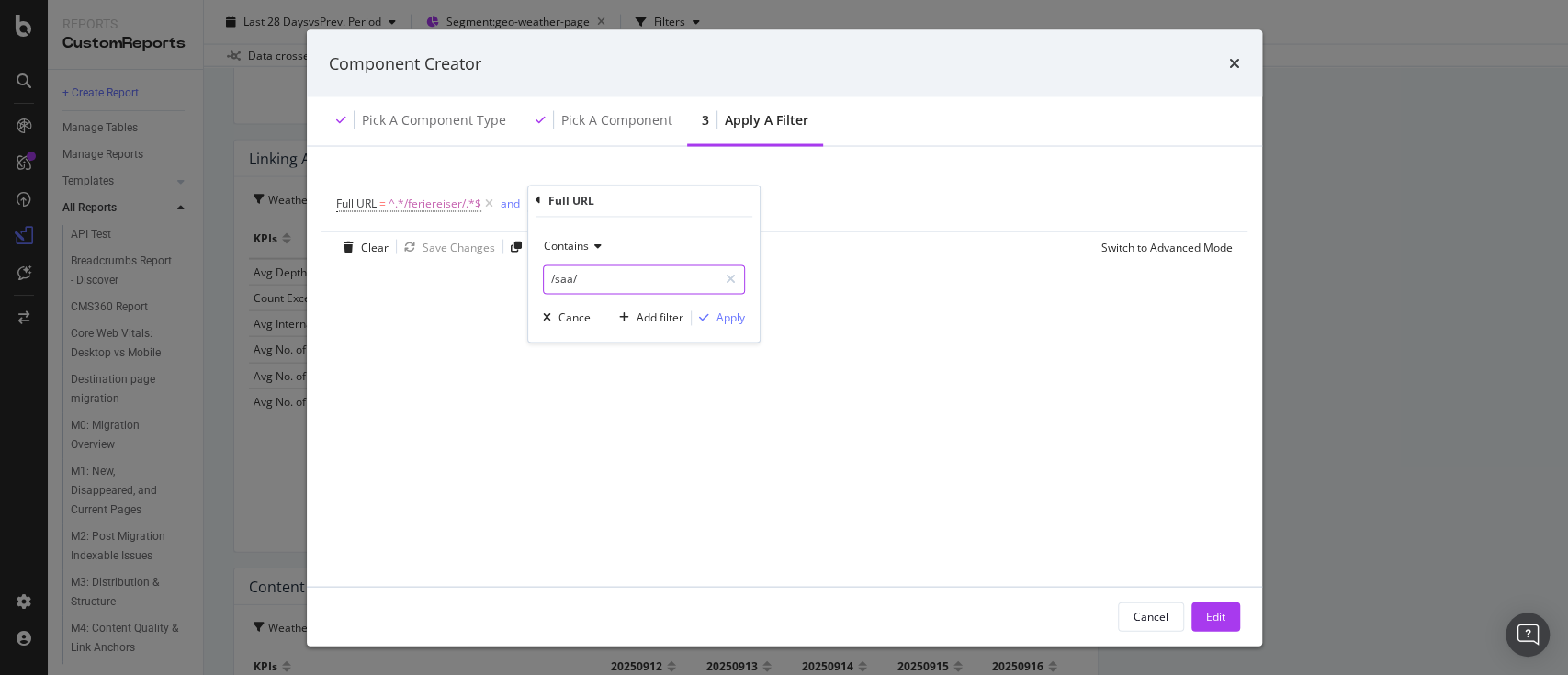
click at [573, 285] on input "/saa/" at bounding box center [631, 280] width 174 height 30
type input "/vaer/"
click at [728, 319] on div "Apply" at bounding box center [730, 317] width 29 height 16
click at [1225, 622] on button "Edit" at bounding box center [1215, 617] width 49 height 30
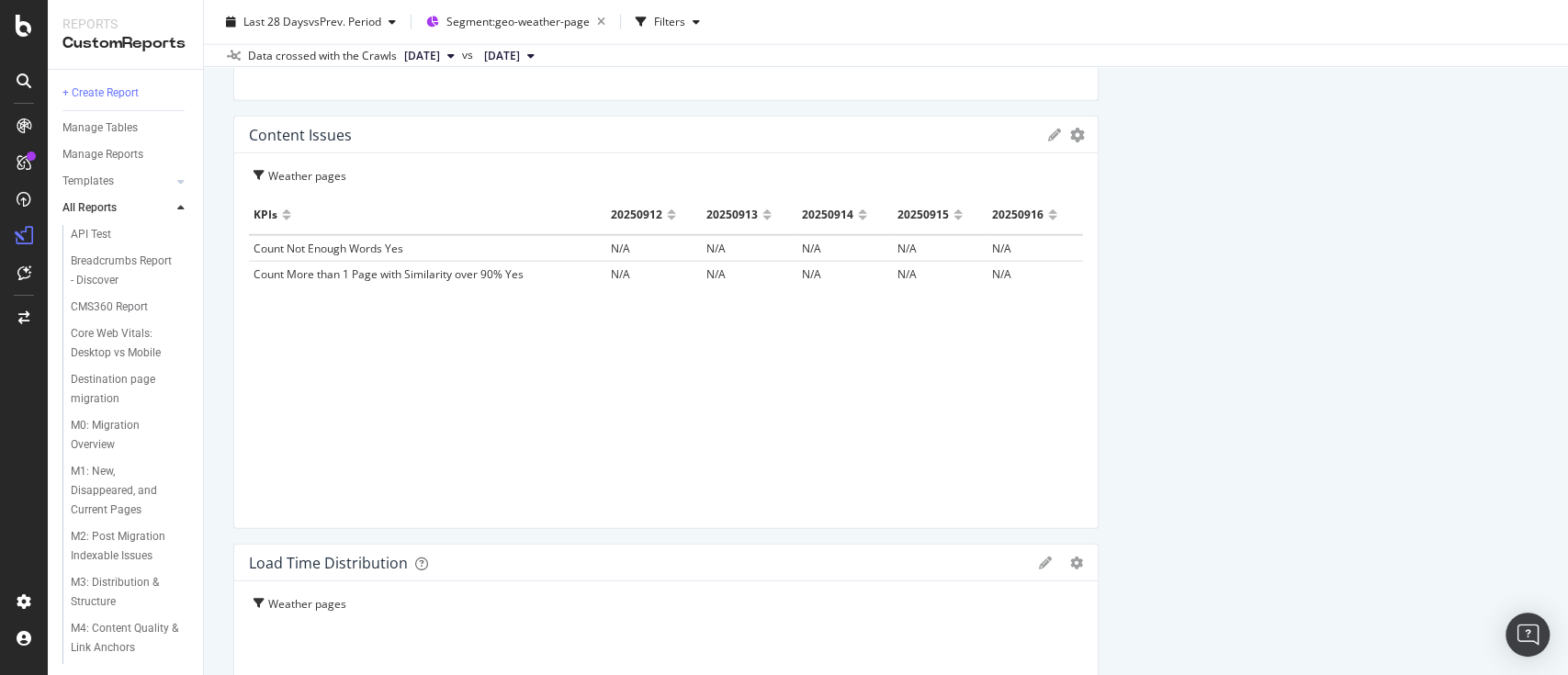
scroll to position [3081, 0]
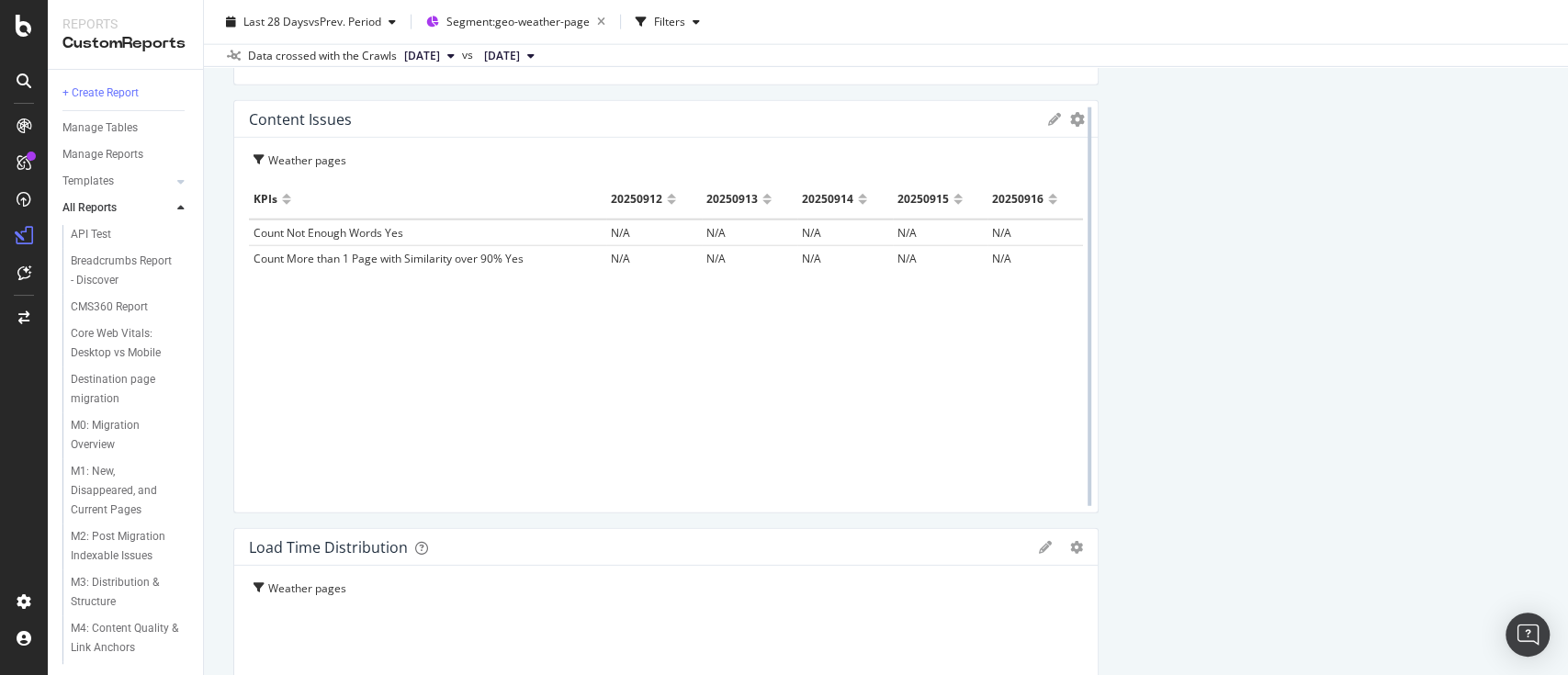
click at [1080, 118] on div at bounding box center [1089, 306] width 19 height 414
click at [1070, 119] on icon "gear" at bounding box center [1077, 119] width 15 height 15
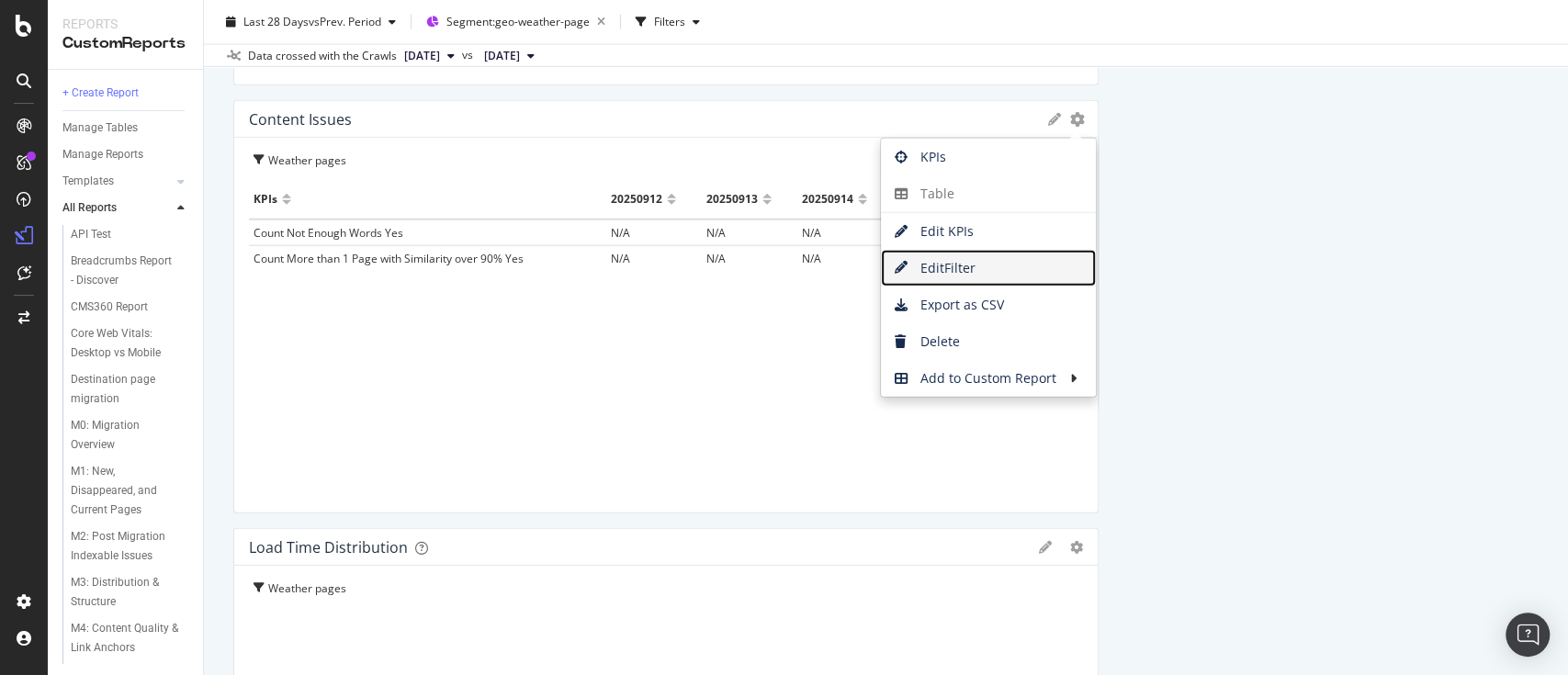
click at [954, 260] on span "Edit Filter" at bounding box center [989, 269] width 215 height 28
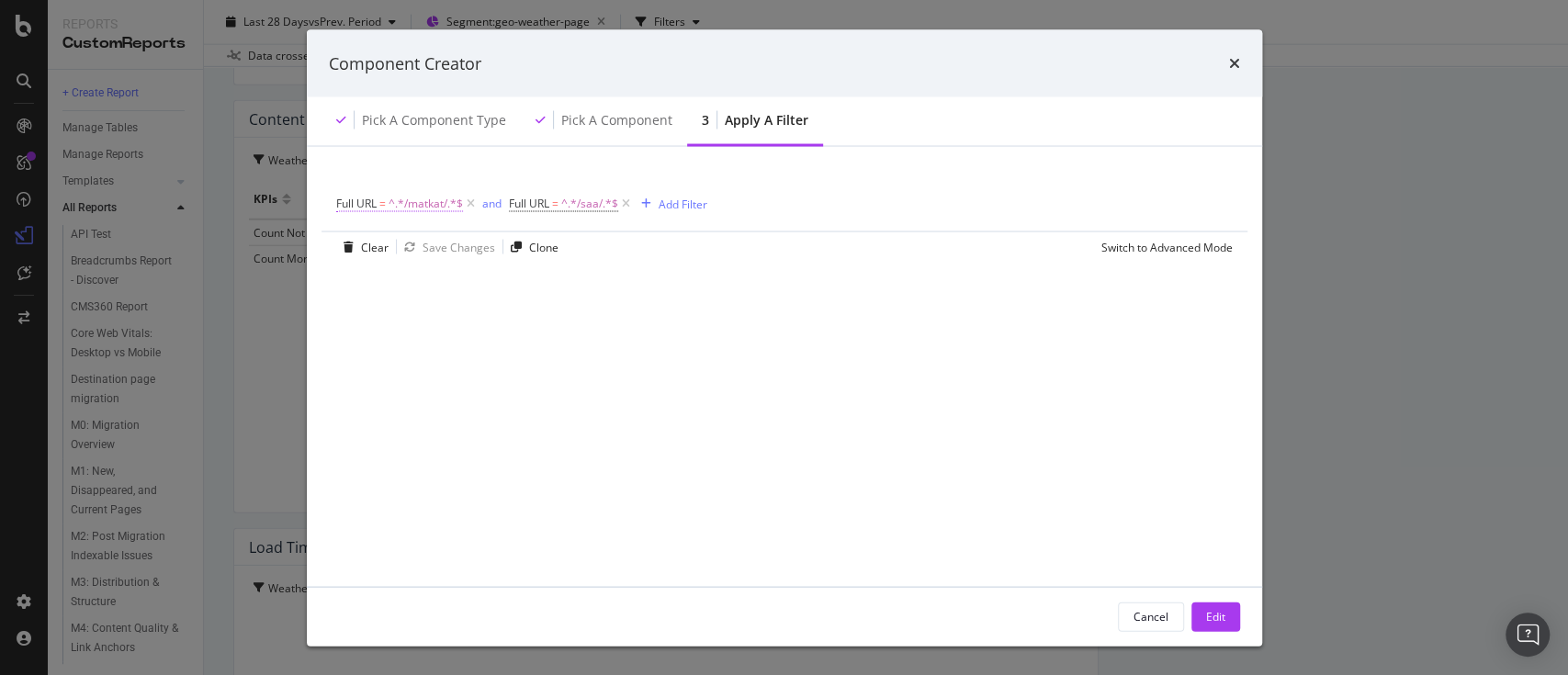
click at [426, 207] on span "^.*/matkat/.*$" at bounding box center [426, 204] width 74 height 26
click at [400, 276] on input "/matkat/" at bounding box center [440, 280] width 174 height 30
type input "/feriereiser/"
click at [542, 317] on div "Apply" at bounding box center [540, 317] width 29 height 16
click at [598, 210] on span "^.*/saa/.*$" at bounding box center [608, 204] width 57 height 26
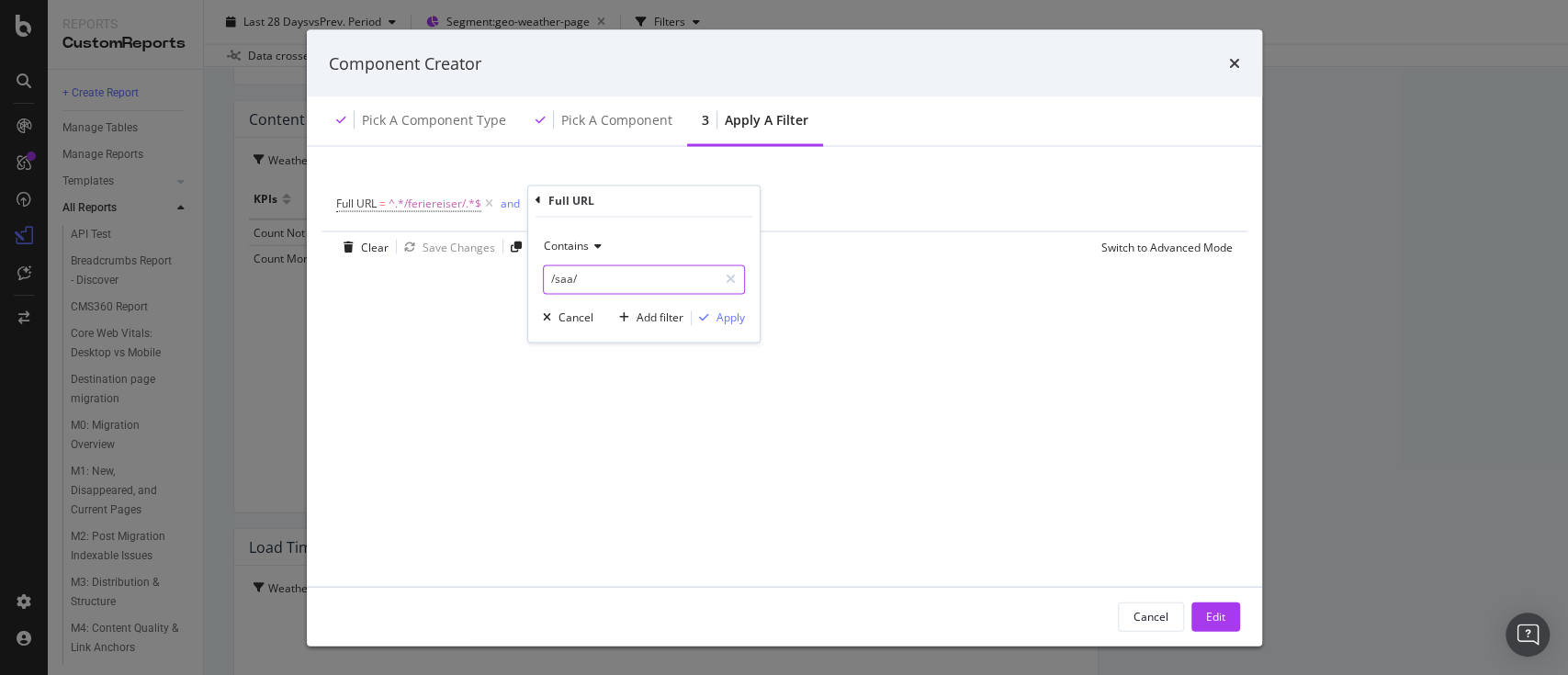
click at [565, 275] on input "/saa/" at bounding box center [631, 280] width 174 height 30
type input "/vaer/"
click at [728, 320] on div "Apply" at bounding box center [730, 317] width 29 height 16
click at [1225, 615] on button "Edit" at bounding box center [1215, 617] width 49 height 30
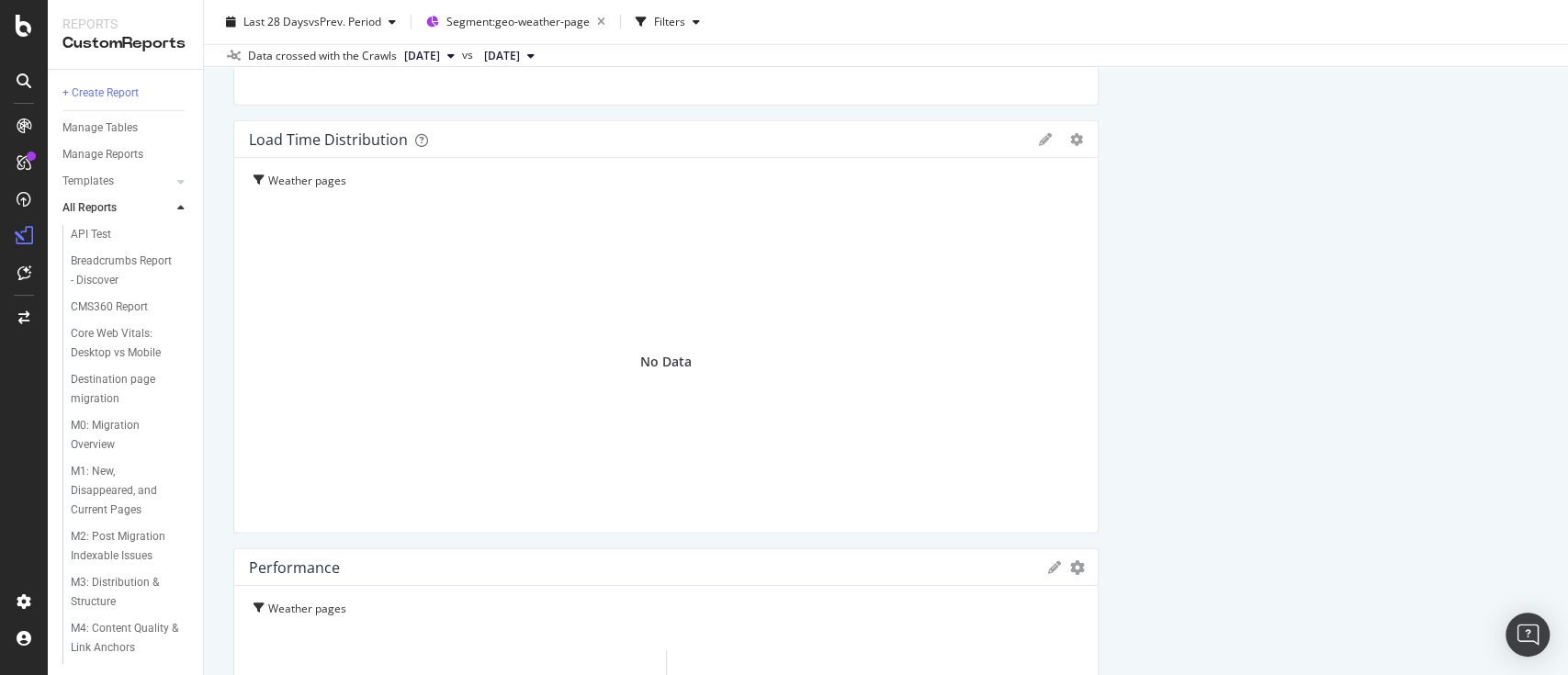
scroll to position [3458, 0]
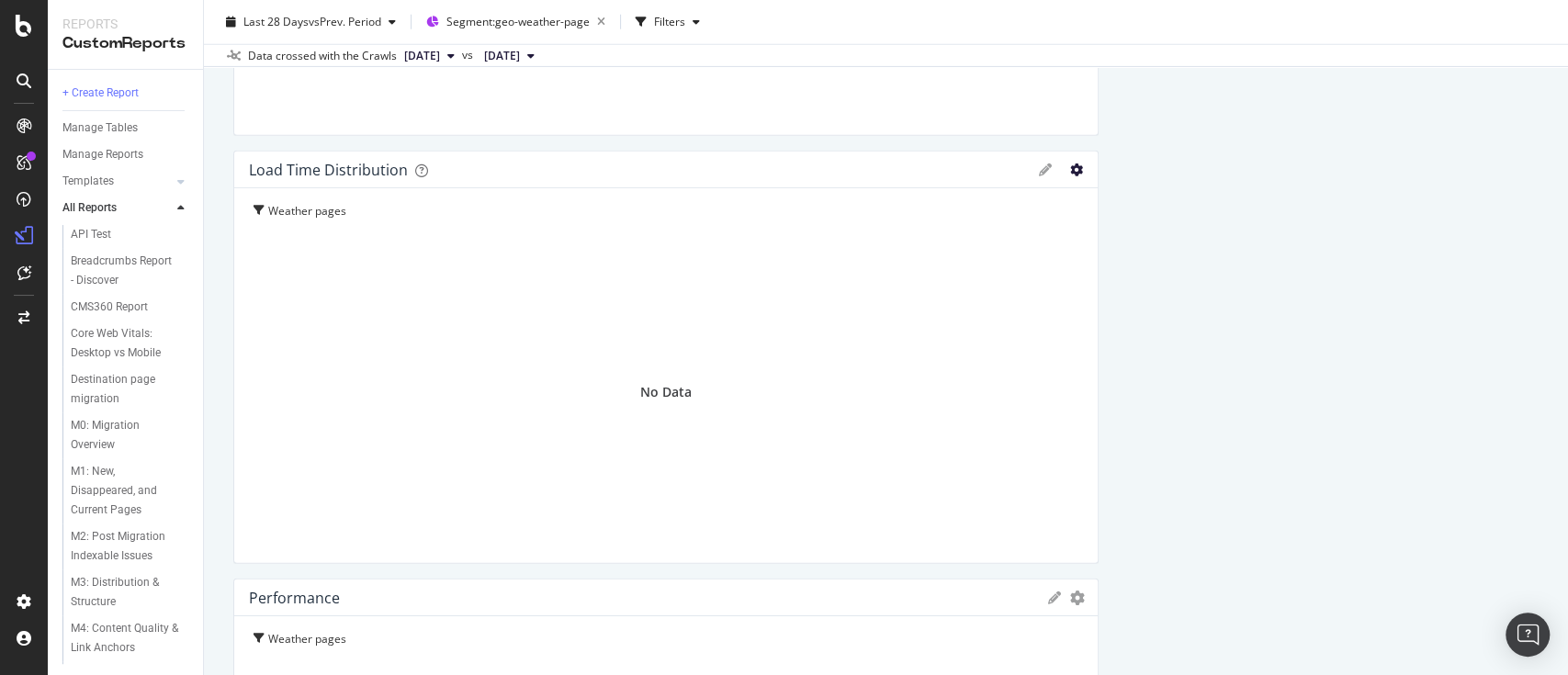
click at [1070, 173] on icon "gear" at bounding box center [1076, 170] width 13 height 13
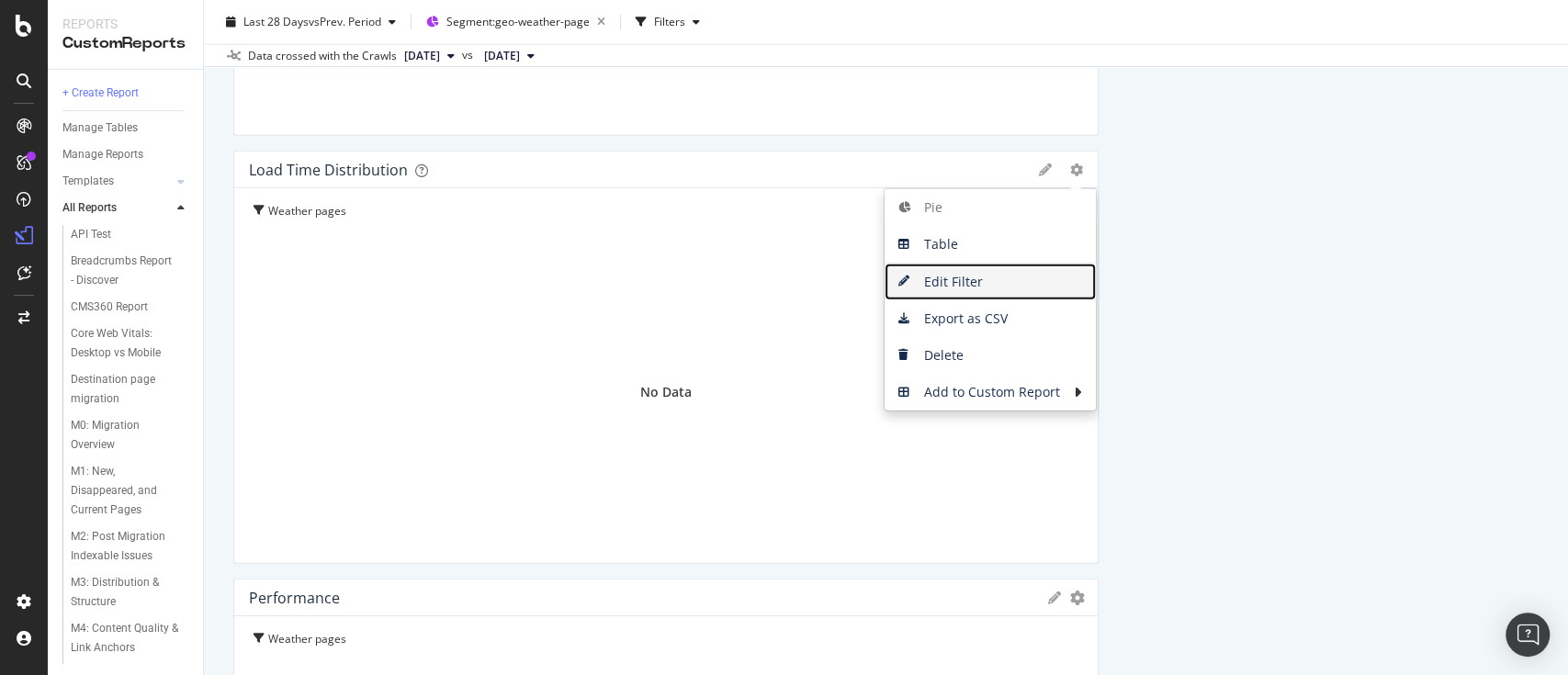
click at [969, 283] on span "Edit Filter" at bounding box center [990, 282] width 211 height 28
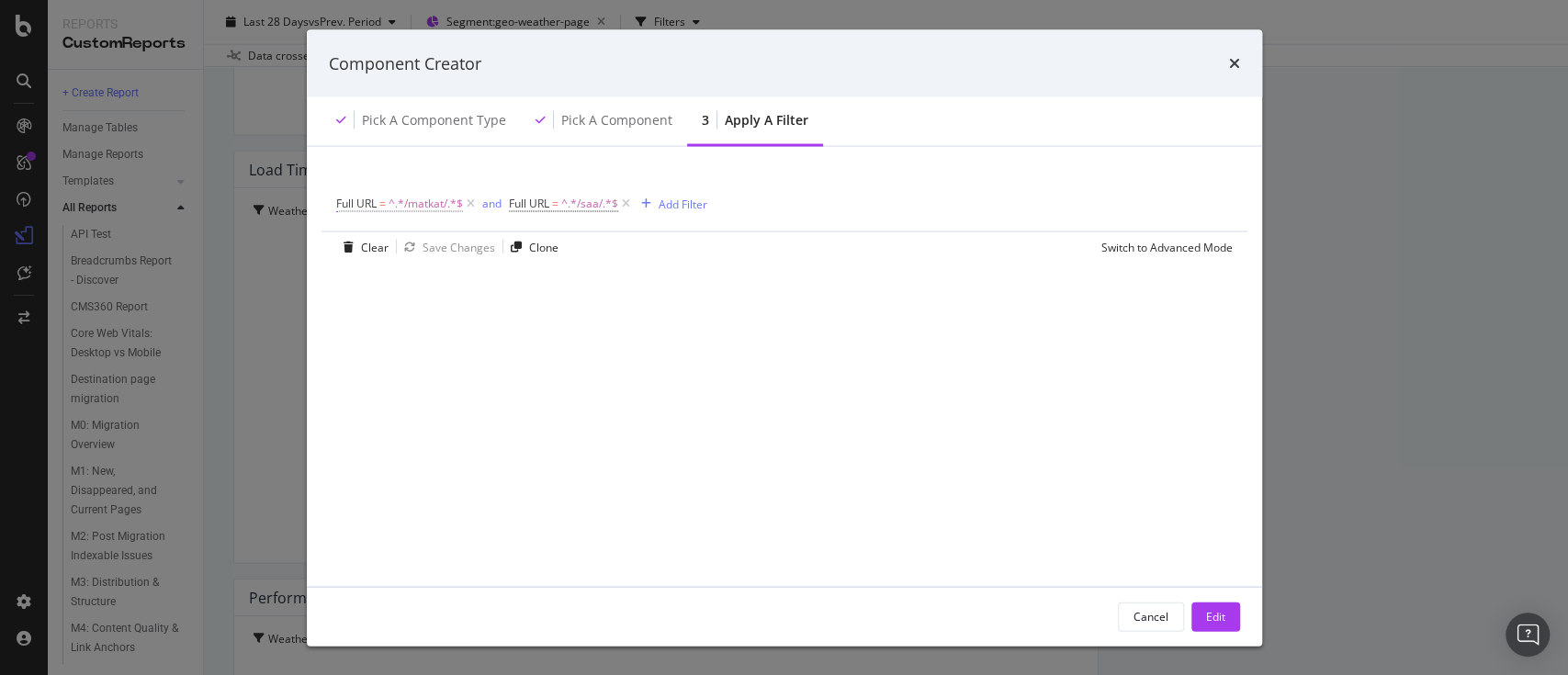
click at [419, 197] on span "^.*/matkat/.*$" at bounding box center [426, 204] width 74 height 26
click at [394, 280] on input "/matkat/" at bounding box center [440, 280] width 174 height 30
type input "/feriereiser/"
click at [537, 316] on div "Apply" at bounding box center [540, 317] width 29 height 16
click at [618, 198] on span "^.*/saa/.*$" at bounding box center [608, 204] width 57 height 26
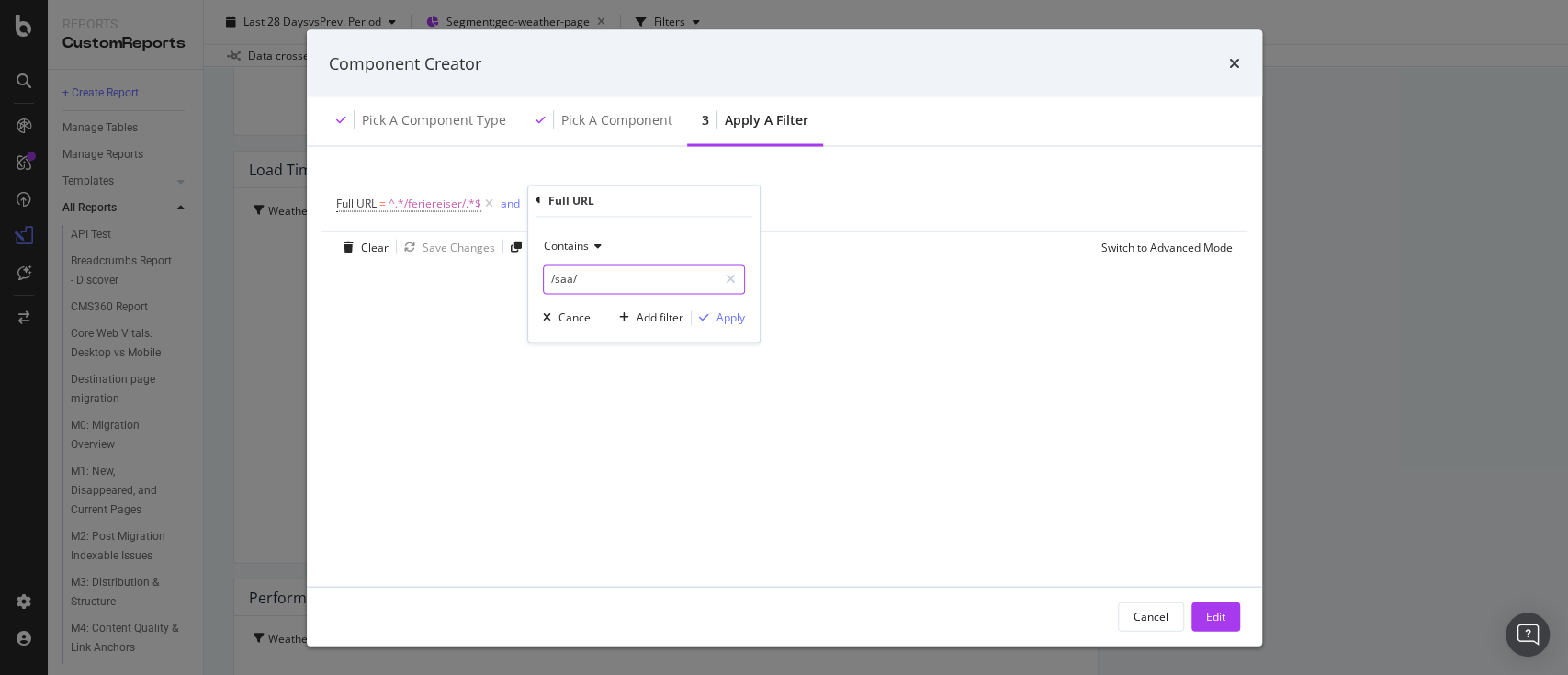
click at [566, 276] on input "/saa/" at bounding box center [631, 280] width 174 height 30
type input "/vaer/"
click at [732, 318] on div "Apply" at bounding box center [730, 317] width 29 height 16
click at [1212, 619] on div "Edit" at bounding box center [1215, 616] width 19 height 16
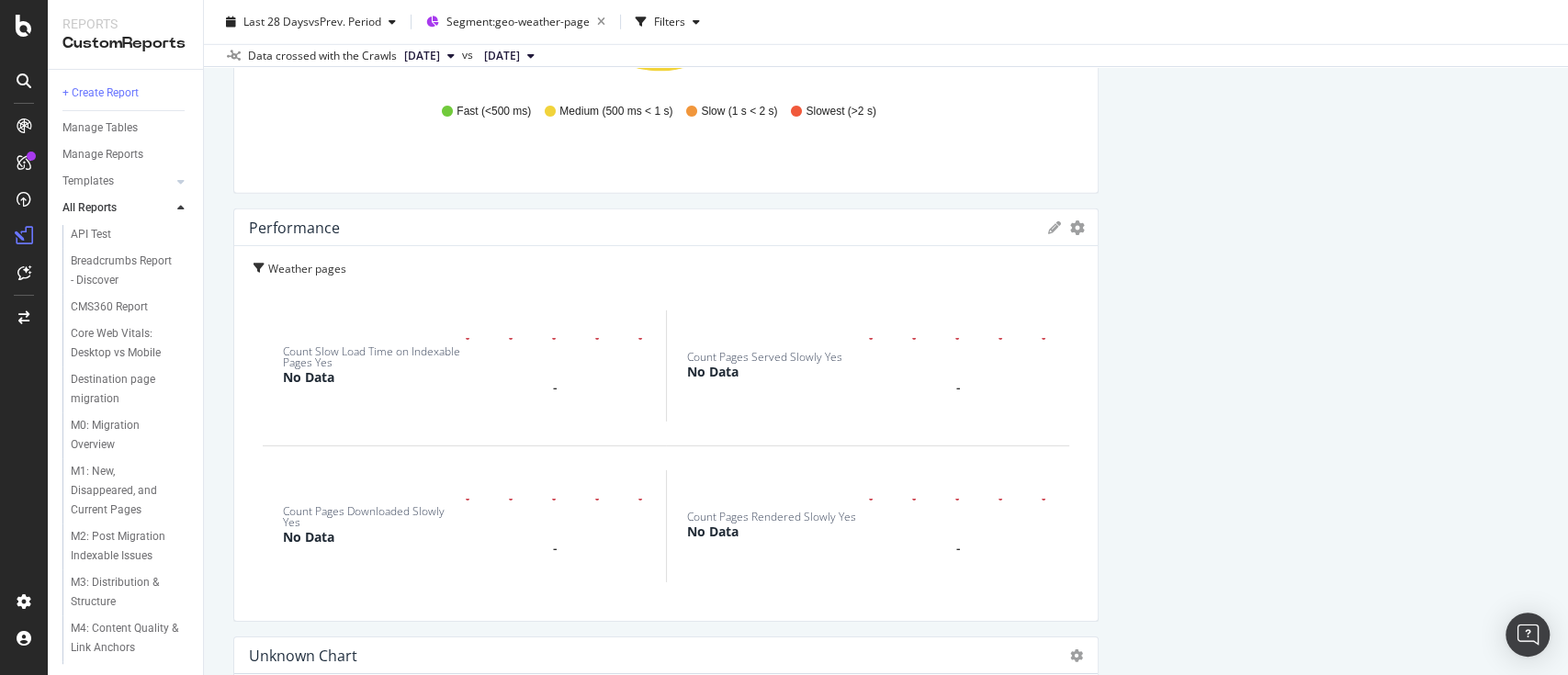
scroll to position [3941, 0]
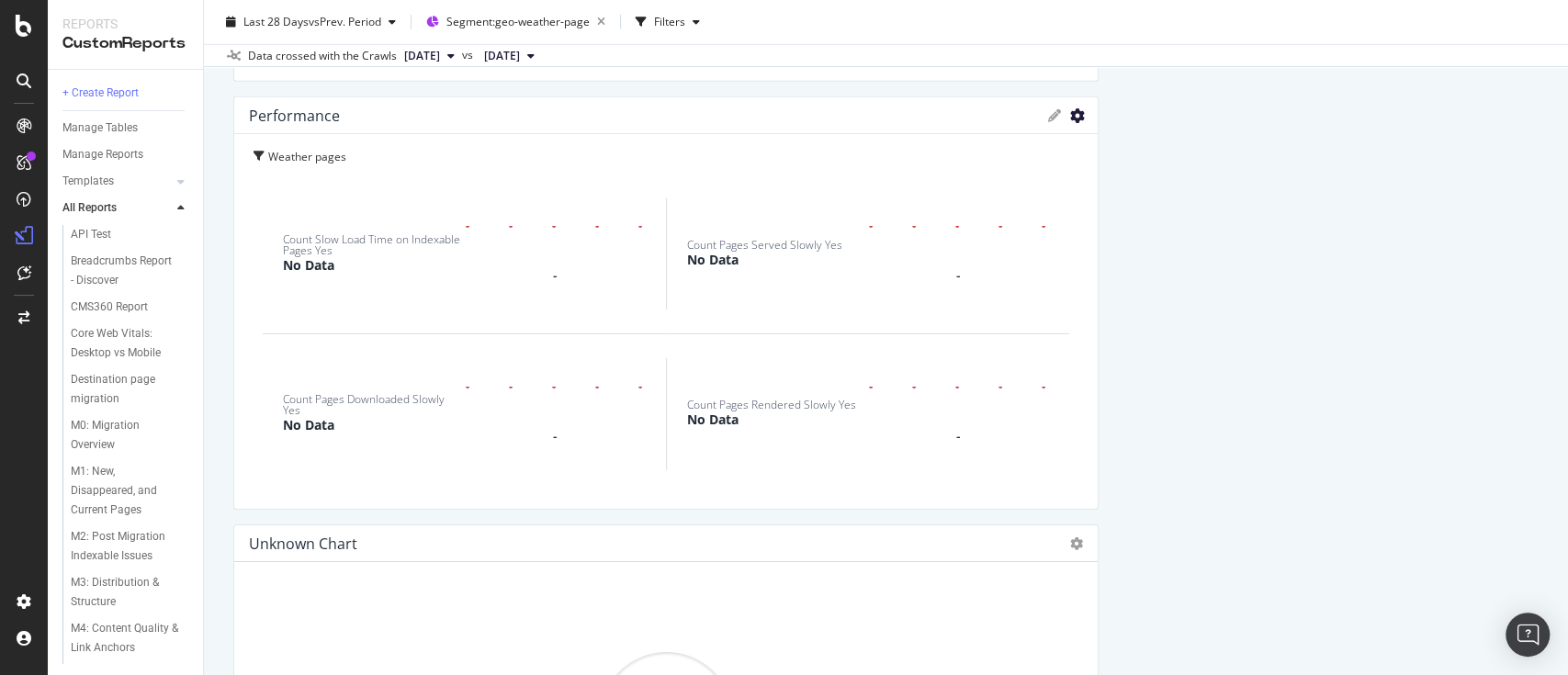
click at [1070, 118] on icon "gear" at bounding box center [1077, 116] width 15 height 15
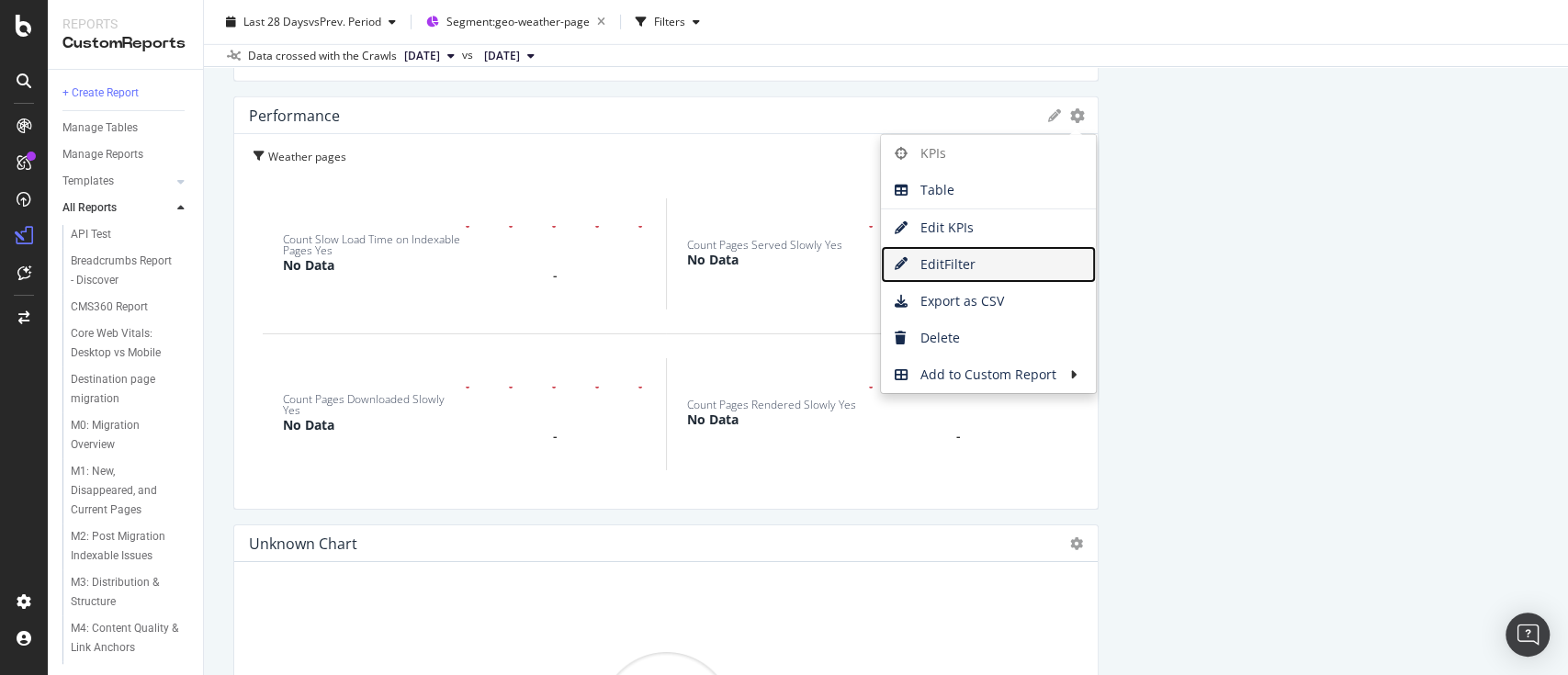
click at [950, 257] on span "Edit Filter" at bounding box center [989, 265] width 215 height 28
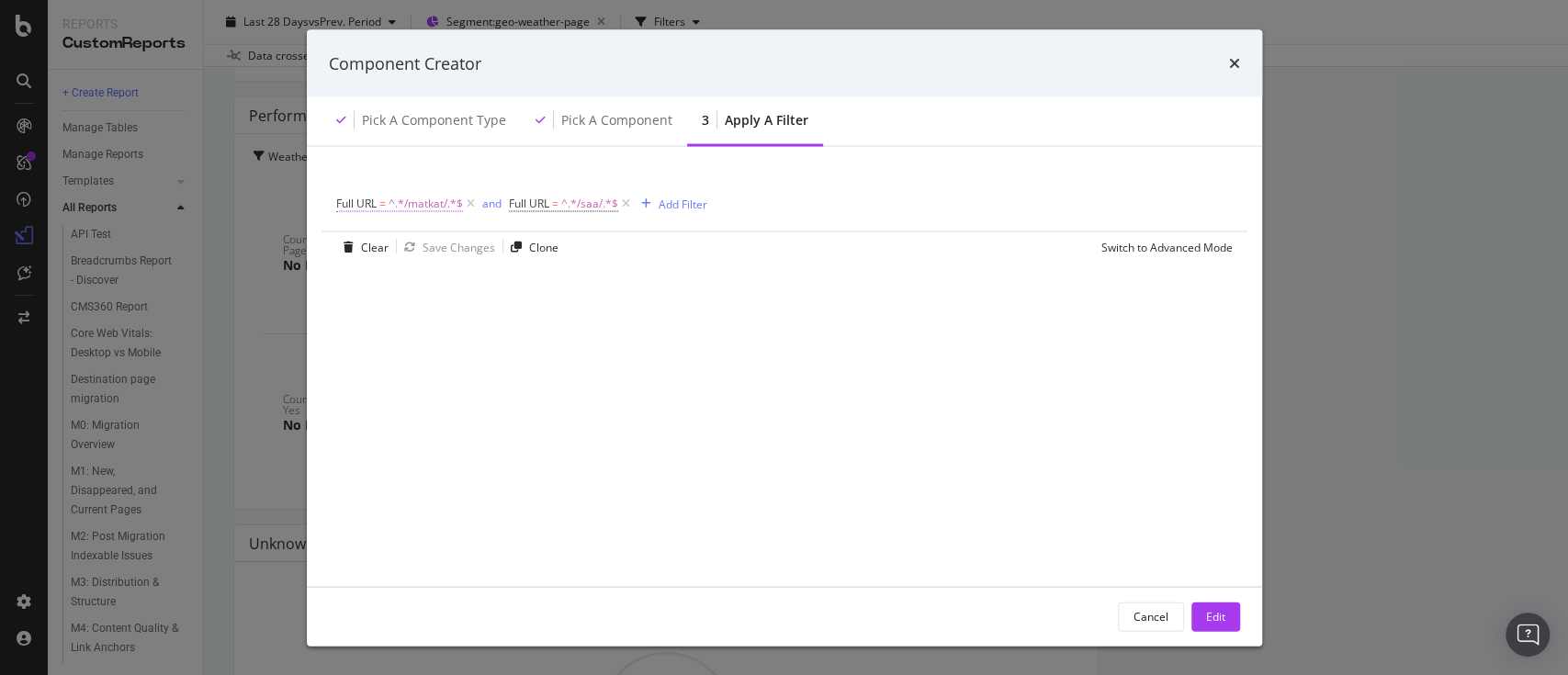
click at [436, 200] on span "^.*/matkat/.*$" at bounding box center [426, 204] width 74 height 26
click at [380, 276] on input "/matkat/" at bounding box center [440, 280] width 174 height 30
type input "/feriereiser/"
click at [553, 312] on div "Contains /feriereiser/ Cancel Add filter Apply" at bounding box center [453, 279] width 231 height 125
click at [526, 319] on div "Apply" at bounding box center [540, 317] width 29 height 16
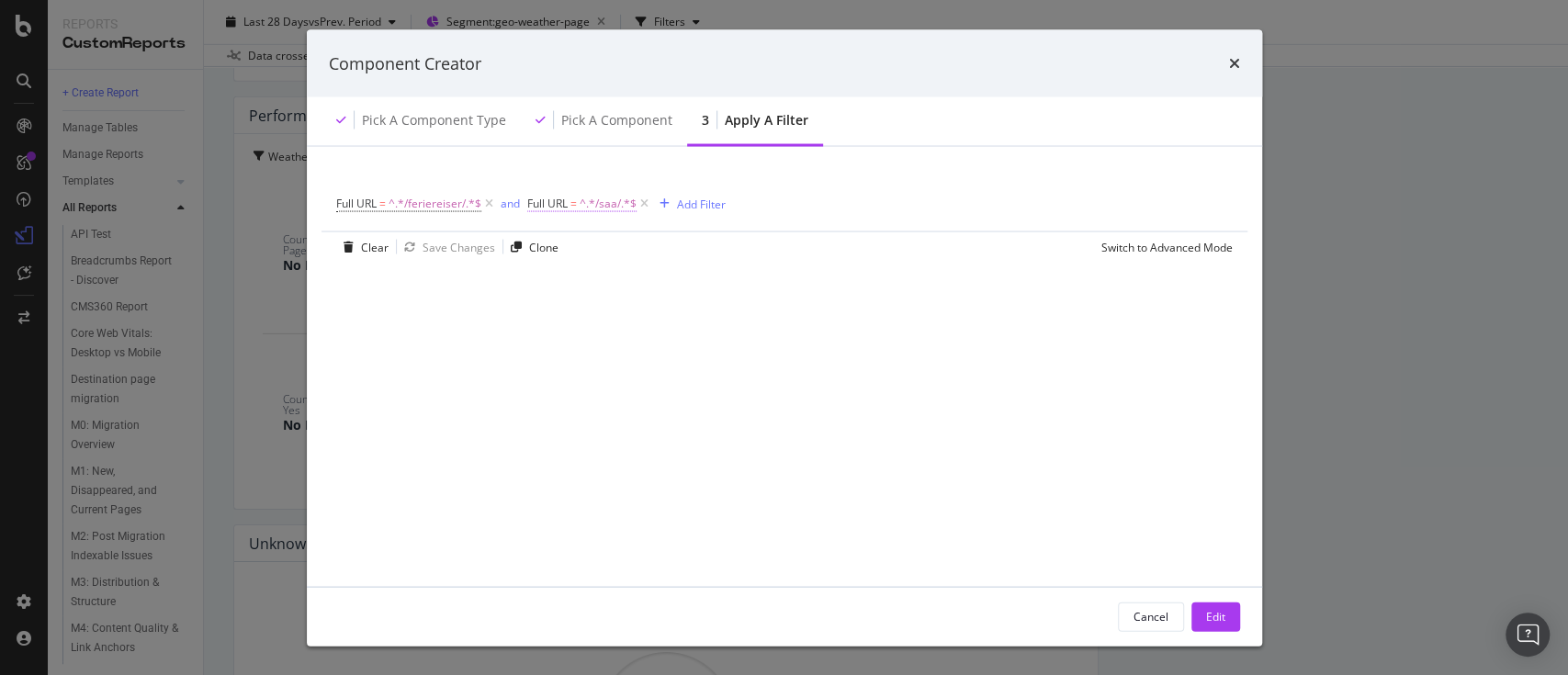
click at [598, 202] on span "^.*/saa/.*$" at bounding box center [608, 204] width 57 height 26
click at [566, 281] on input "/saa/" at bounding box center [631, 280] width 174 height 30
type input "/vaer/"
click at [735, 313] on div "Apply" at bounding box center [730, 317] width 29 height 16
click at [1209, 617] on div "Edit" at bounding box center [1215, 616] width 19 height 16
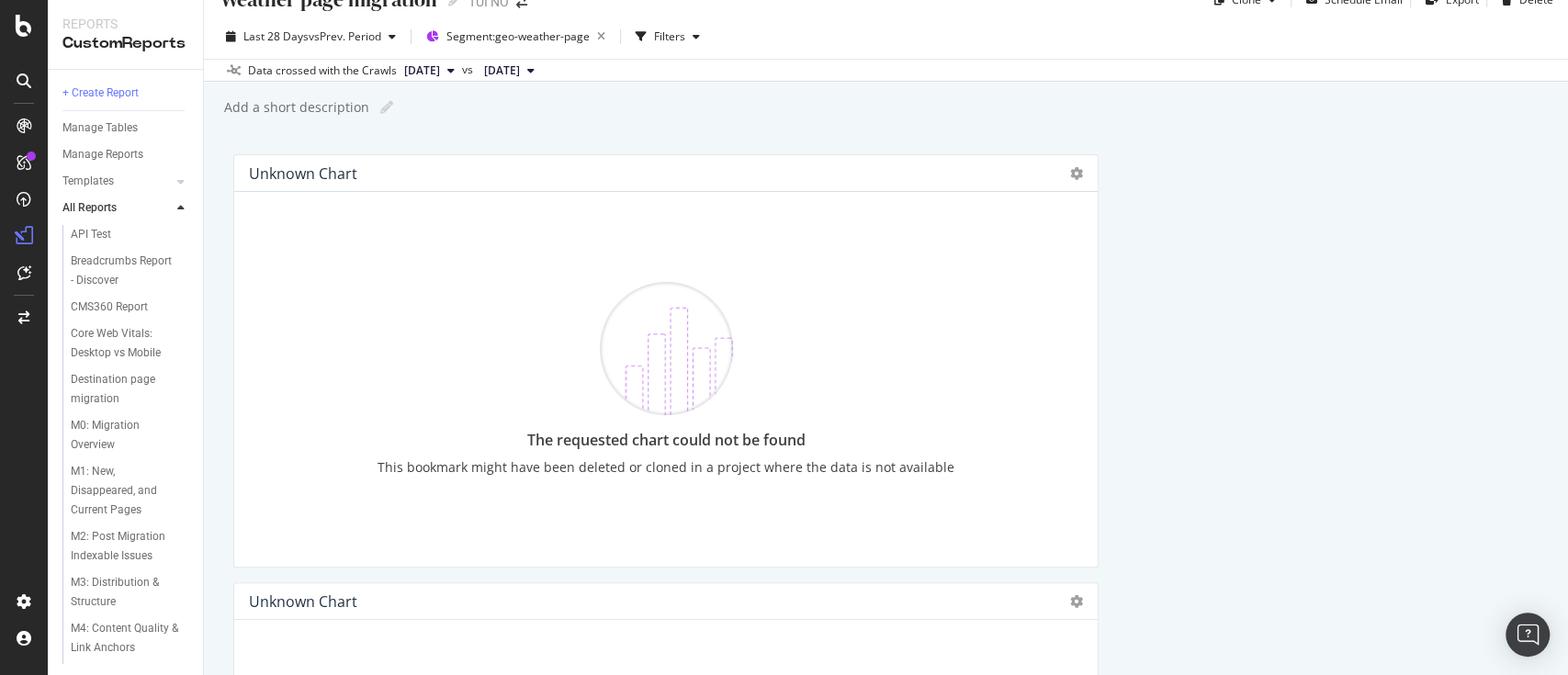
scroll to position [0, 0]
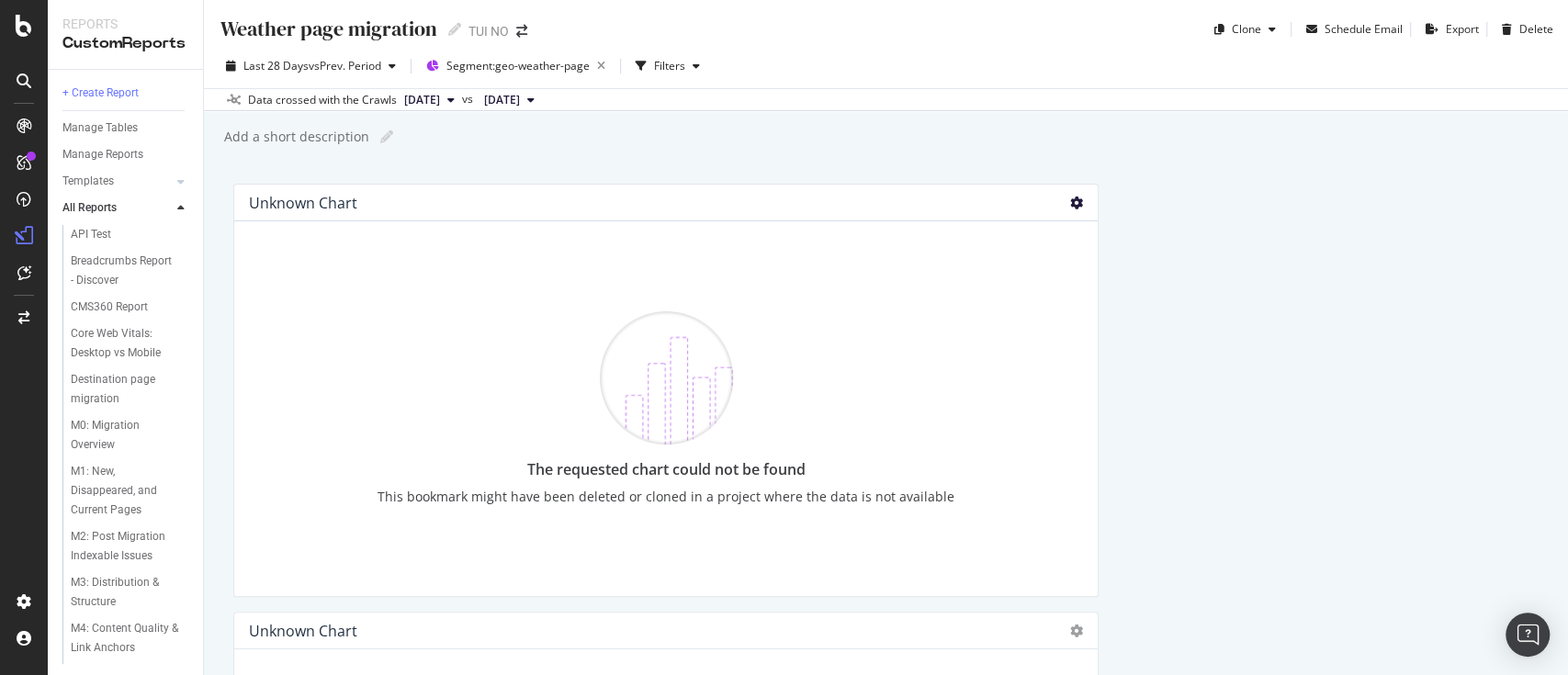
click at [1070, 202] on icon at bounding box center [1076, 203] width 13 height 13
click at [716, 149] on div "Add a short description Add a short description" at bounding box center [895, 137] width 1346 height 28
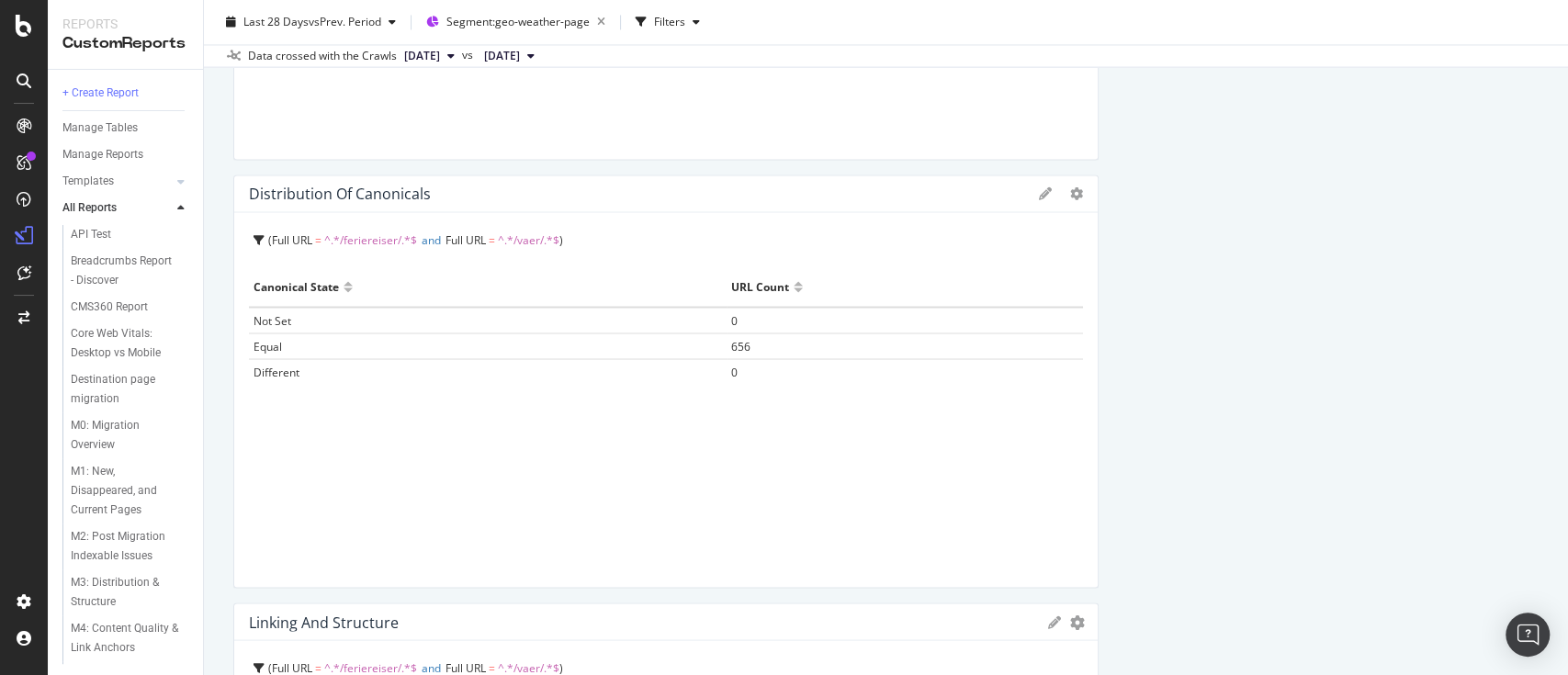
scroll to position [2142, 0]
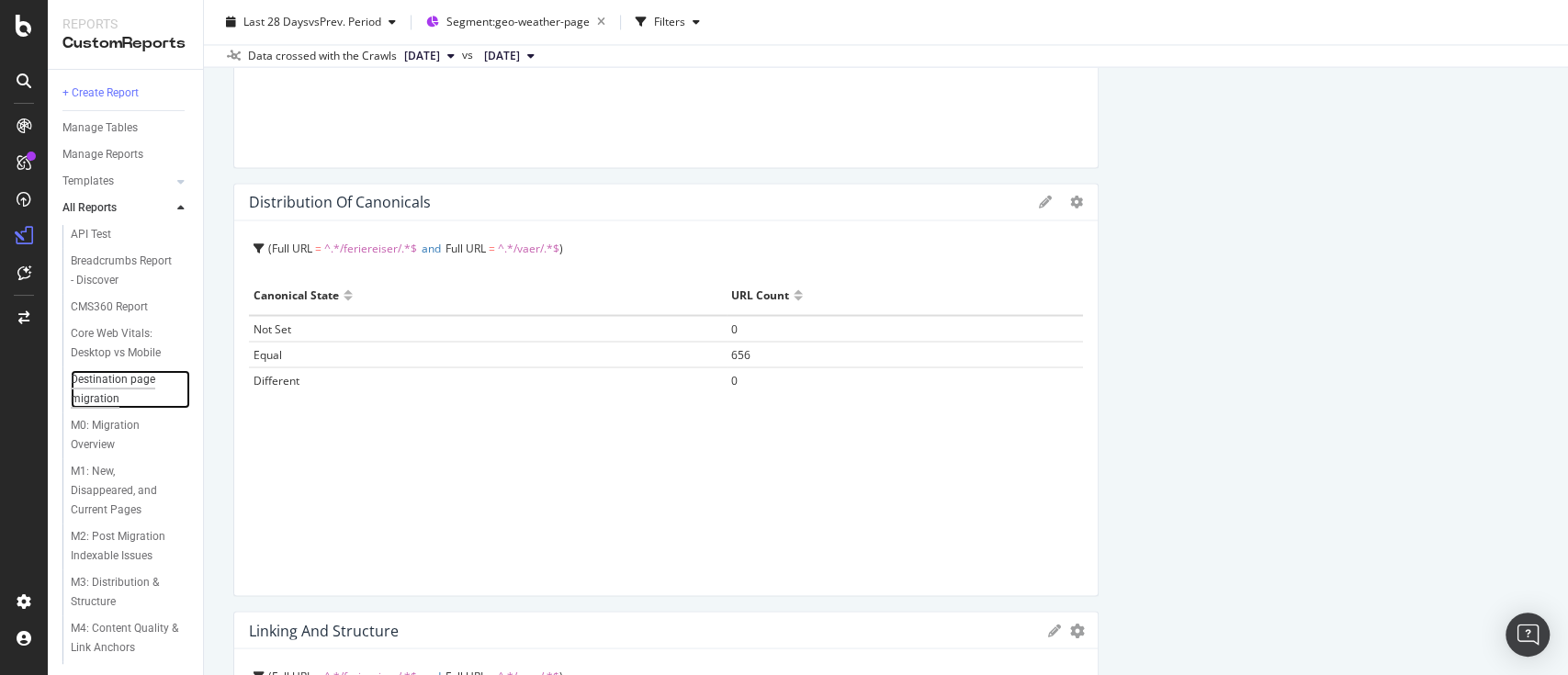
click at [106, 378] on div "Destination page migration" at bounding box center [123, 390] width 106 height 39
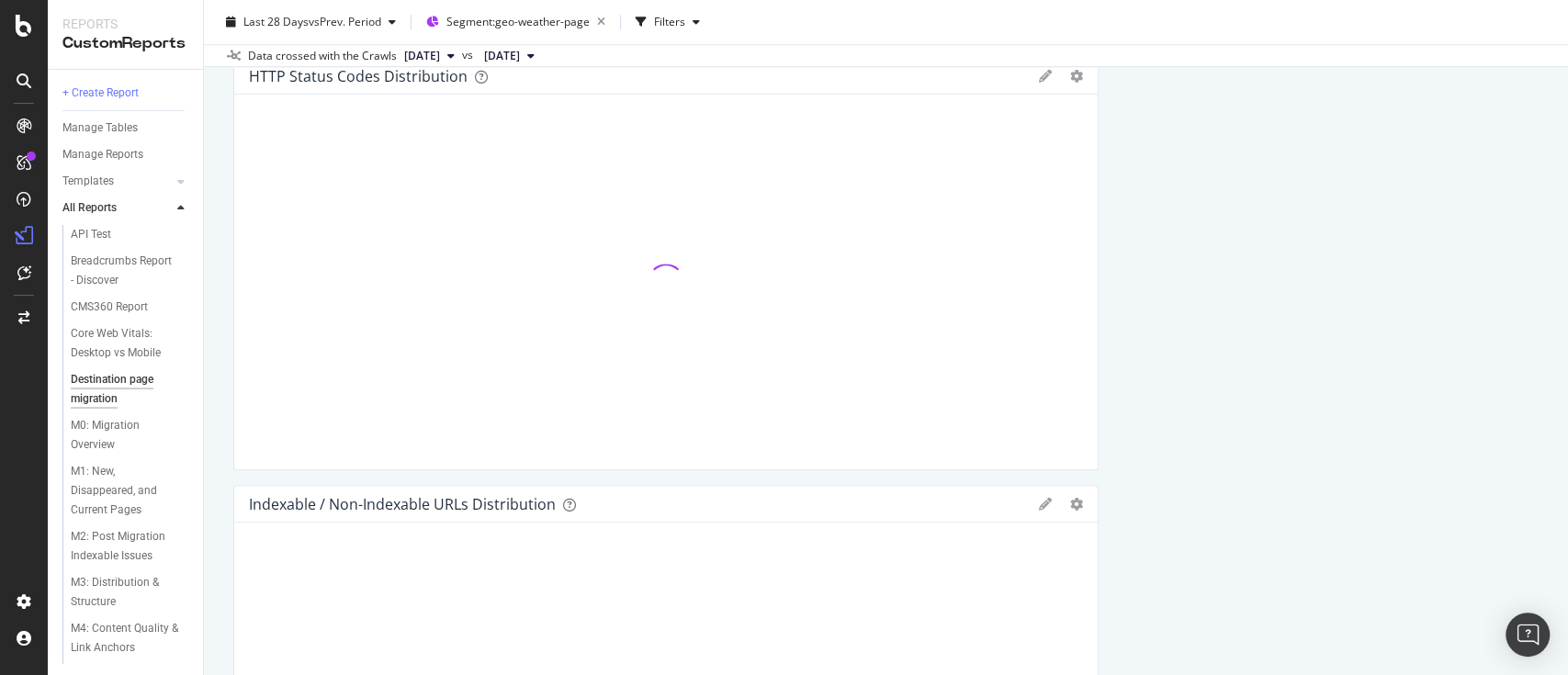
scroll to position [848, 0]
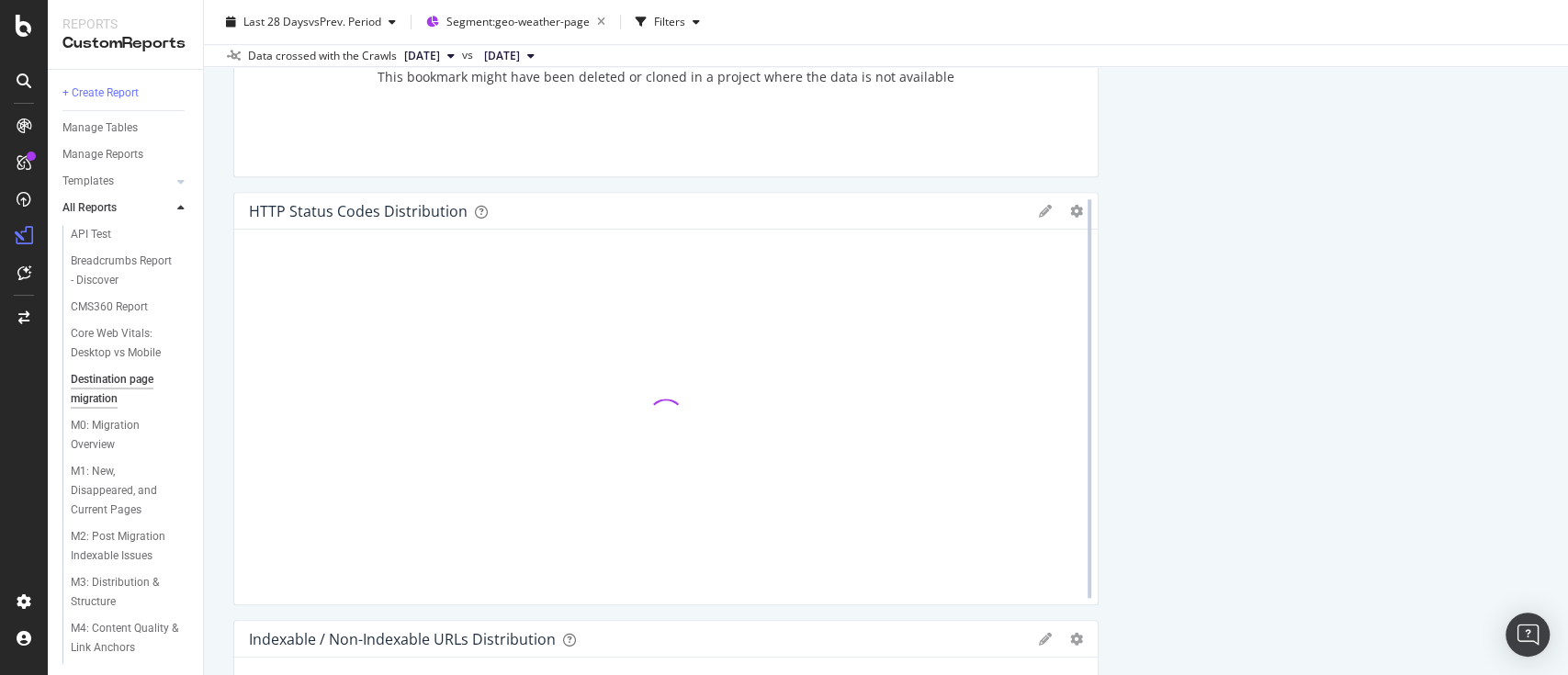
click at [1080, 209] on div at bounding box center [1089, 398] width 19 height 414
click at [1070, 214] on icon "gear" at bounding box center [1076, 211] width 13 height 13
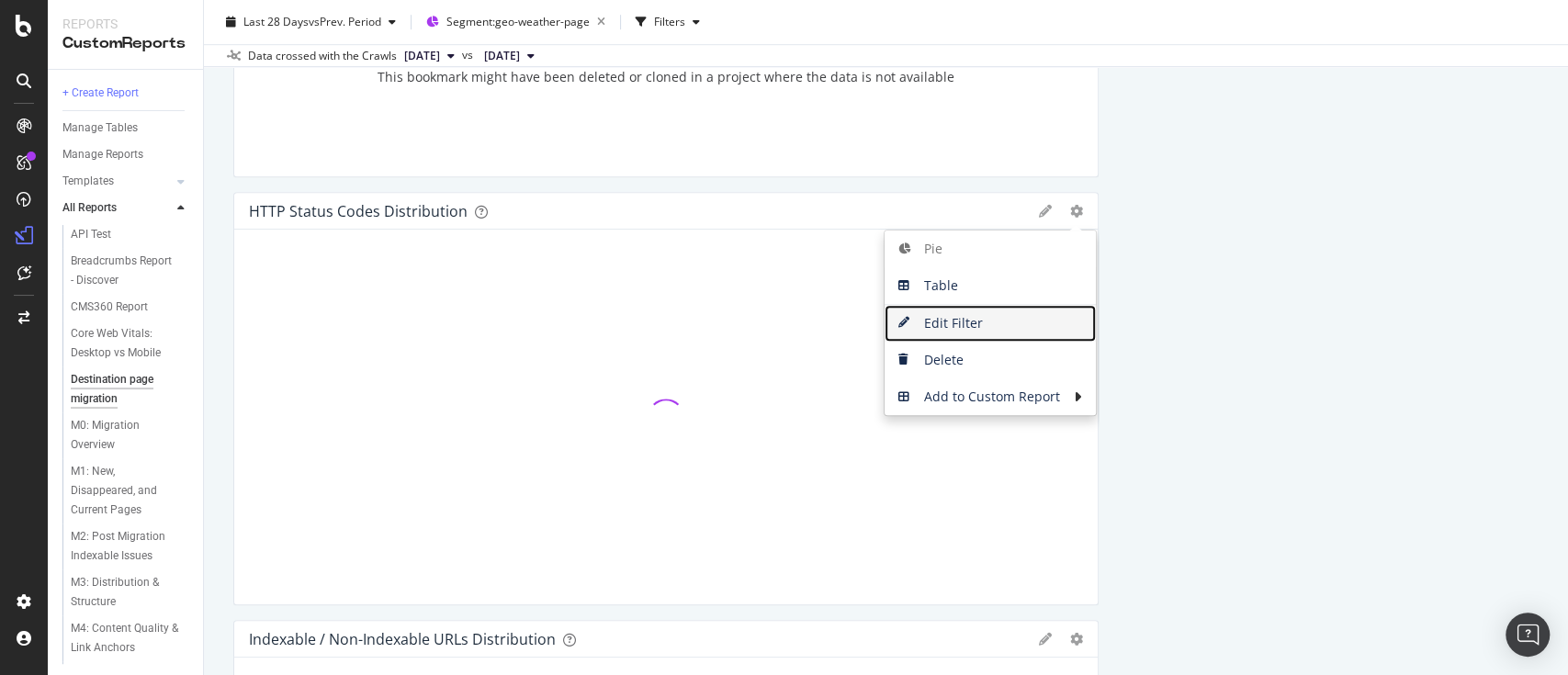
click at [970, 320] on span "Edit Filter" at bounding box center [990, 323] width 211 height 28
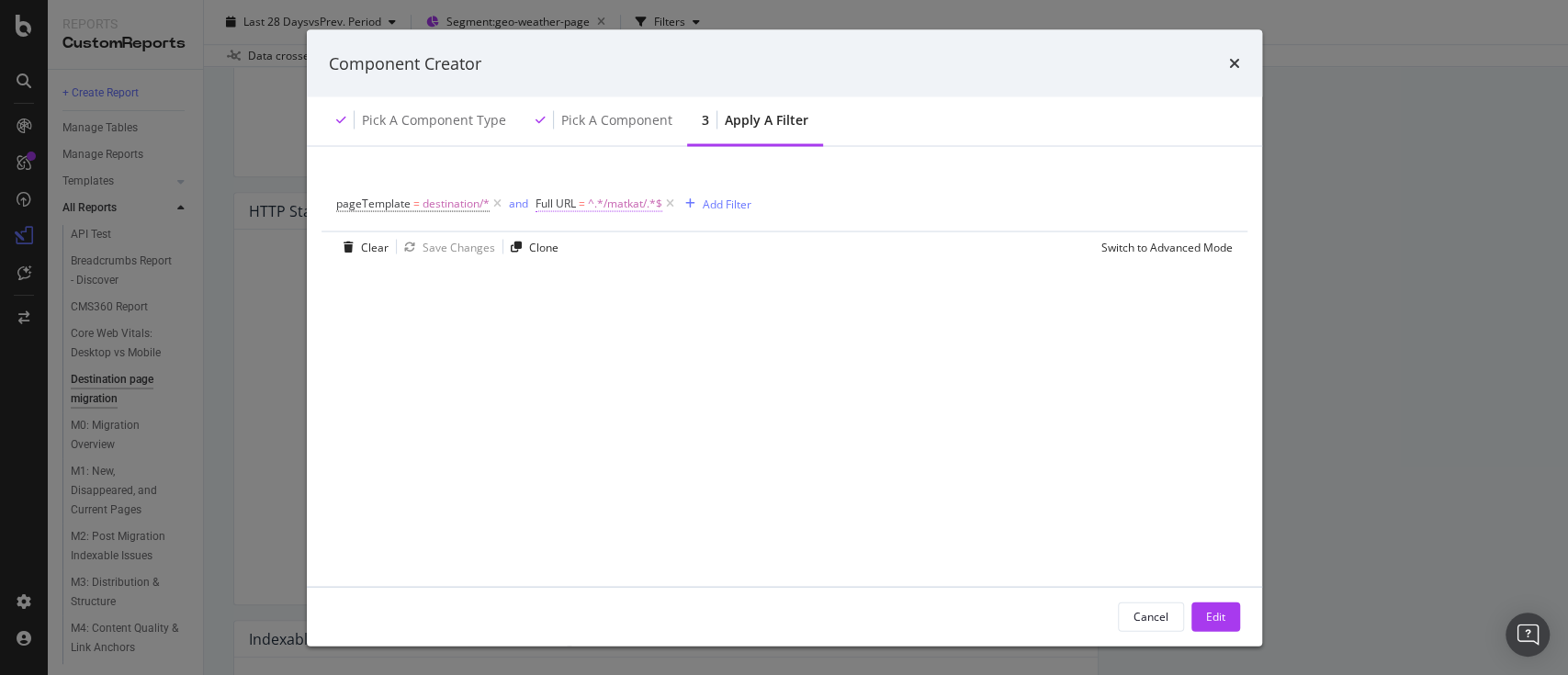
click at [626, 203] on span "^.*/matkat/.*$" at bounding box center [625, 204] width 74 height 26
click at [607, 276] on input "/matkat/" at bounding box center [638, 280] width 174 height 30
drag, startPoint x: 641, startPoint y: 283, endPoint x: 383, endPoint y: 277, distance: 258.1
click at [383, 277] on div "pageTemplate = destination/* and Full URL = ^.*/matkat/.*$ Add Filter Clear Sav…" at bounding box center [784, 394] width 911 height 450
click at [636, 284] on input "/feriereiser/" at bounding box center [638, 280] width 174 height 30
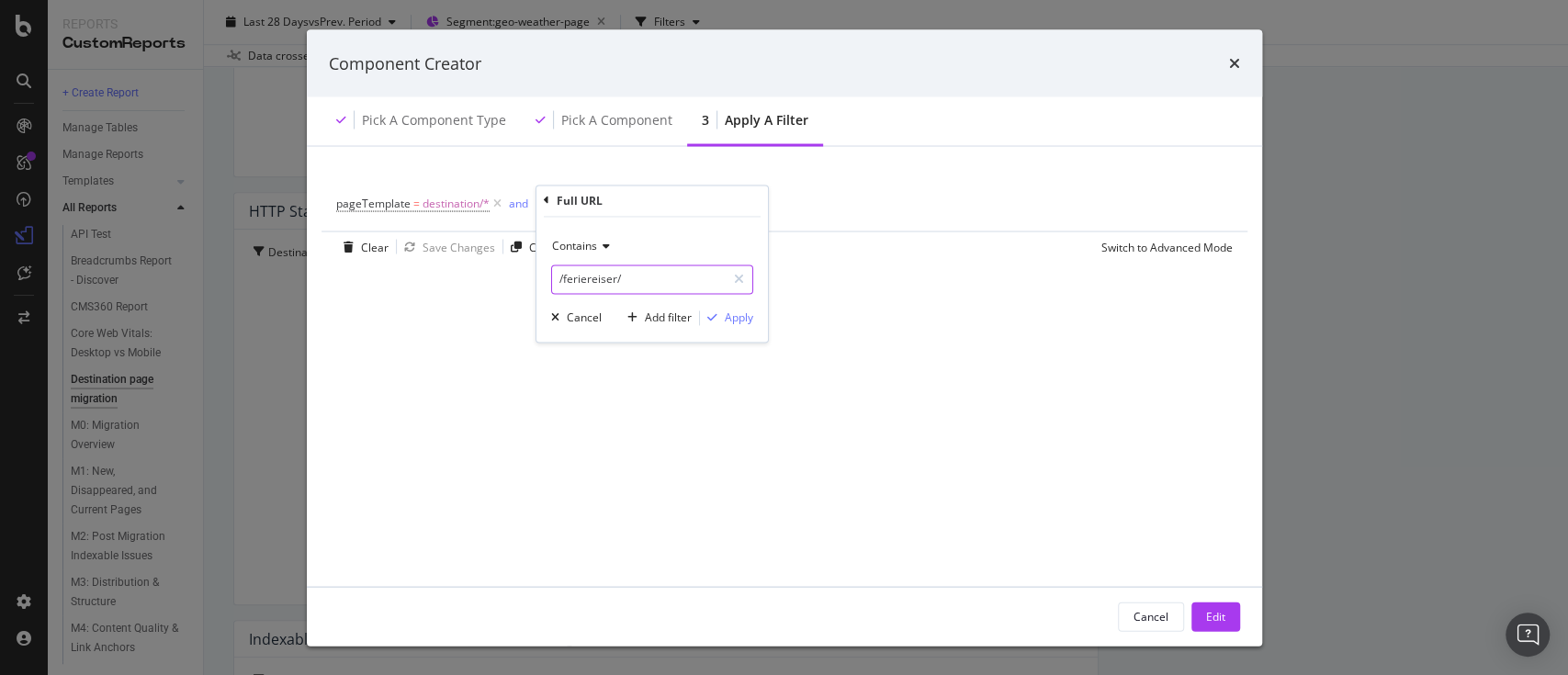
drag, startPoint x: 640, startPoint y: 283, endPoint x: 452, endPoint y: 262, distance: 189.2
click at [452, 262] on div "pageTemplate = destination/* and Full URL = ^.*/matkat/.*$ Add Filter Clear Sav…" at bounding box center [784, 394] width 911 height 450
click at [572, 277] on input "/feriereiser/" at bounding box center [638, 280] width 174 height 30
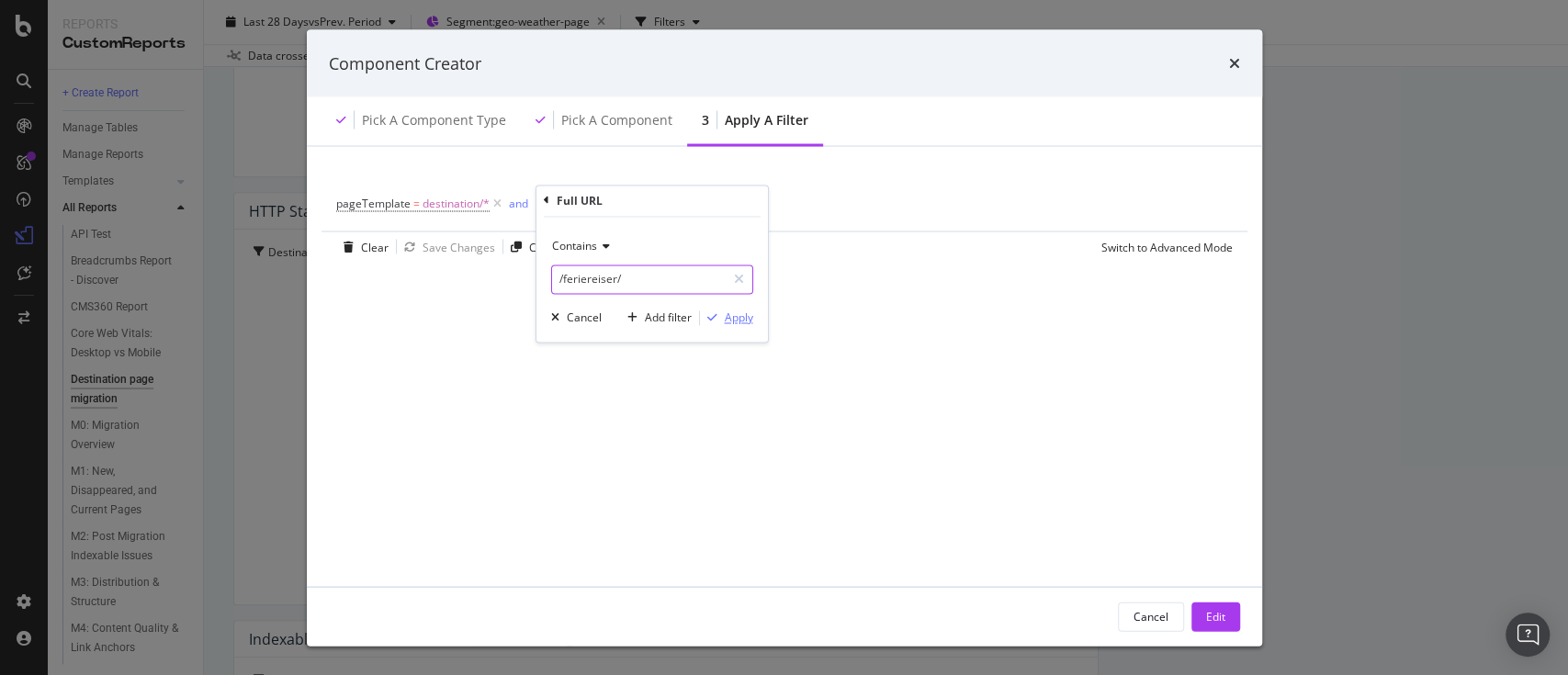
type input "/feriereiser/"
click at [740, 314] on div "Apply" at bounding box center [738, 317] width 29 height 16
click at [1217, 614] on div "Edit" at bounding box center [1215, 616] width 19 height 16
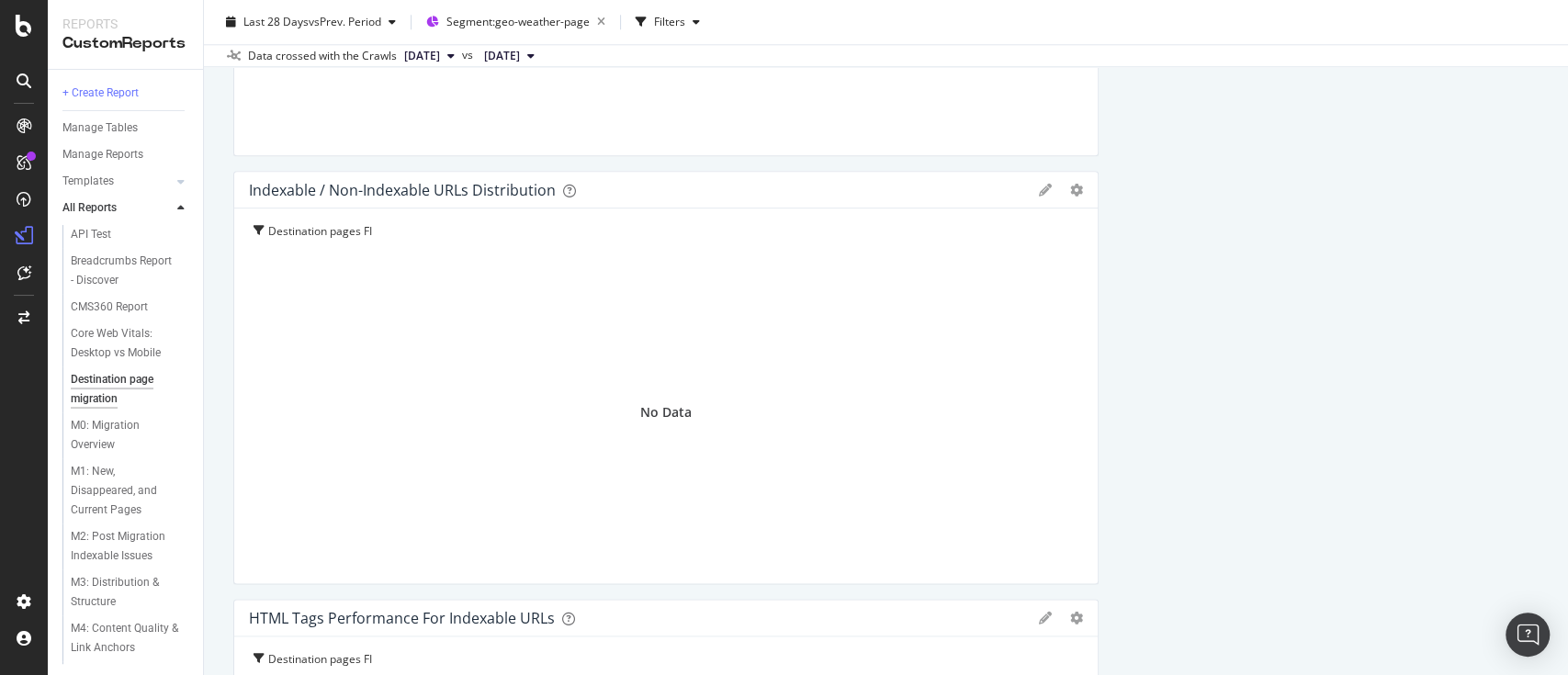
scroll to position [1290, 0]
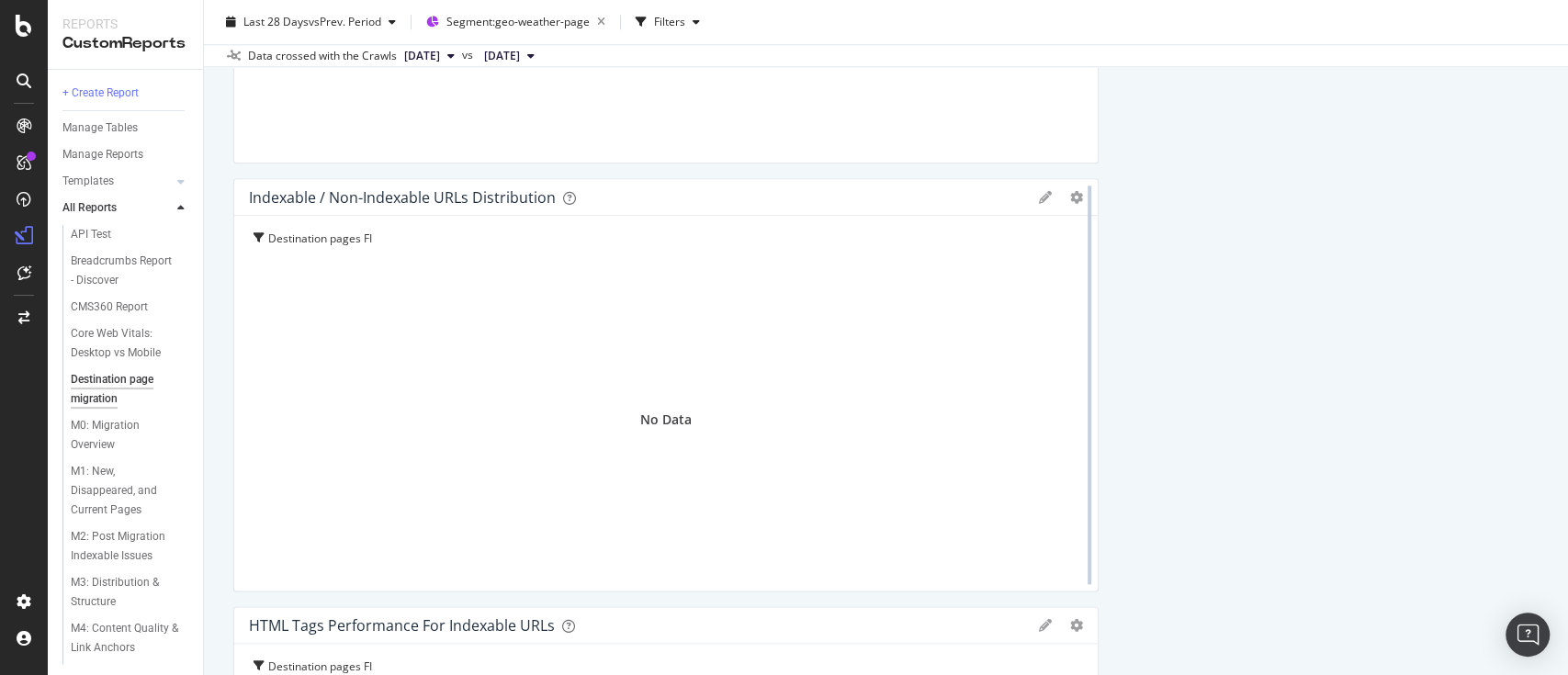
click at [1080, 203] on div at bounding box center [1089, 385] width 19 height 414
click at [1070, 201] on icon "gear" at bounding box center [1076, 197] width 13 height 13
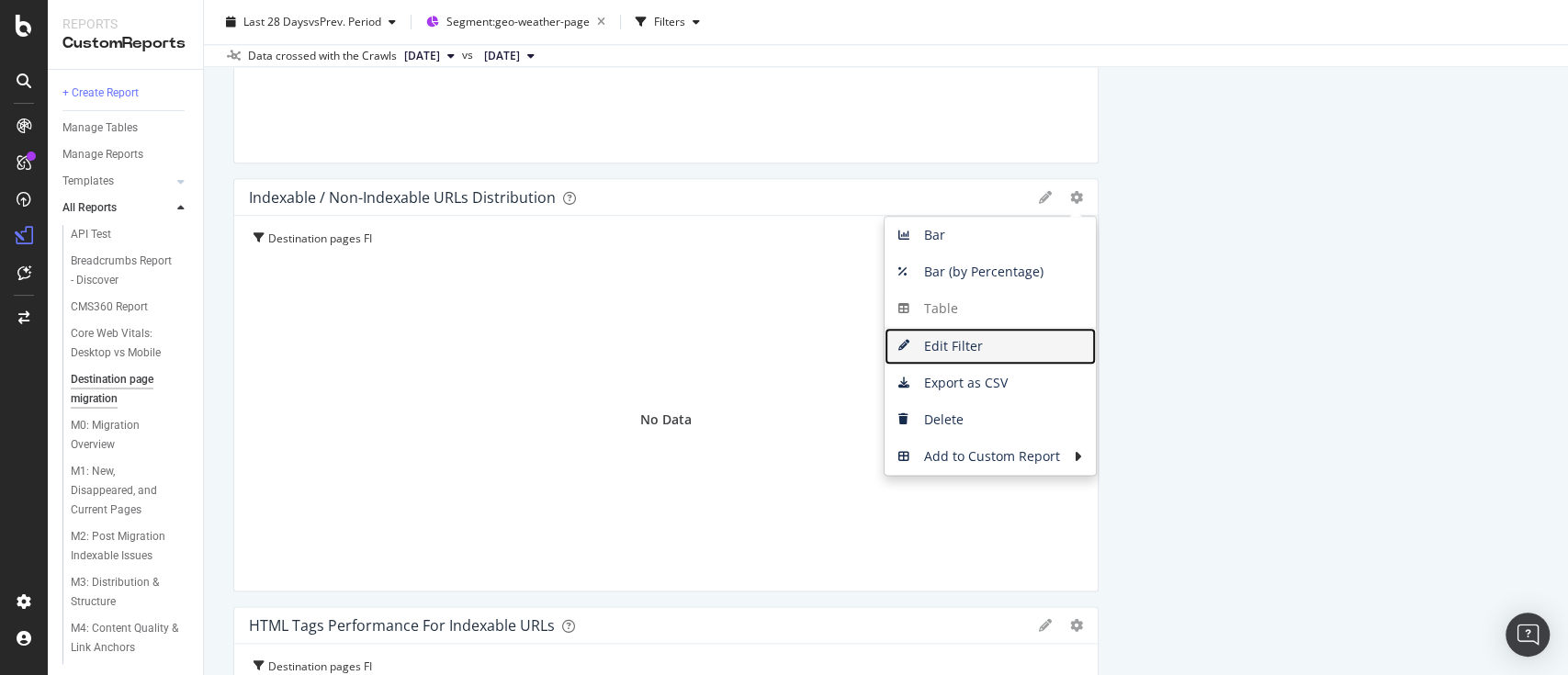
click at [1001, 343] on span "Edit Filter" at bounding box center [990, 346] width 211 height 28
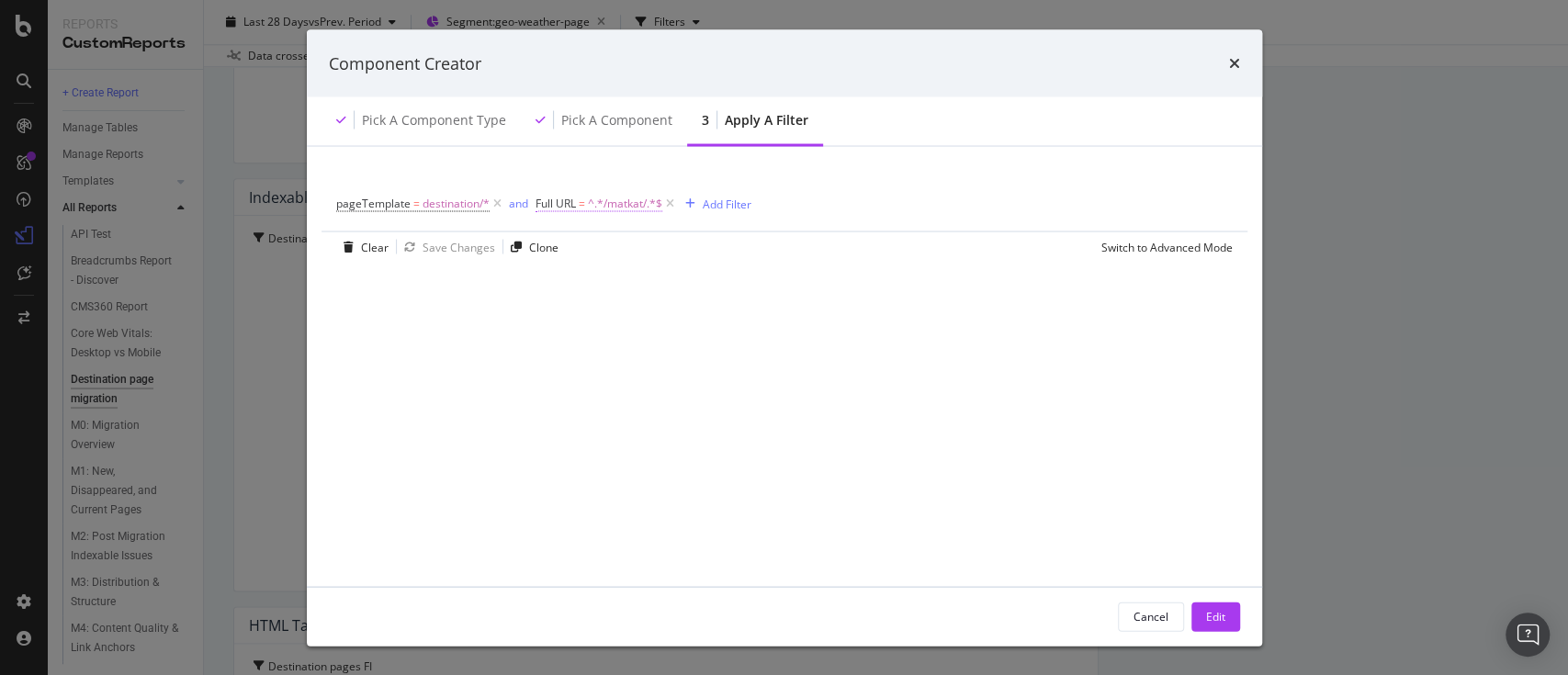
click at [617, 203] on span "^.*/matkat/.*$" at bounding box center [625, 204] width 74 height 26
paste input "feriereiser"
type input "/feriereiser/"
click at [738, 319] on div "Apply" at bounding box center [738, 317] width 29 height 16
click at [447, 205] on span "destination/*" at bounding box center [456, 204] width 67 height 26
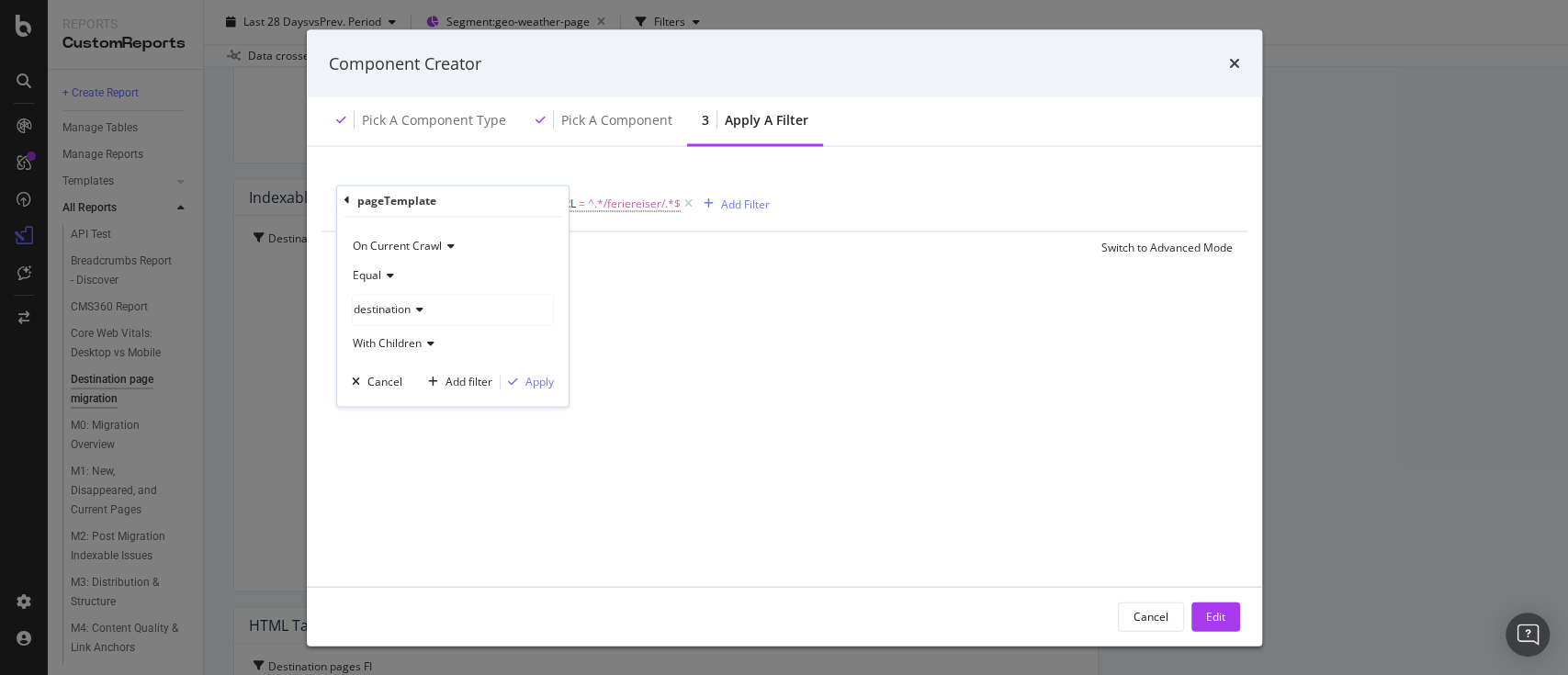
click at [915, 173] on div "pageTemplate = destination/* and Full URL = ^.*/feriereiser/.*$ Add Filter Clea…" at bounding box center [784, 216] width 911 height 93
click at [431, 208] on span "destination/*" at bounding box center [456, 204] width 67 height 26
click at [419, 306] on icon "modal" at bounding box center [417, 309] width 13 height 11
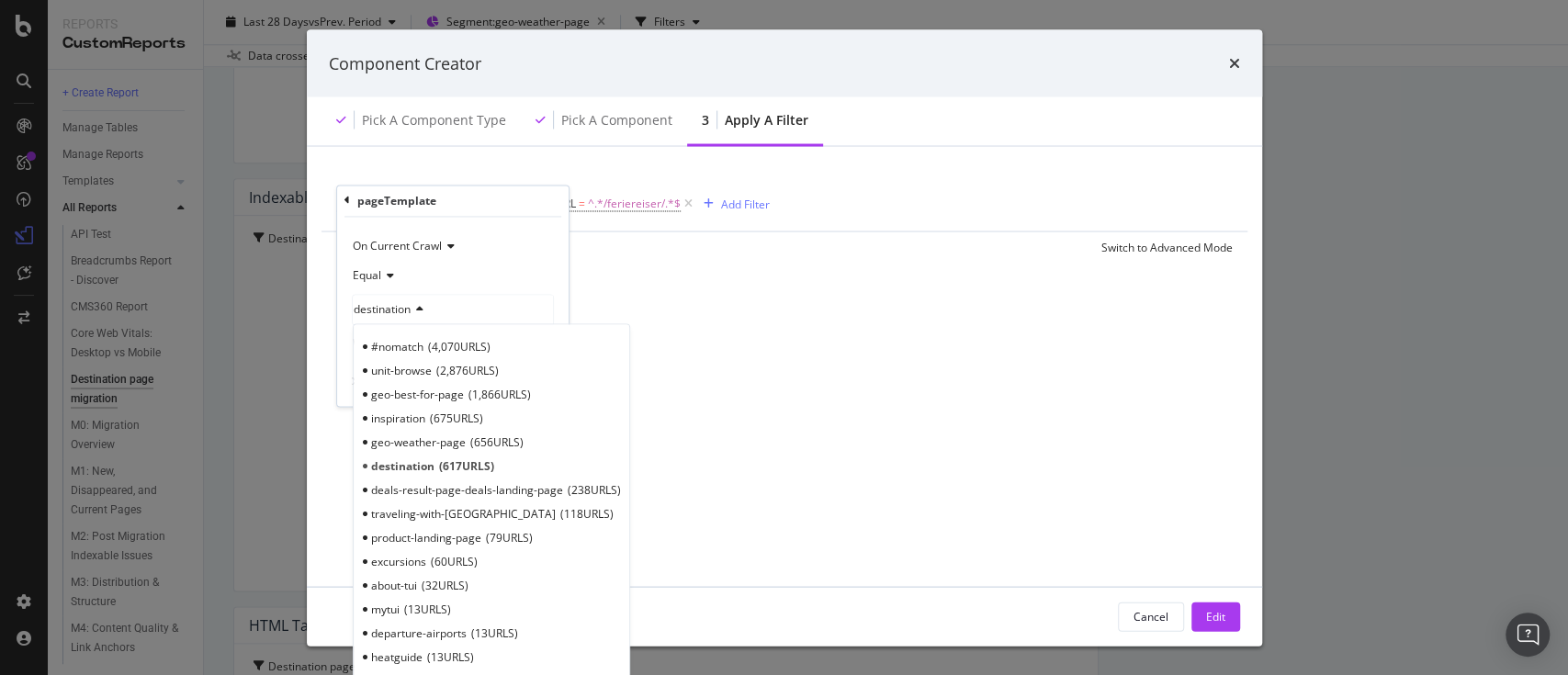
click at [931, 69] on div "Component Creator" at bounding box center [784, 64] width 911 height 24
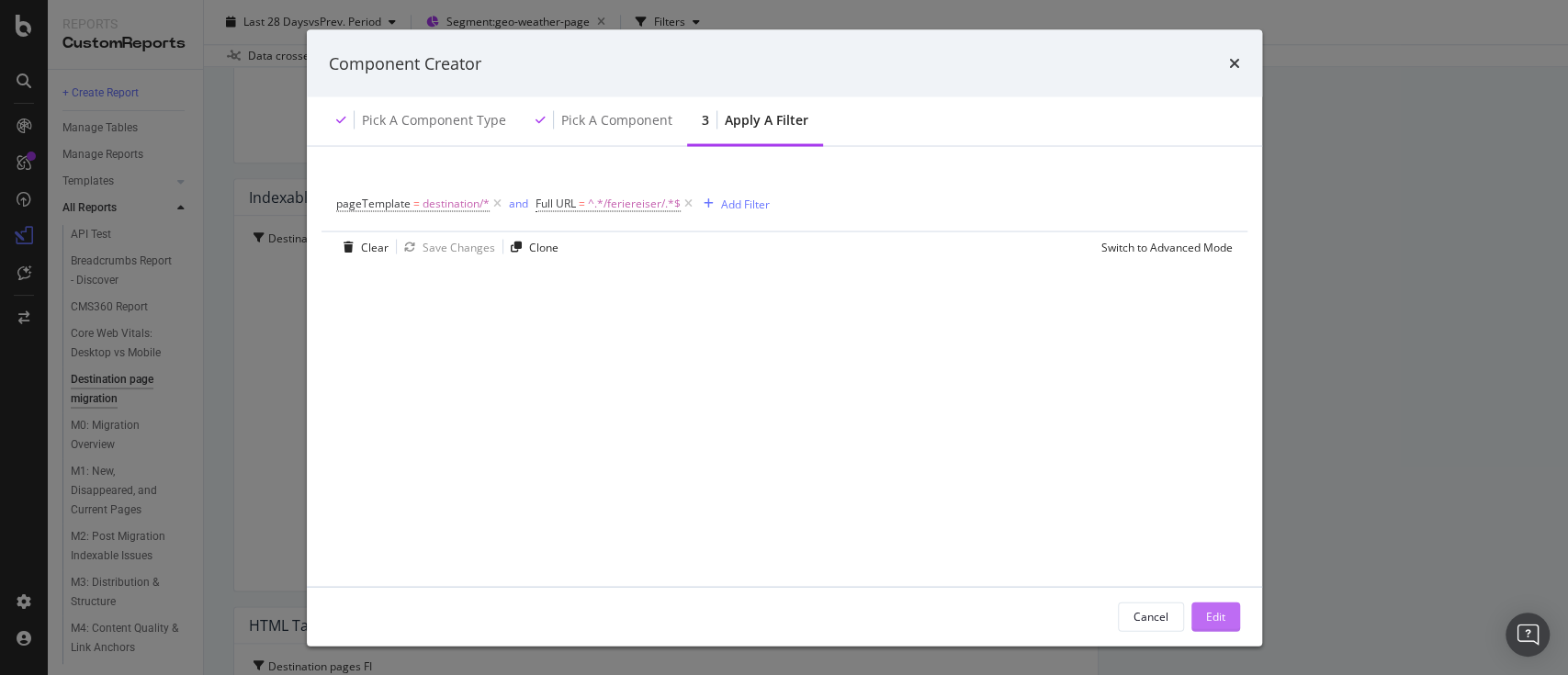
click at [1220, 630] on div "Edit" at bounding box center [1215, 617] width 19 height 28
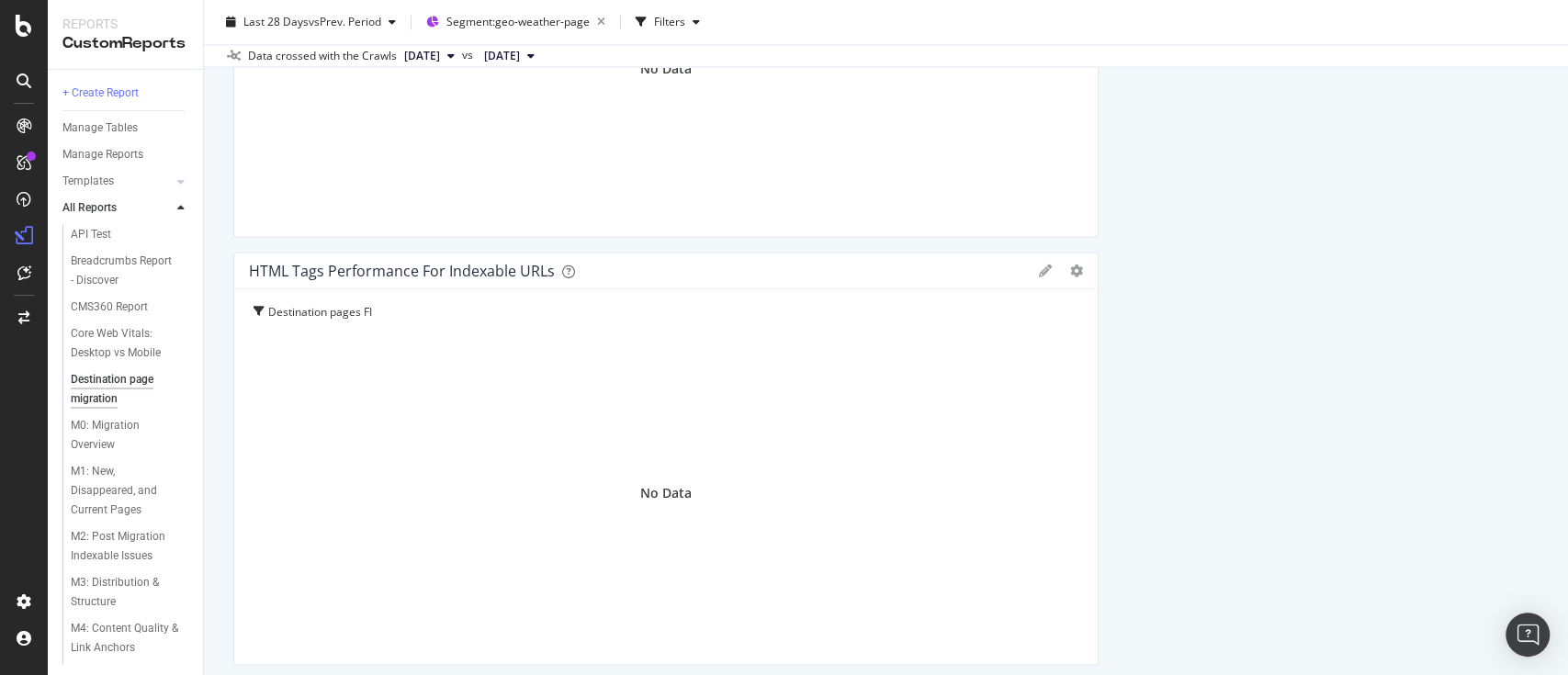
scroll to position [1824, 0]
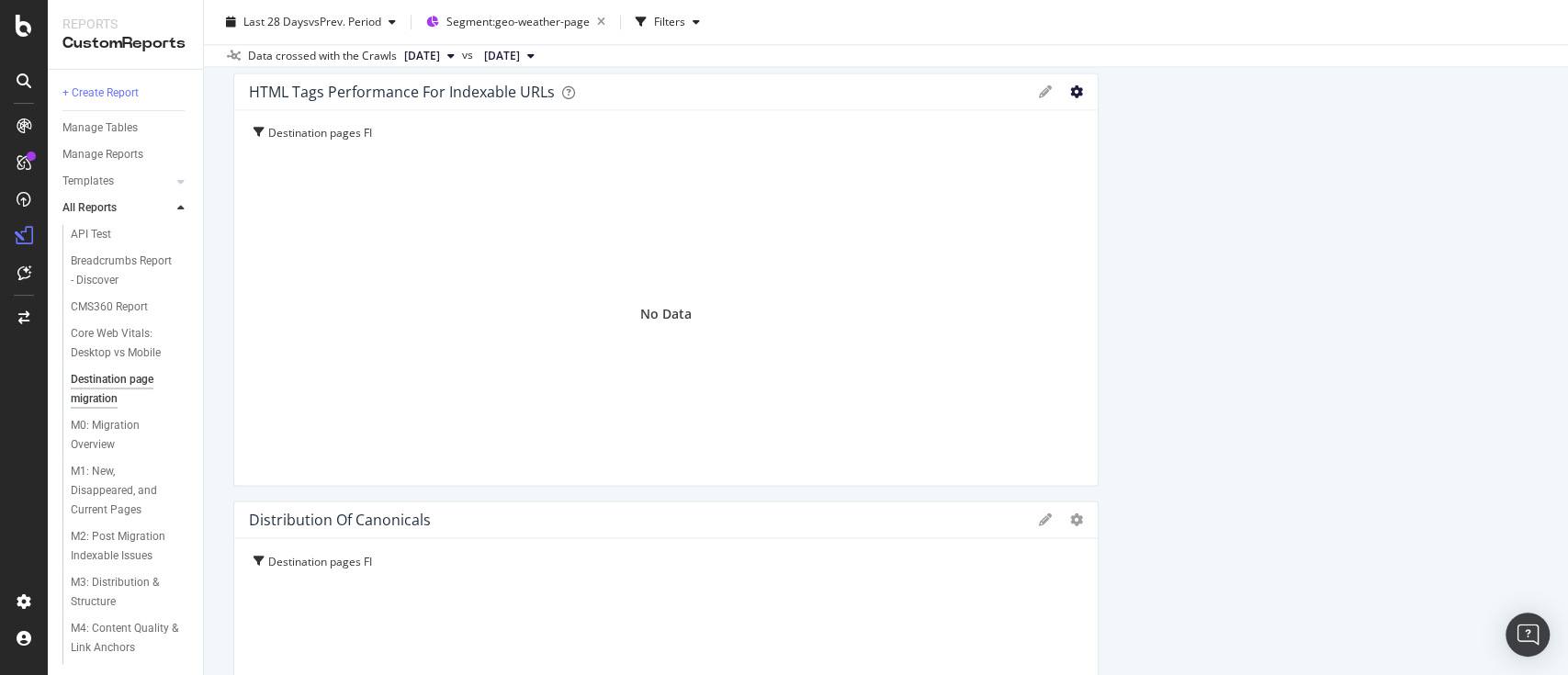
click at [1070, 88] on icon "gear" at bounding box center [1076, 92] width 13 height 13
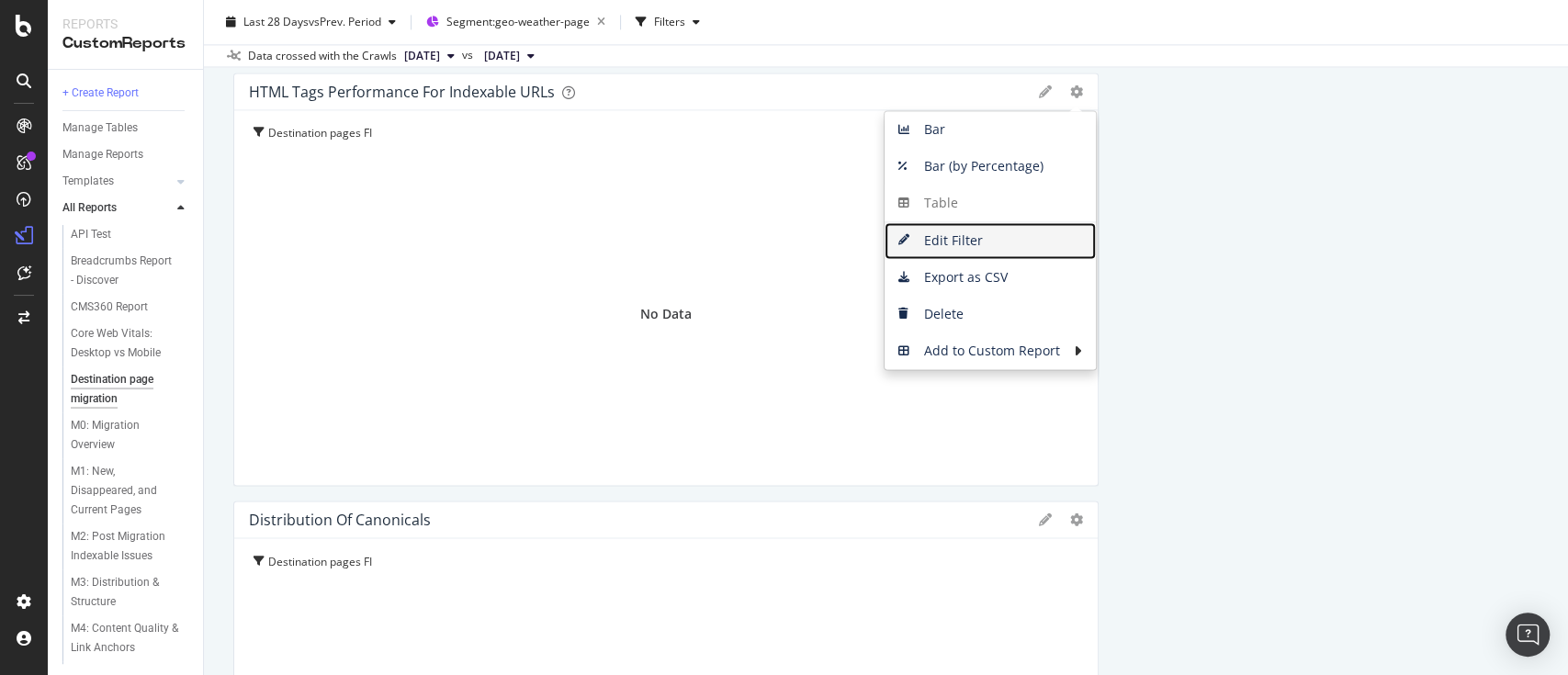
click at [941, 231] on span "Edit Filter" at bounding box center [990, 241] width 211 height 28
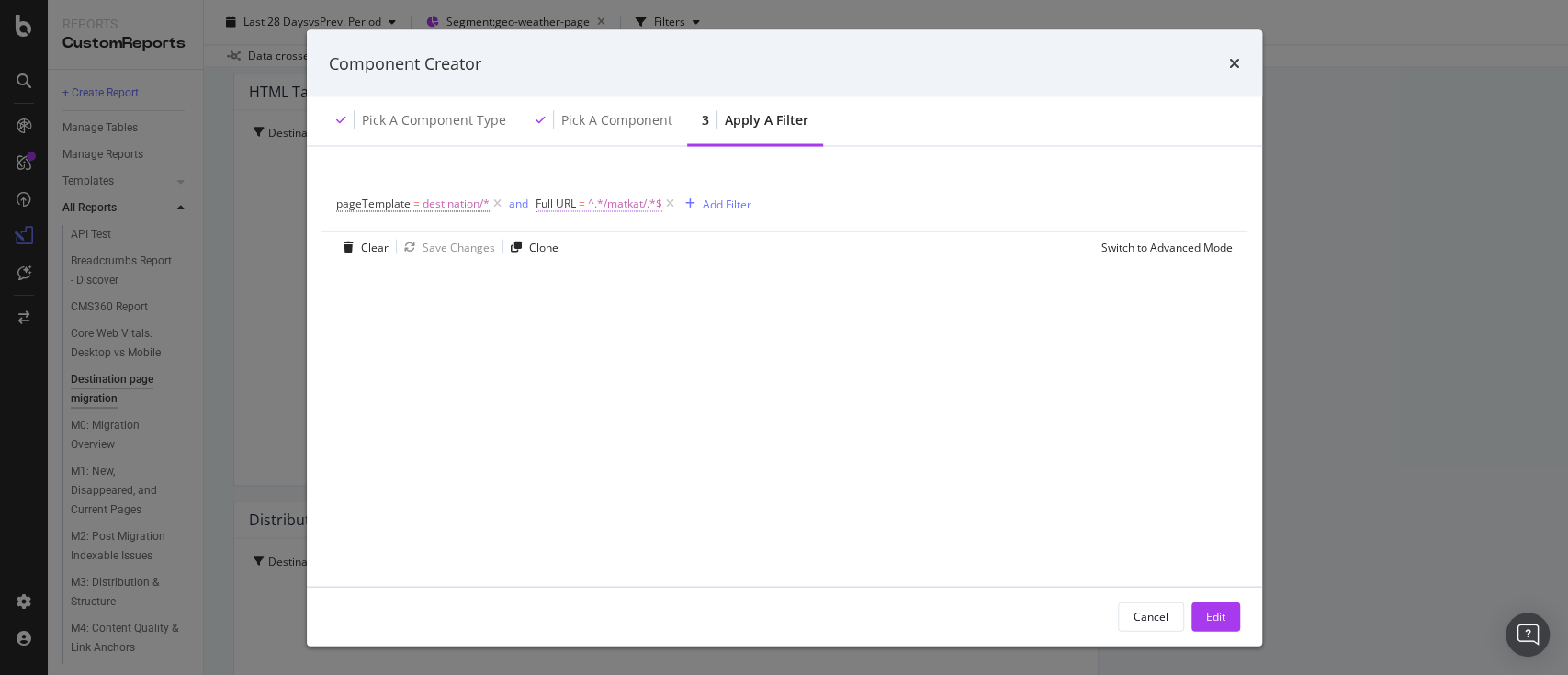
click at [623, 203] on span "^.*/matkat/.*$" at bounding box center [625, 204] width 74 height 26
paste input "feriereiser"
type input "/feriereiser/"
click at [753, 312] on div "Contains /feriereiser/ Cancel Add filter Apply" at bounding box center [652, 279] width 231 height 125
click at [737, 315] on div "Apply" at bounding box center [738, 317] width 29 height 16
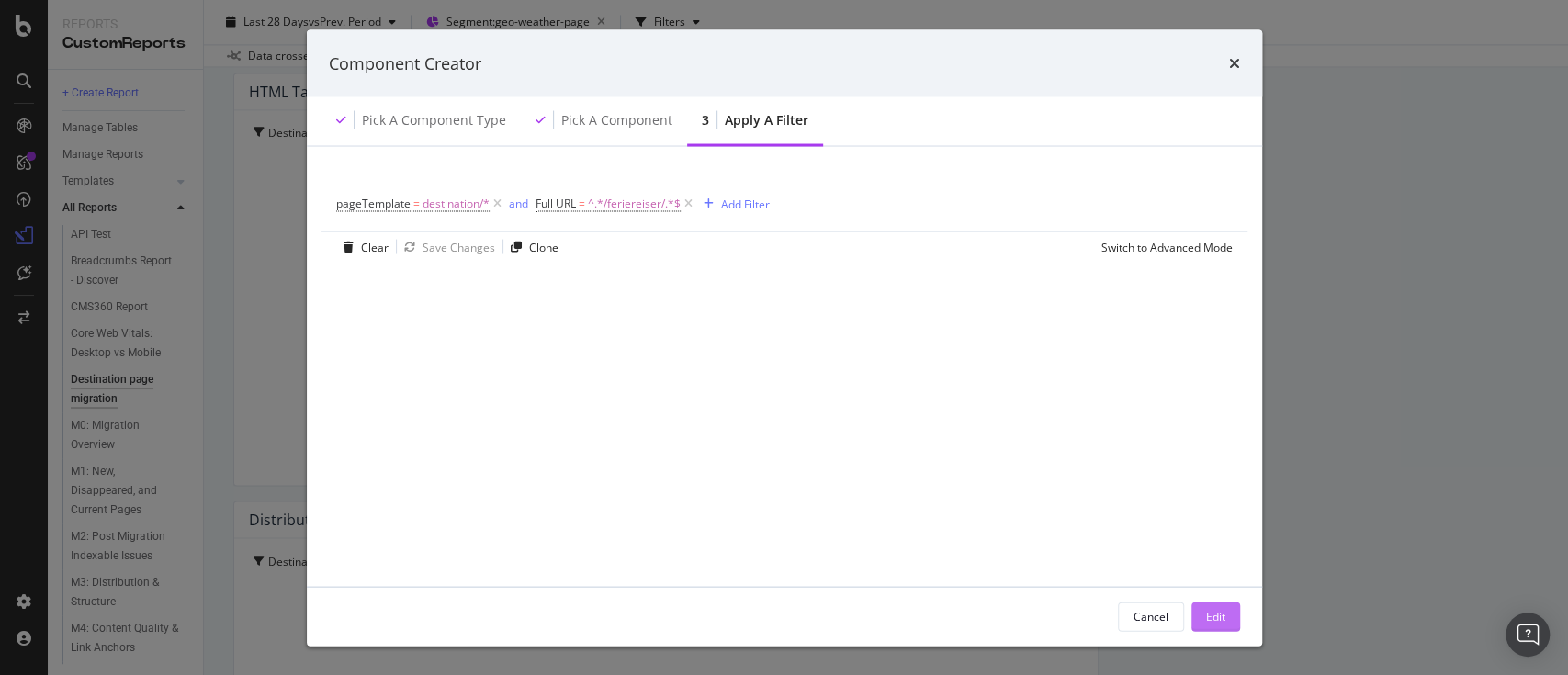
click at [1209, 620] on div "Edit" at bounding box center [1215, 616] width 19 height 16
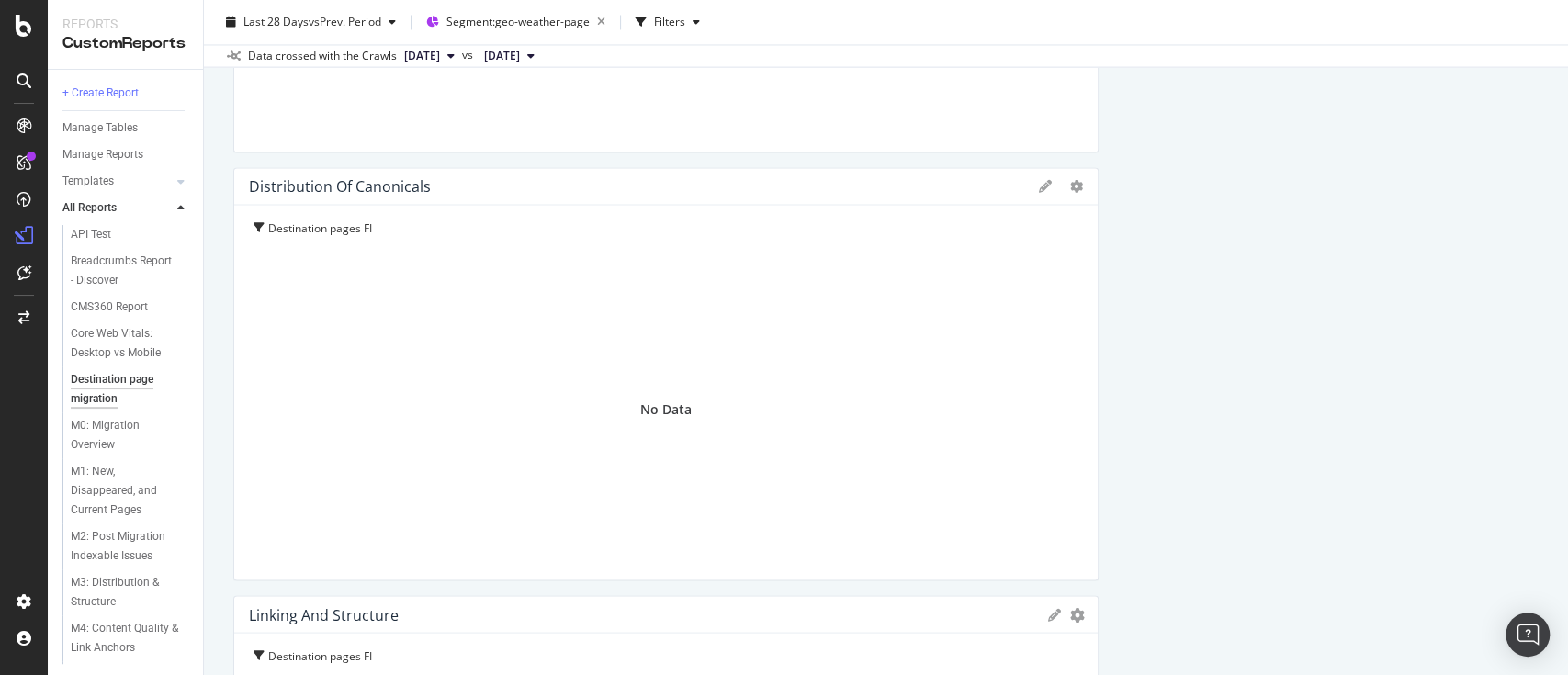
scroll to position [2187, 0]
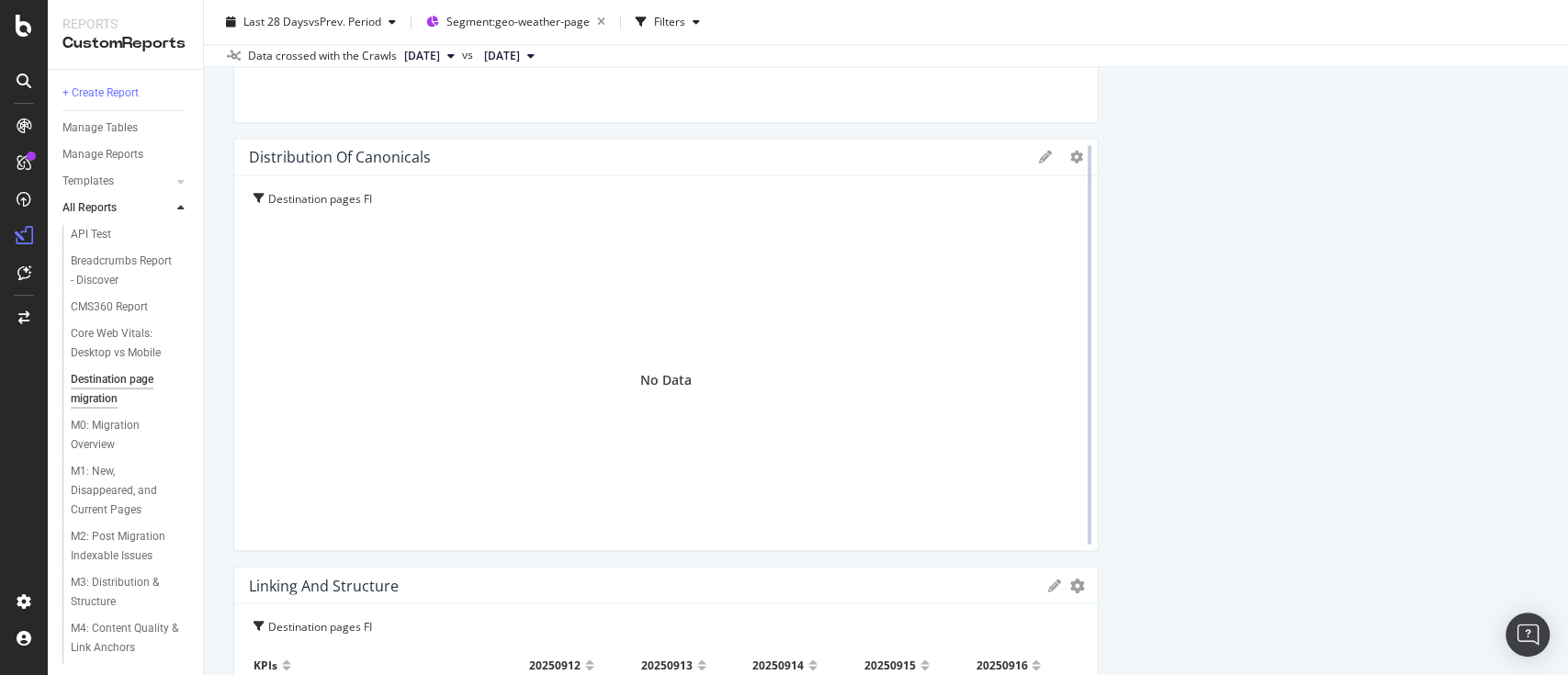
click at [1080, 156] on div at bounding box center [1089, 344] width 19 height 414
click at [1056, 156] on div "Pie Table Edit Filter Export as CSV Delete Add to Custom Report" at bounding box center [1061, 157] width 44 height 13
click at [1070, 159] on icon "gear" at bounding box center [1076, 157] width 13 height 13
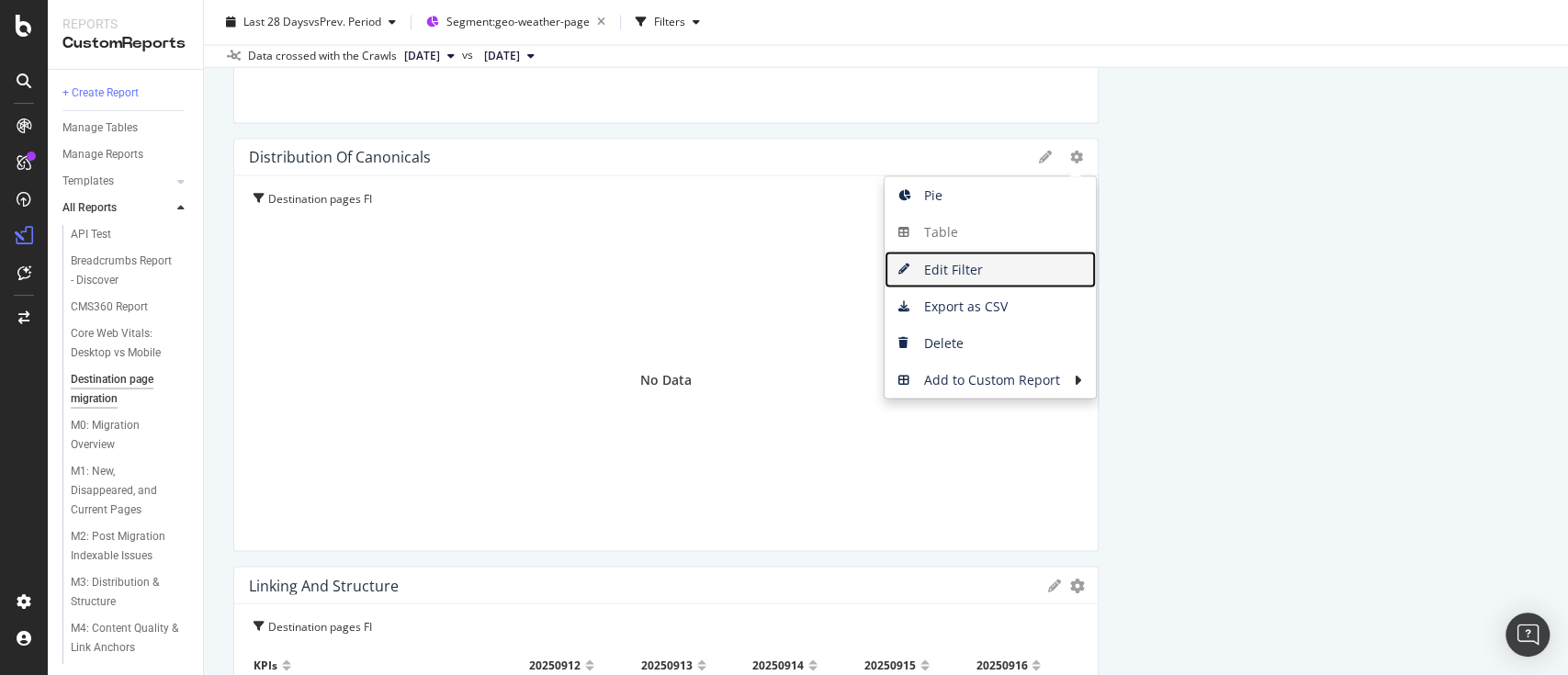
click at [934, 269] on span "Edit Filter" at bounding box center [990, 269] width 211 height 28
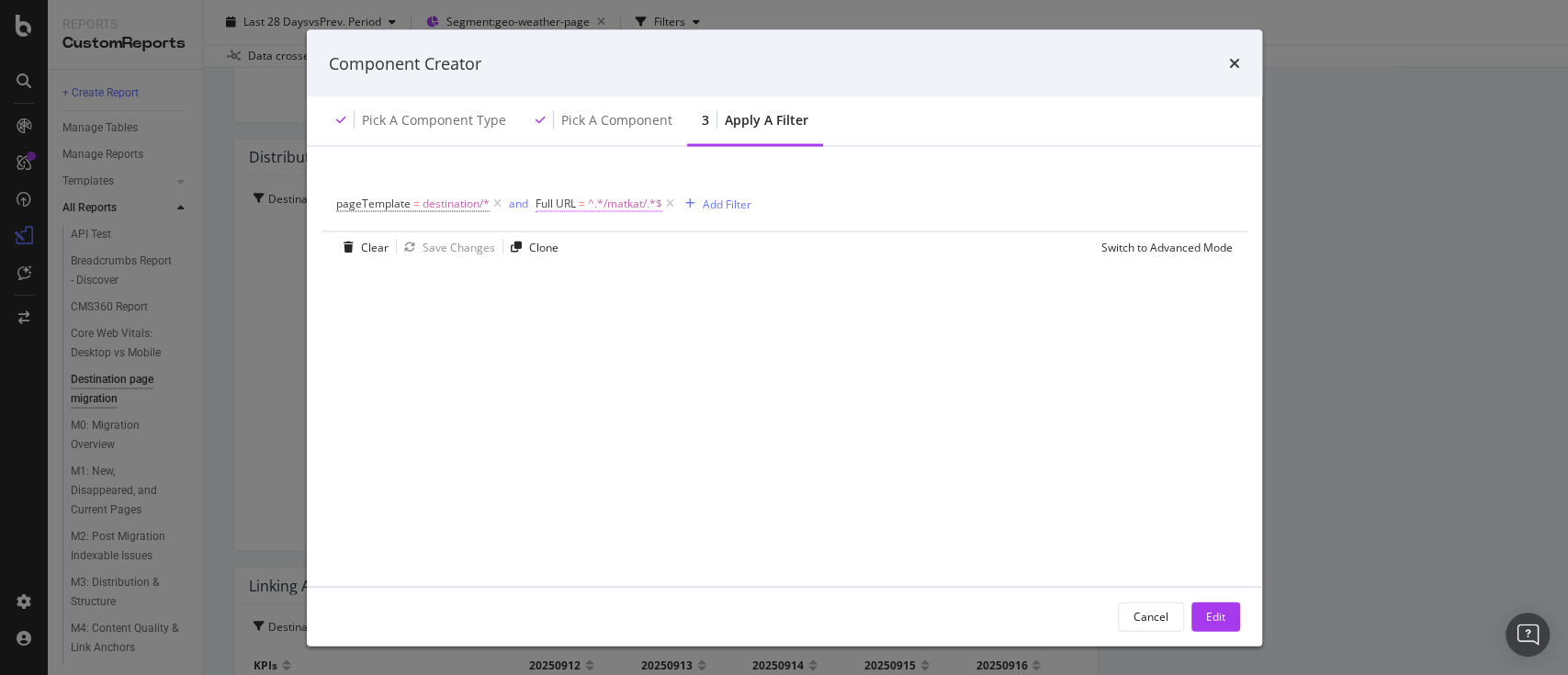
click at [635, 202] on span "^.*/matkat/.*$" at bounding box center [625, 204] width 74 height 26
paste input "feriereiser"
type input "/feriereiser/"
click at [736, 315] on div "Apply" at bounding box center [738, 317] width 29 height 16
click at [1203, 613] on button "Edit" at bounding box center [1215, 617] width 49 height 30
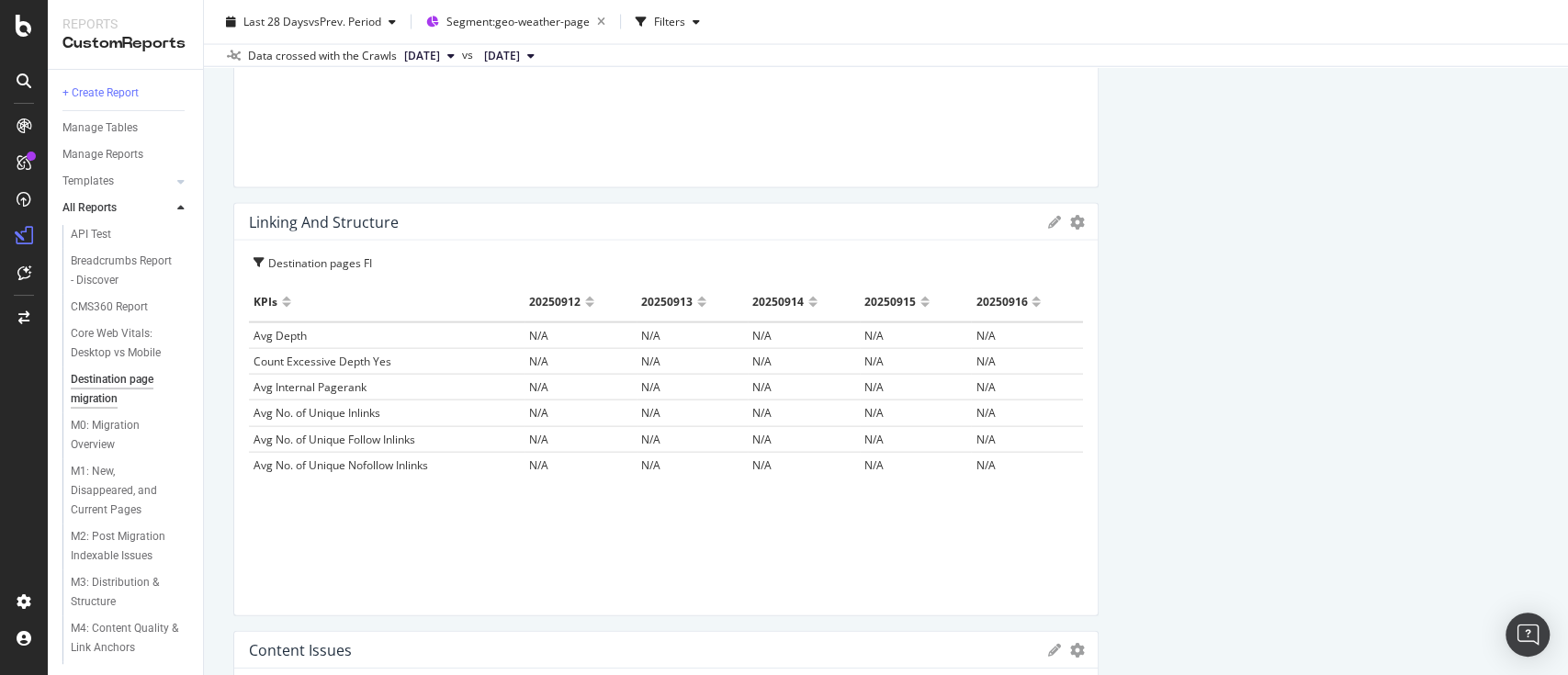
scroll to position [2603, 0]
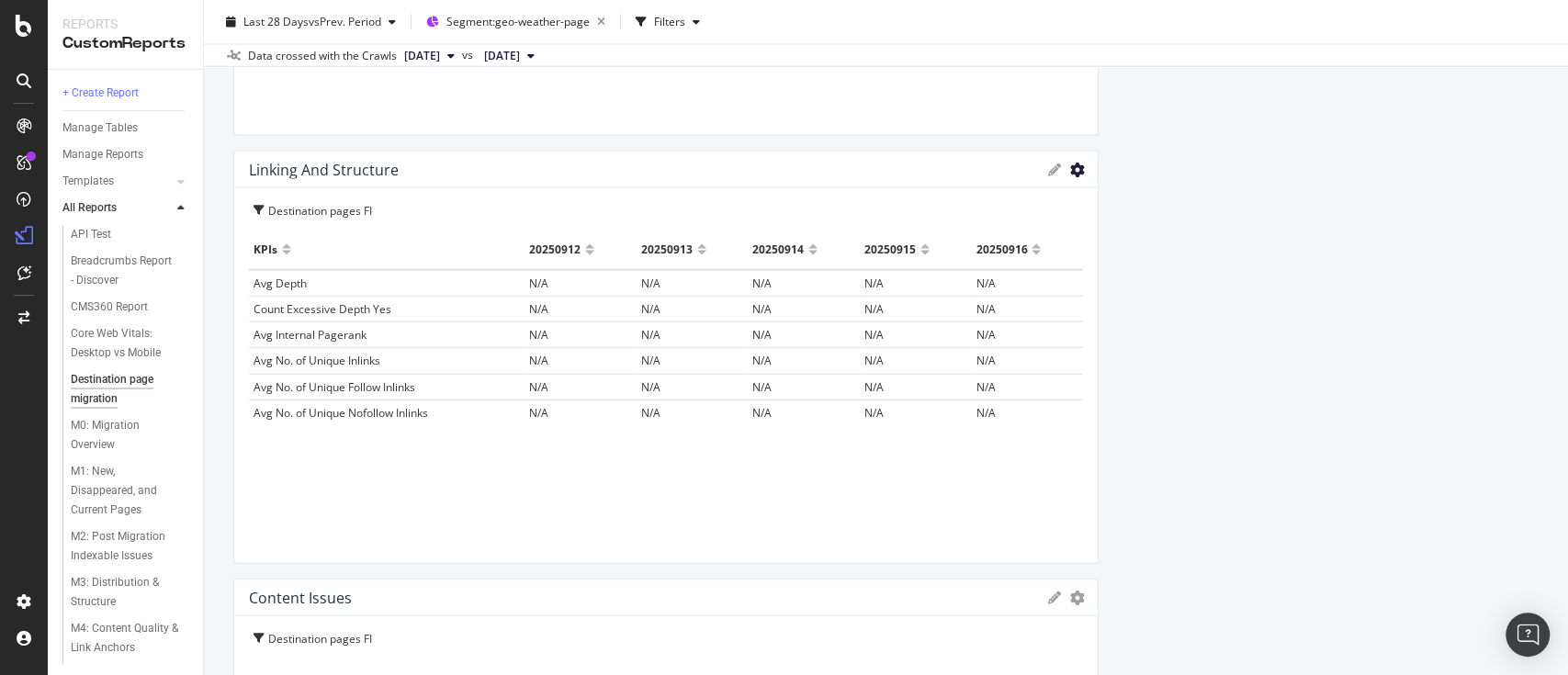
click at [1070, 169] on icon "gear" at bounding box center [1077, 170] width 15 height 15
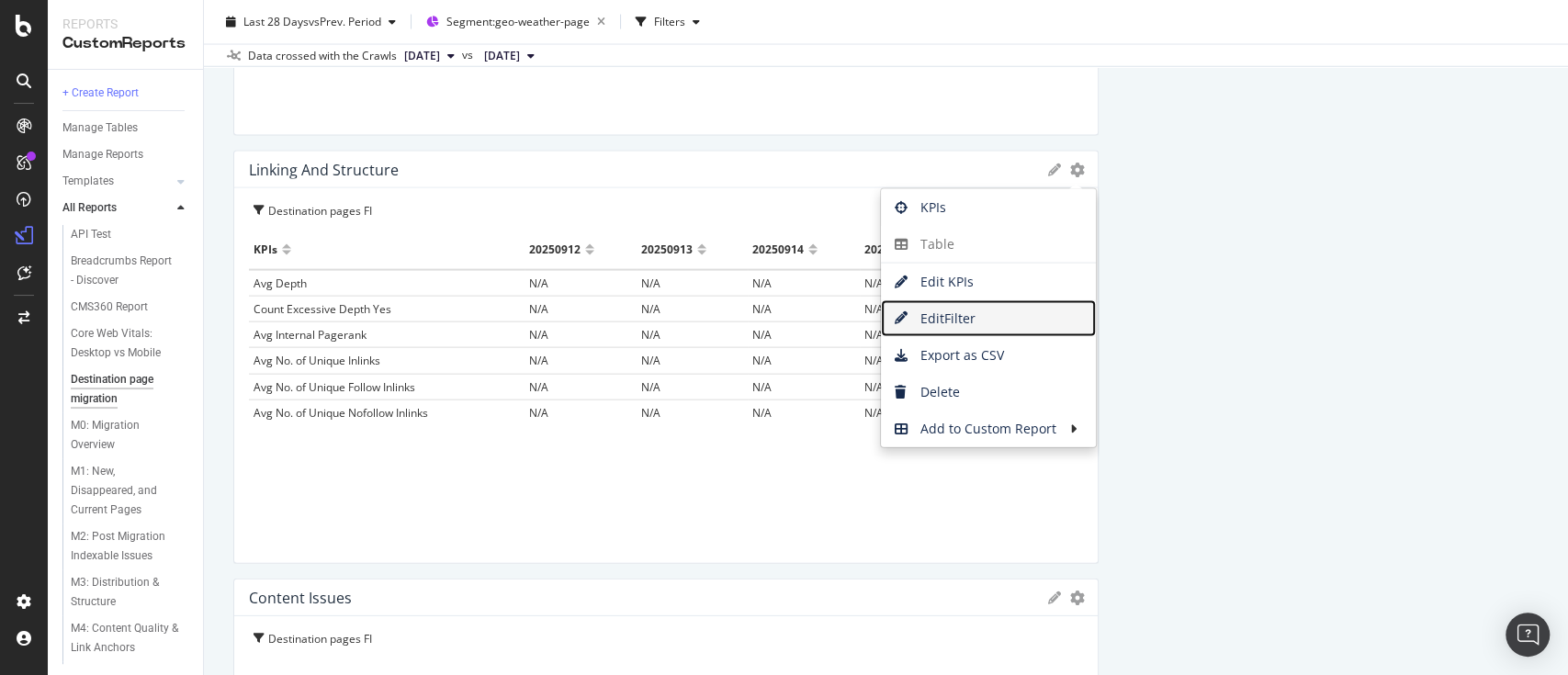
click at [945, 309] on span "Edit Filter" at bounding box center [989, 319] width 215 height 28
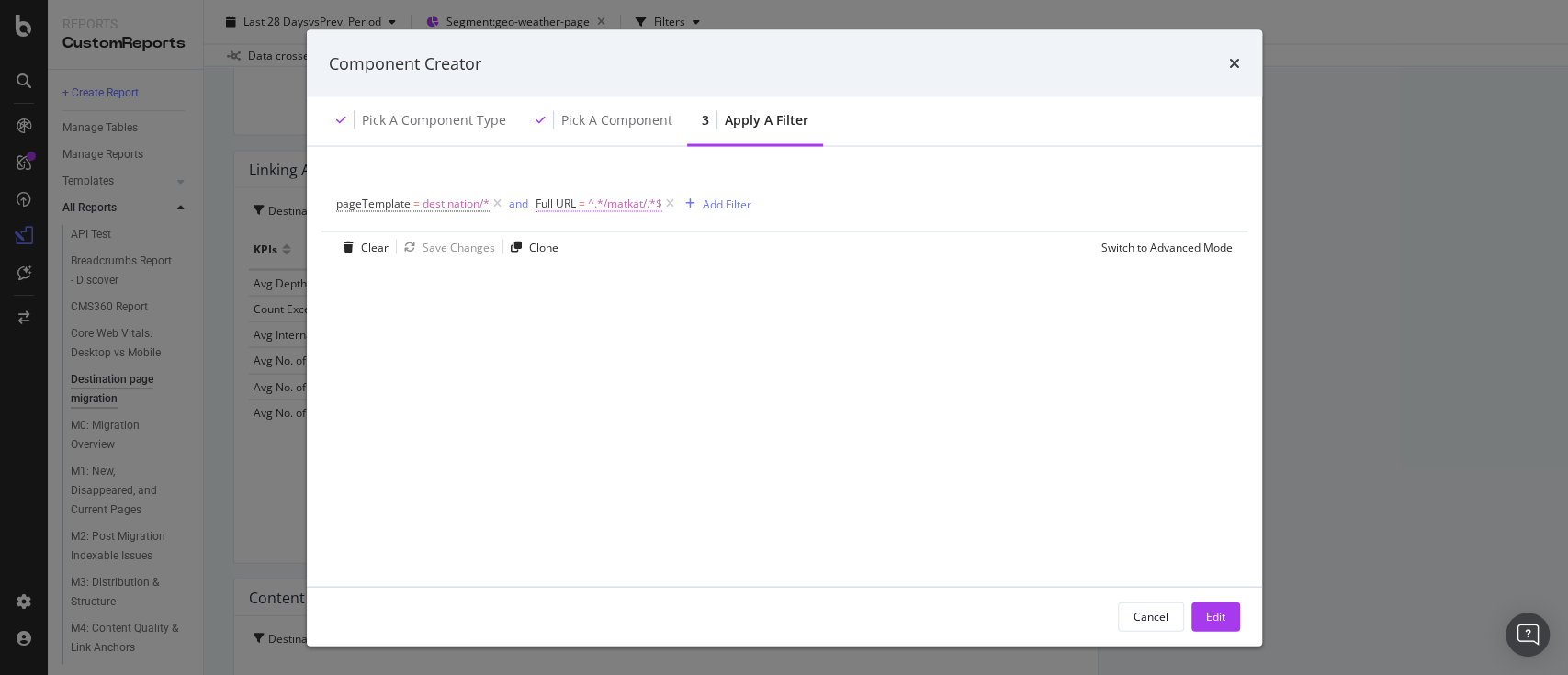
click at [610, 207] on span "^.*/matkat/.*$" at bounding box center [625, 204] width 74 height 26
paste input "feriereiser"
type input "/feriereiser/"
click at [731, 312] on div "Apply" at bounding box center [738, 317] width 29 height 16
click at [1208, 619] on div "Edit" at bounding box center [1215, 616] width 19 height 16
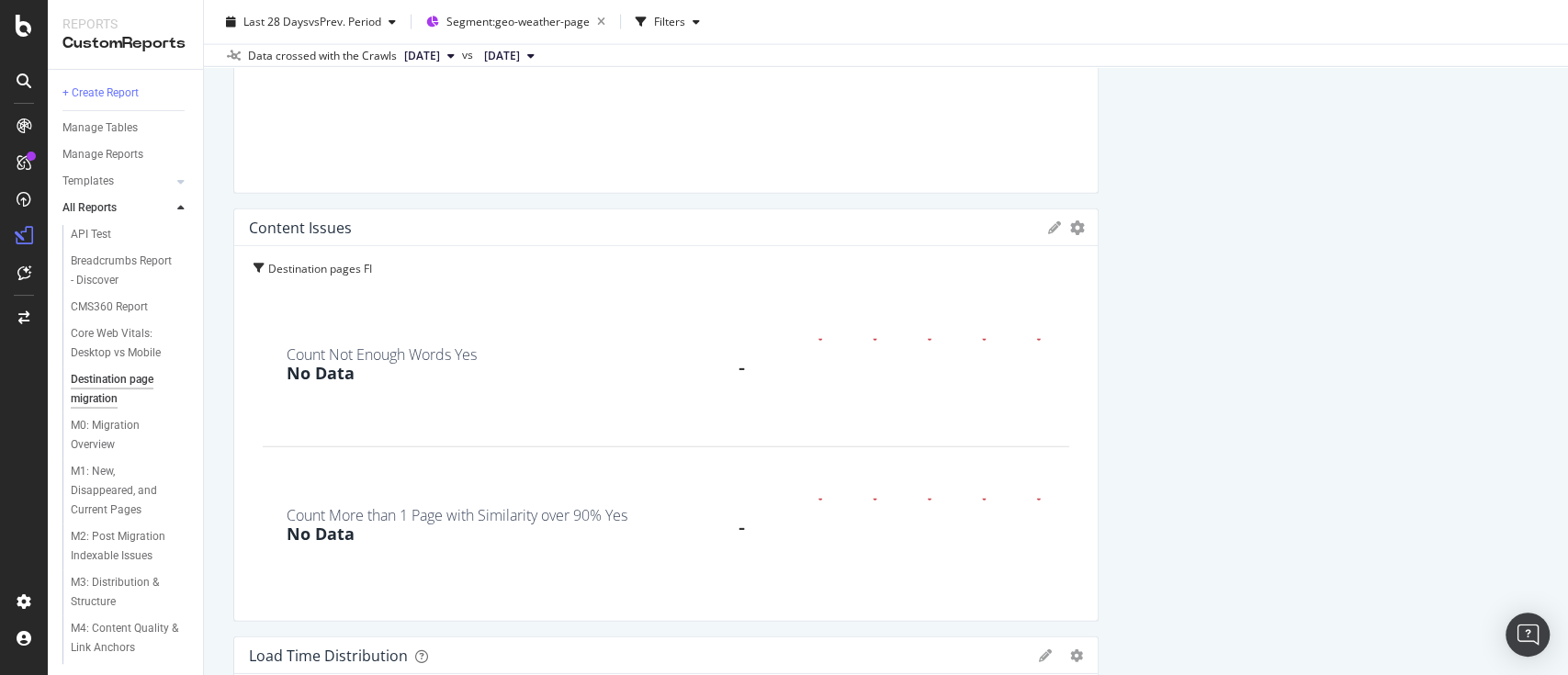
scroll to position [3002, 0]
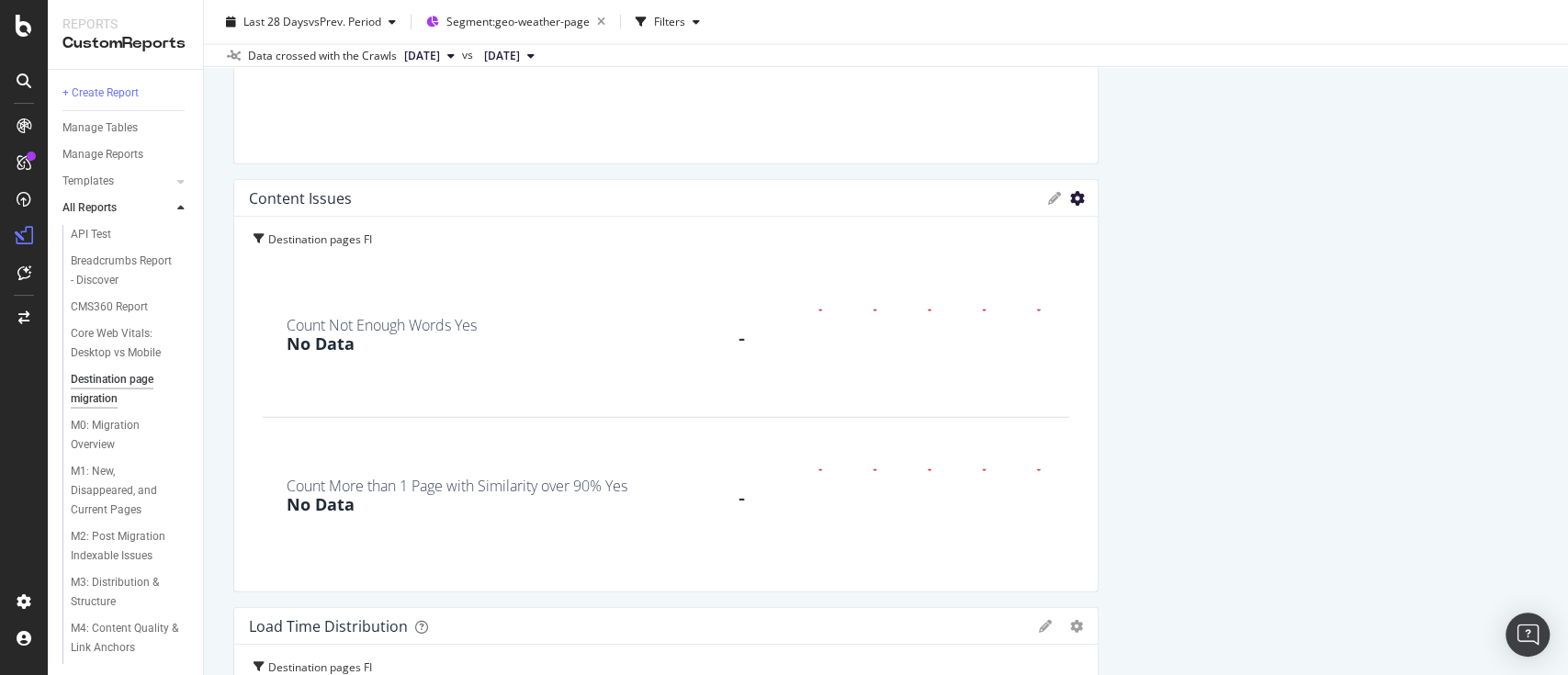
click at [1070, 194] on icon "gear" at bounding box center [1077, 198] width 15 height 15
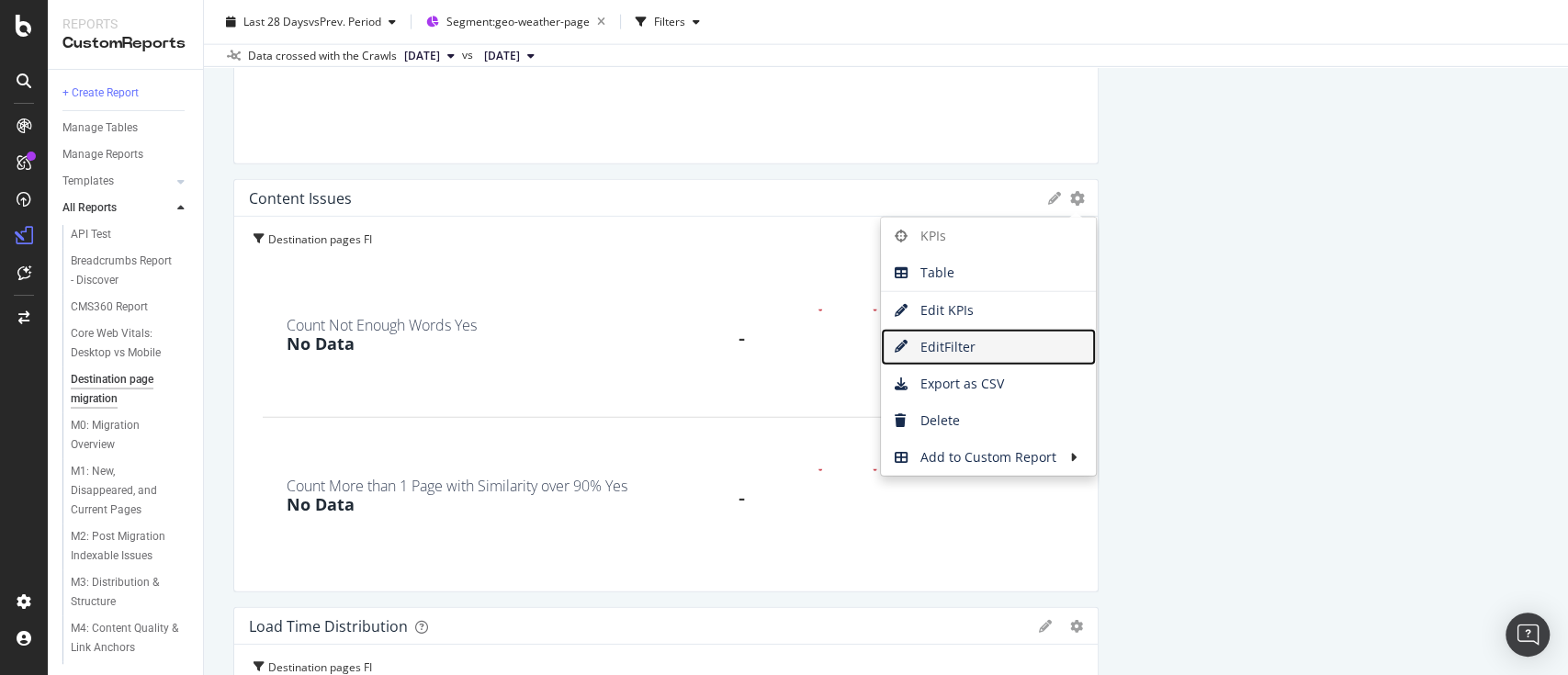
click at [940, 333] on span "Edit Filter" at bounding box center [989, 347] width 215 height 28
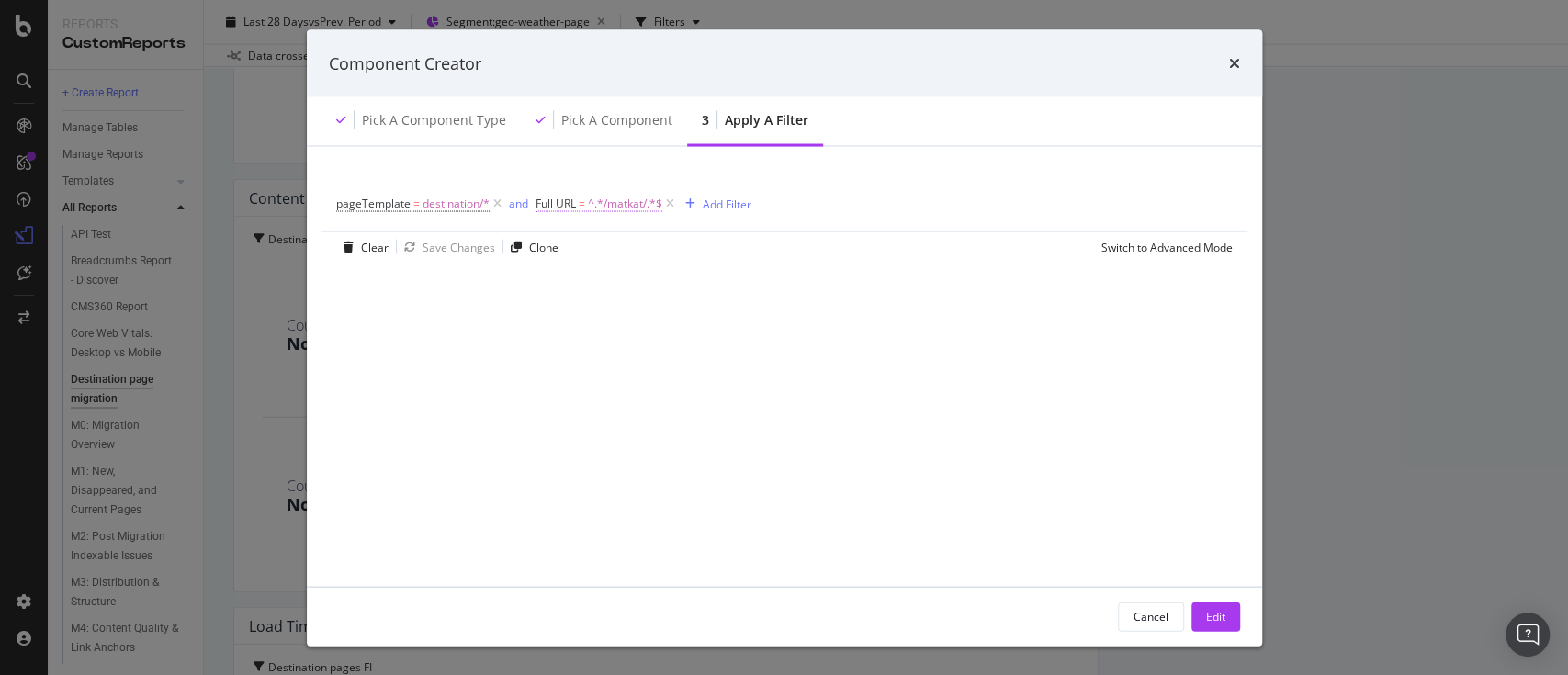
click at [610, 194] on span "^.*/matkat/.*$" at bounding box center [625, 204] width 74 height 26
click at [630, 278] on input "/matkat/" at bounding box center [638, 280] width 174 height 30
paste input "feriereiser"
type input "/feriereiser/"
click at [742, 319] on div "Apply" at bounding box center [738, 317] width 29 height 16
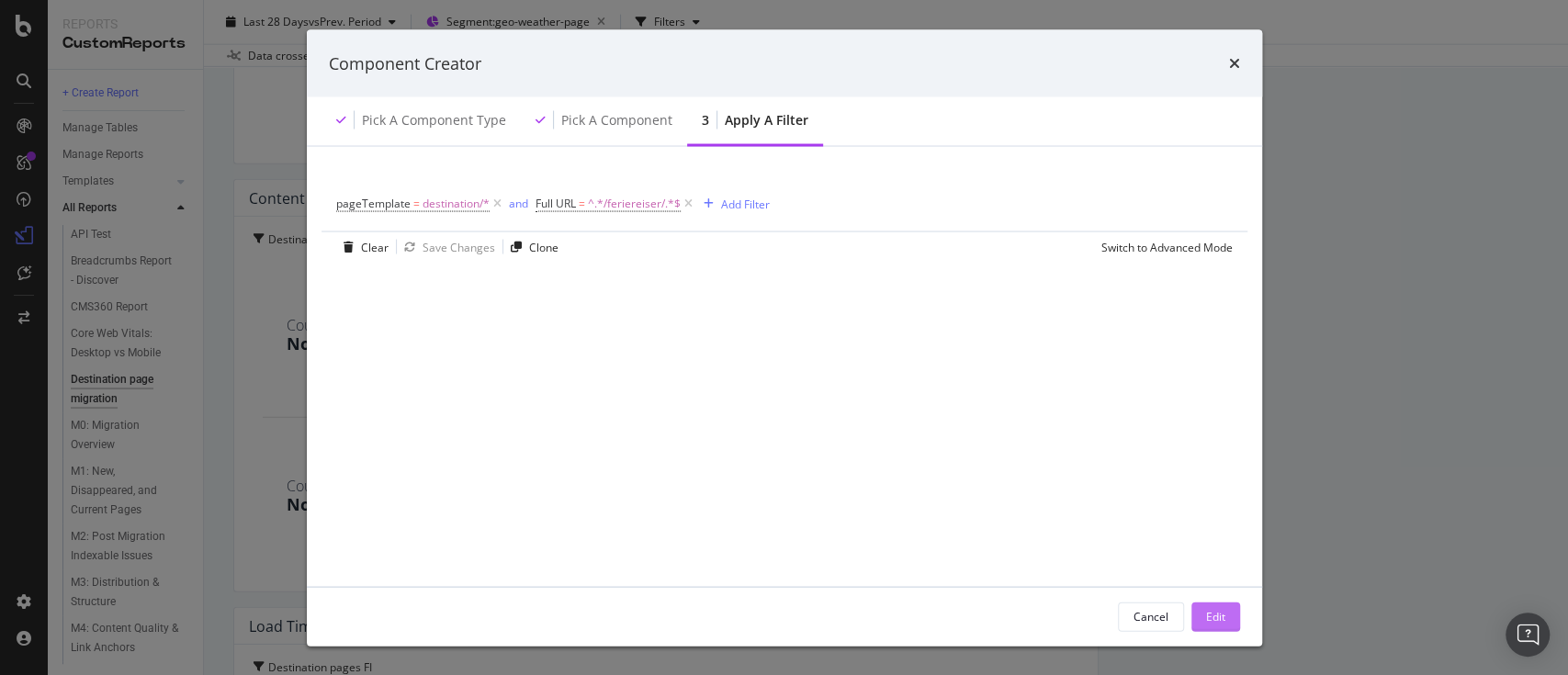
click at [1206, 610] on div "Edit" at bounding box center [1215, 616] width 19 height 16
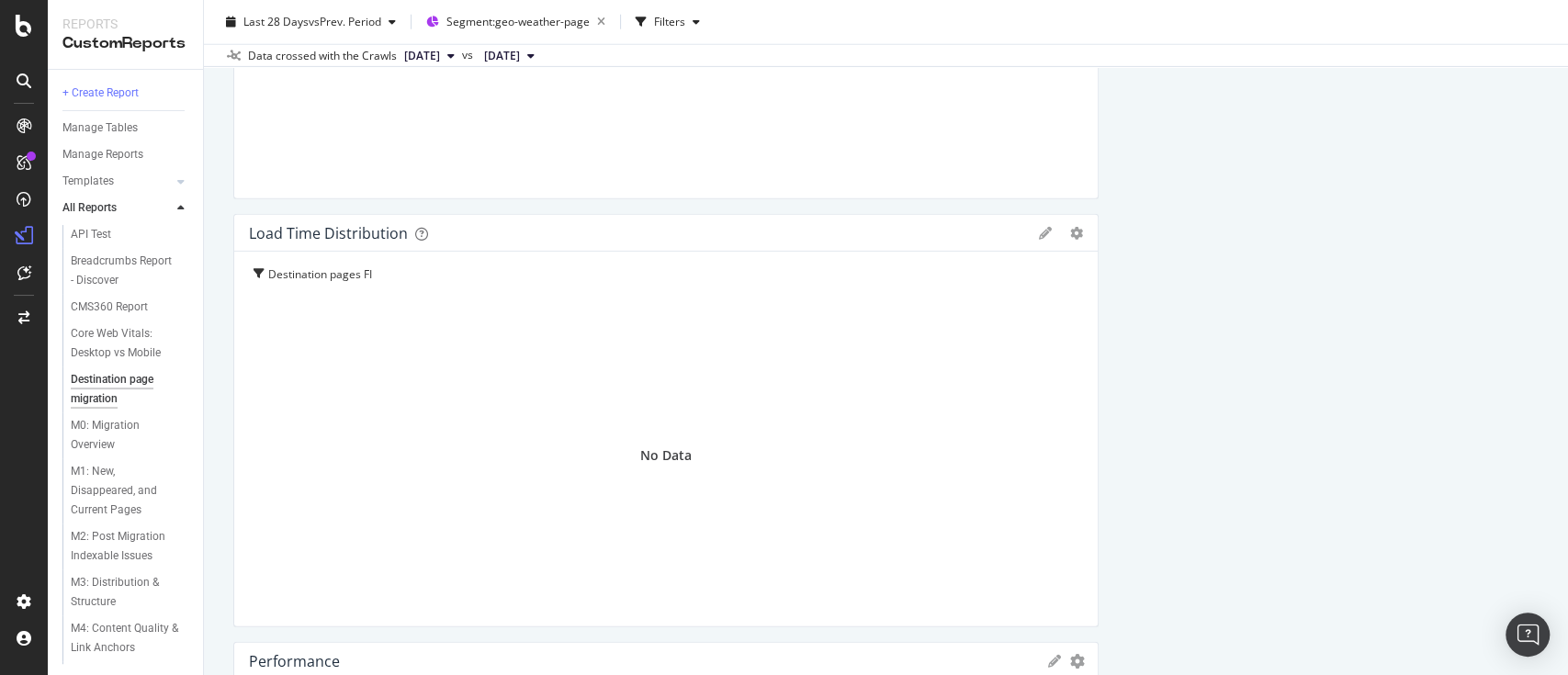
scroll to position [3515, 0]
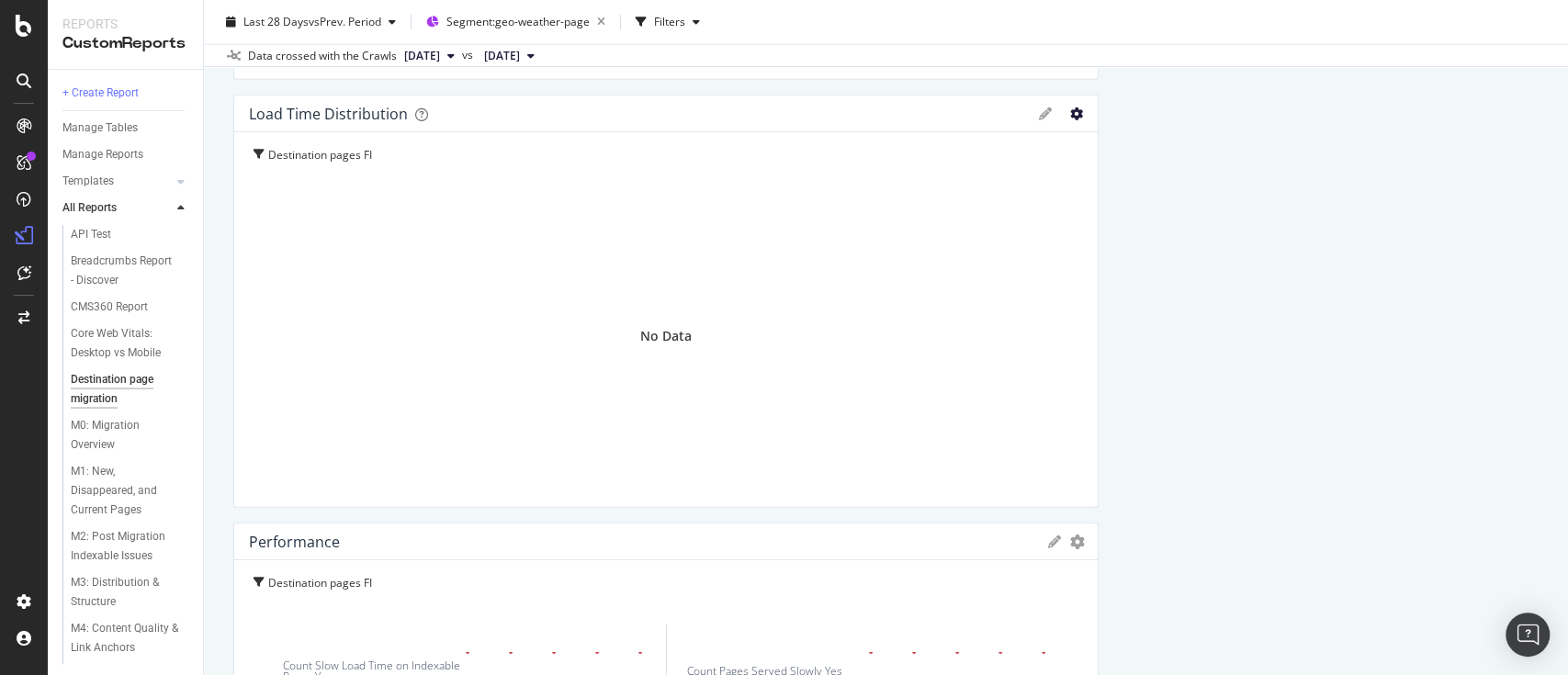
click at [1070, 114] on icon "gear" at bounding box center [1076, 114] width 13 height 13
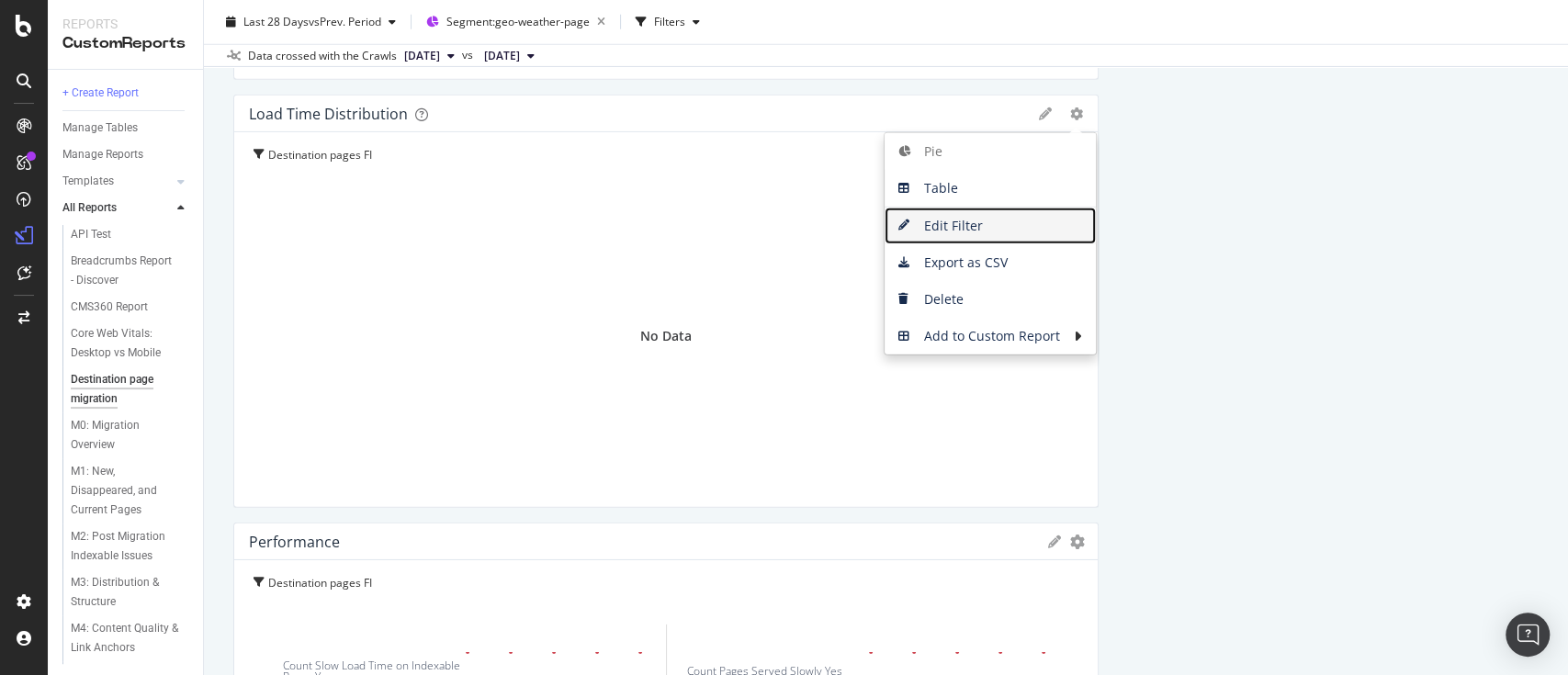
click at [940, 231] on span "Edit Filter" at bounding box center [990, 226] width 211 height 28
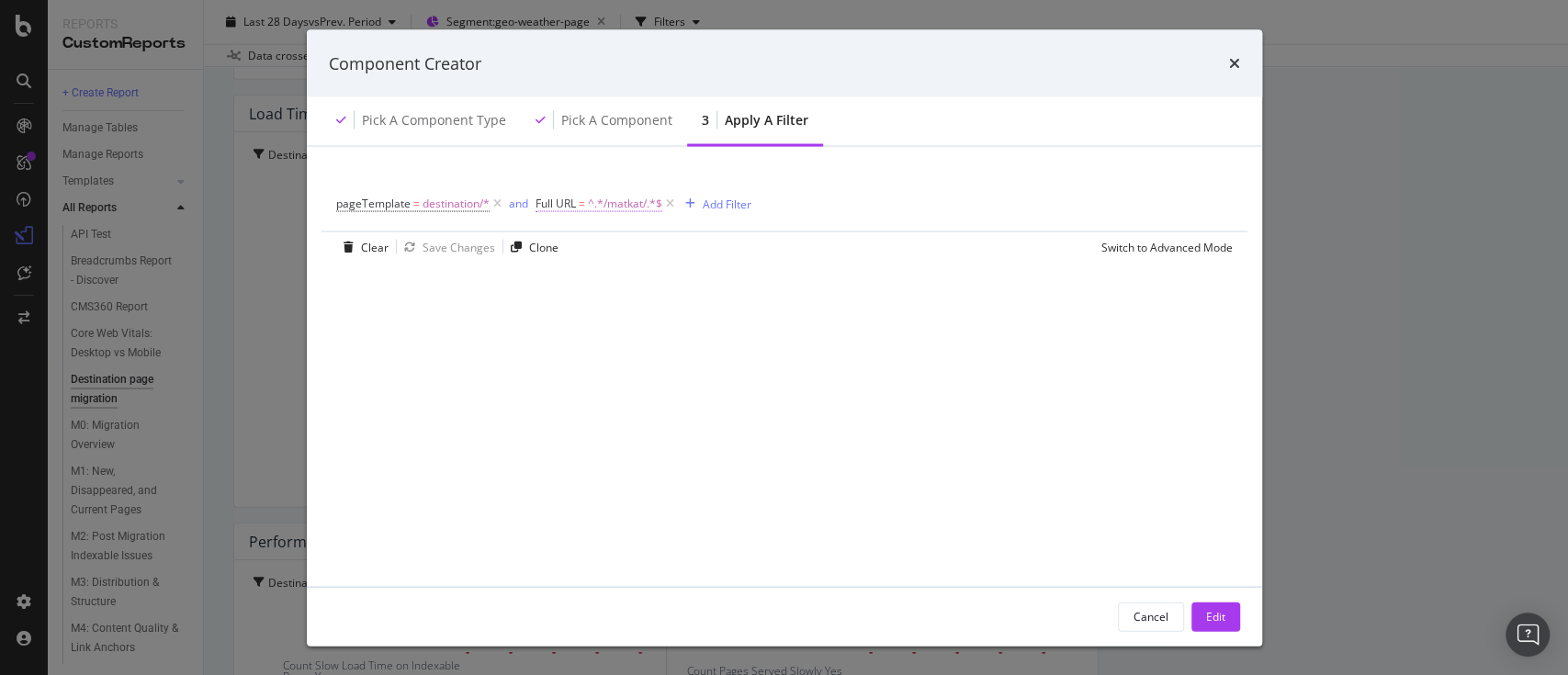
click at [622, 203] on span "^.*/matkat/.*$" at bounding box center [625, 204] width 74 height 26
click at [616, 270] on input "/matkat/" at bounding box center [638, 280] width 174 height 30
paste input "feriereiser"
type input "/feriereiser/"
click at [741, 318] on div "Apply" at bounding box center [738, 317] width 29 height 16
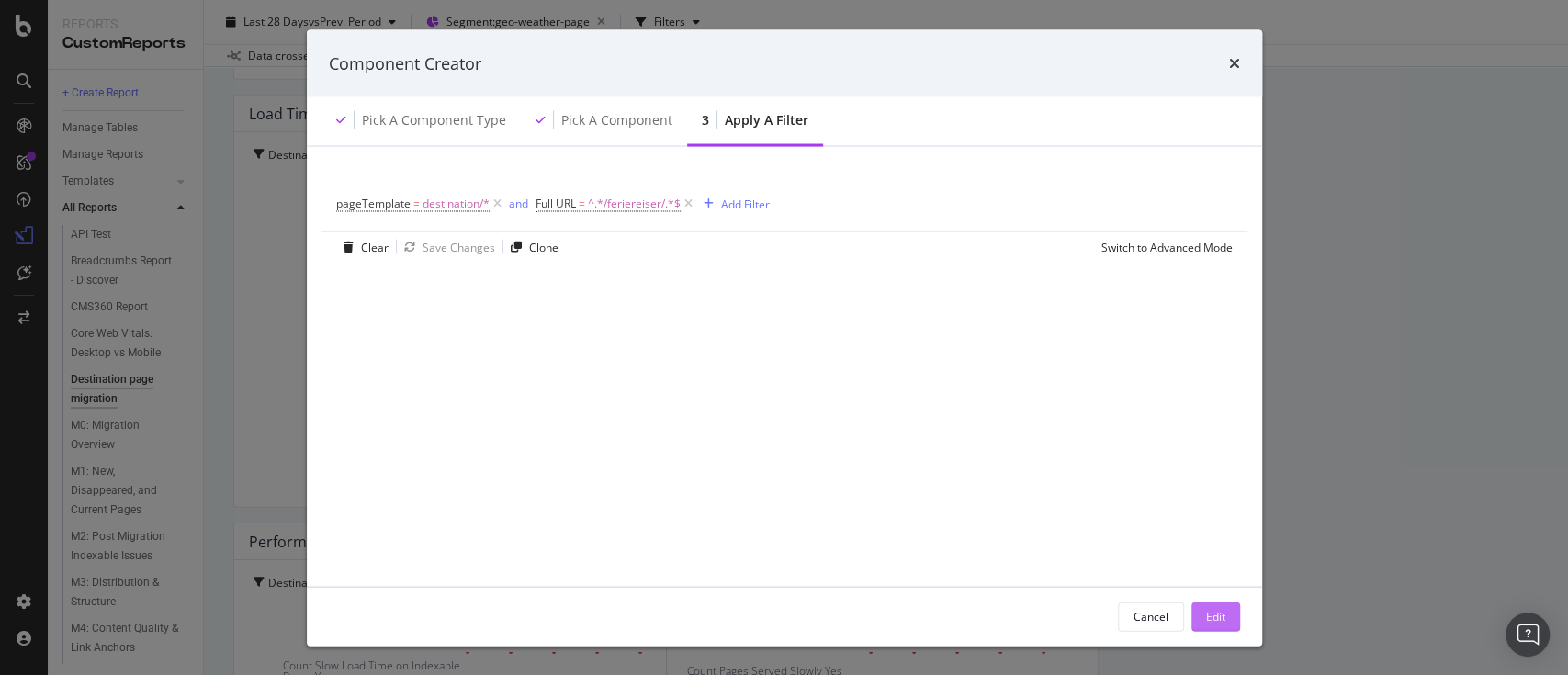
click at [1215, 620] on div "Edit" at bounding box center [1215, 616] width 19 height 16
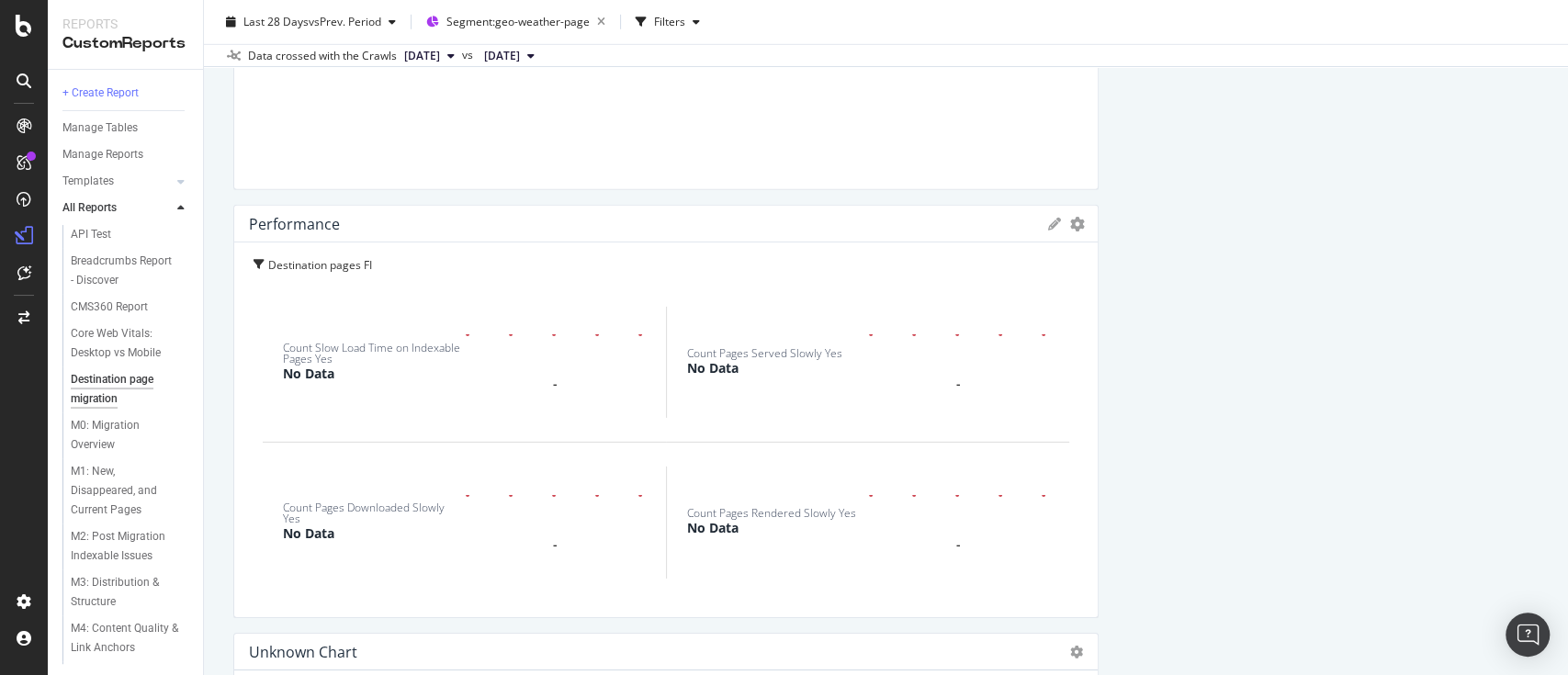
scroll to position [3931, 0]
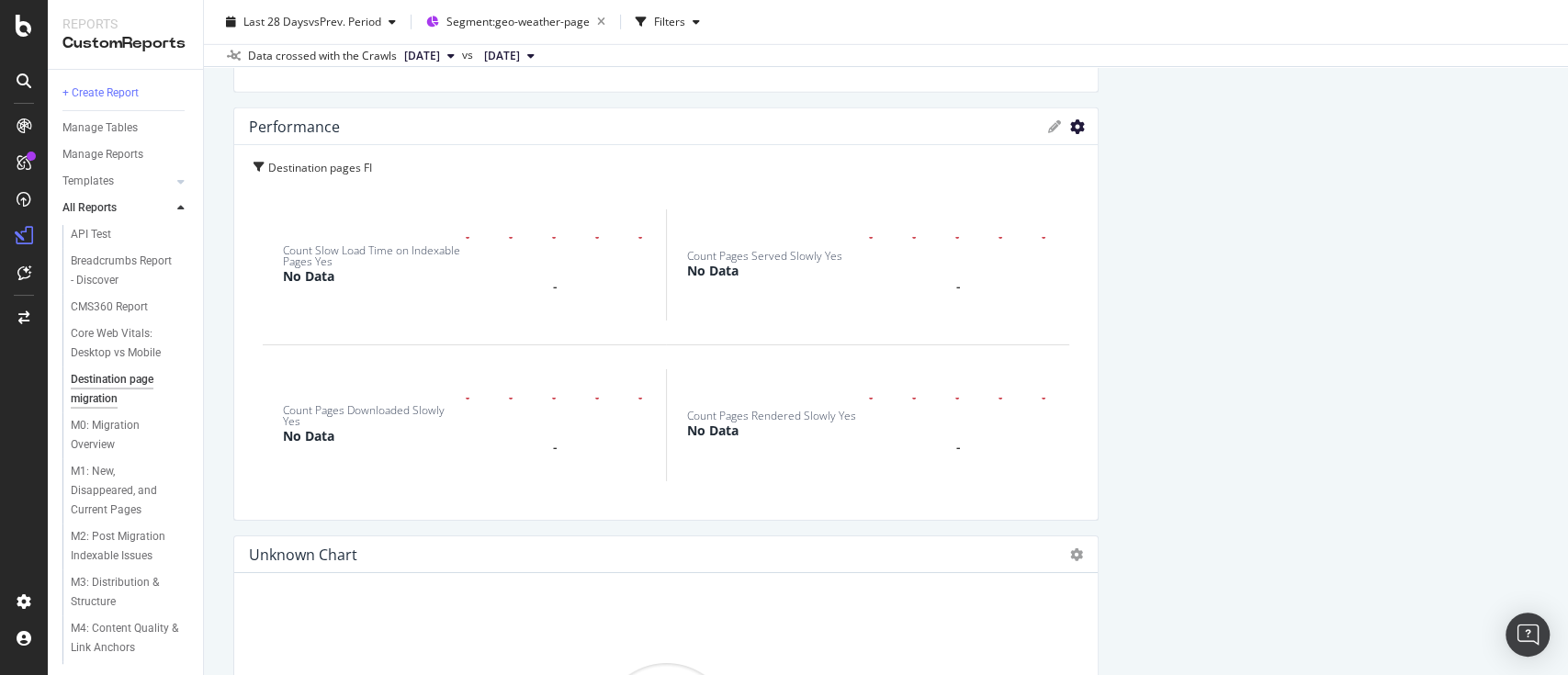
click at [1070, 130] on icon "gear" at bounding box center [1077, 127] width 15 height 15
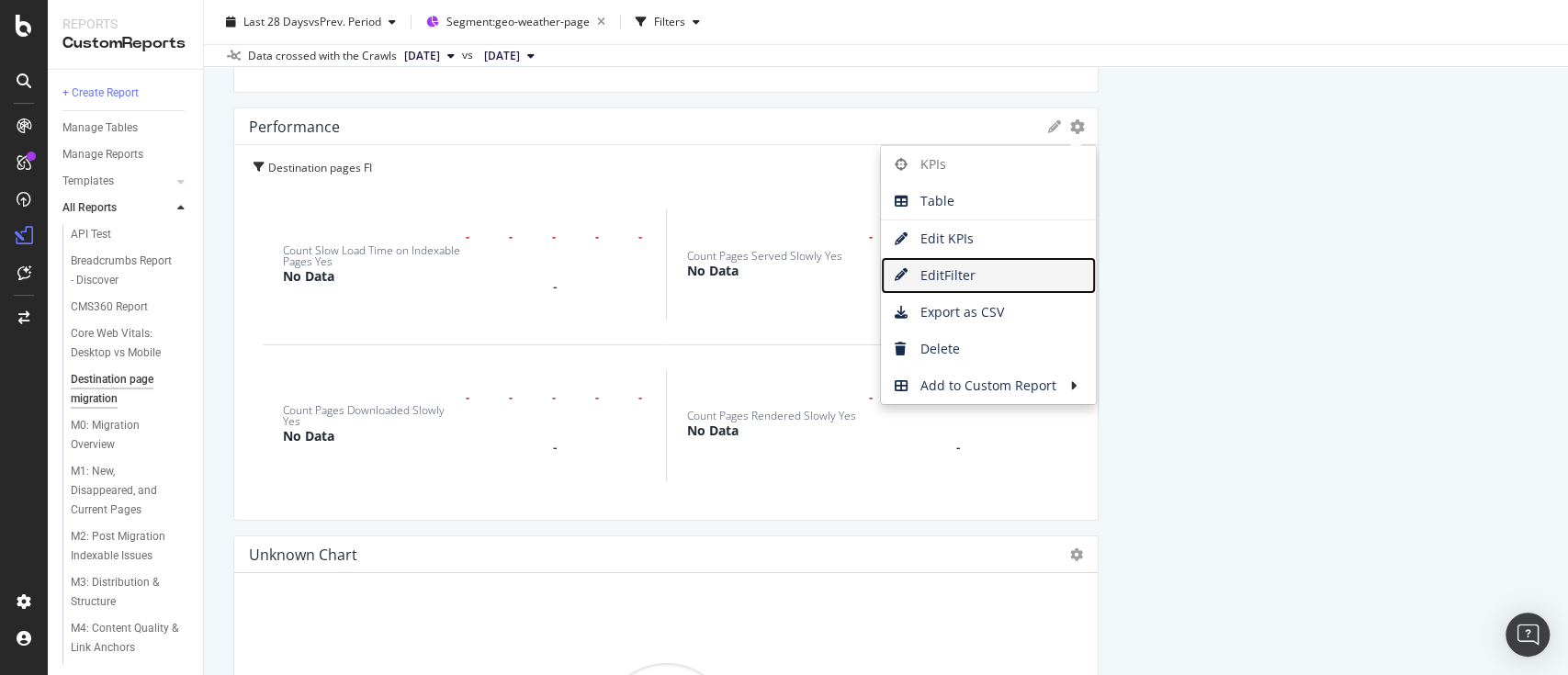
click at [969, 269] on span "Edit Filter" at bounding box center [989, 276] width 215 height 28
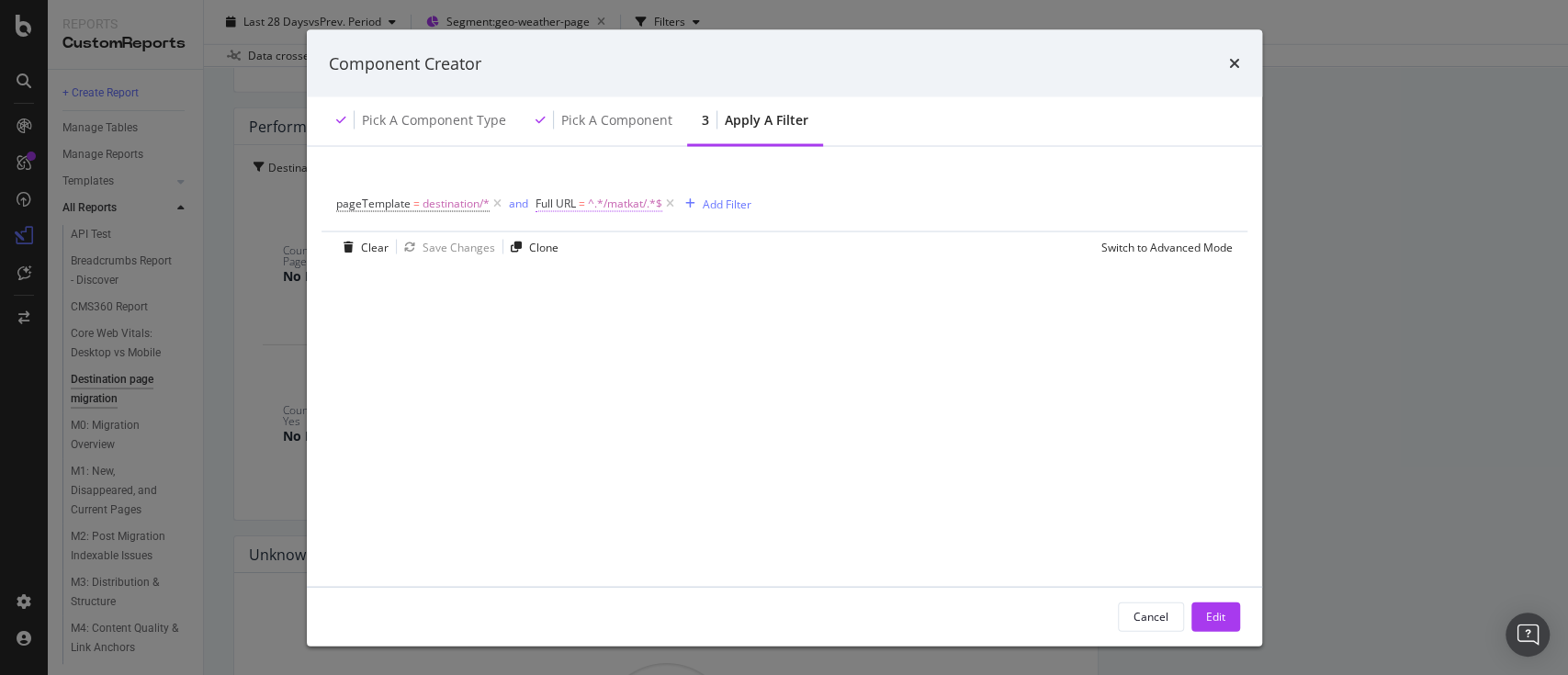
click at [601, 209] on span "^.*/matkat/.*$" at bounding box center [625, 204] width 74 height 26
click at [608, 285] on input "/matkat/" at bounding box center [638, 280] width 174 height 30
paste input "feriereiser"
type input "/feriereiser/"
click at [735, 315] on div "Apply" at bounding box center [738, 317] width 29 height 16
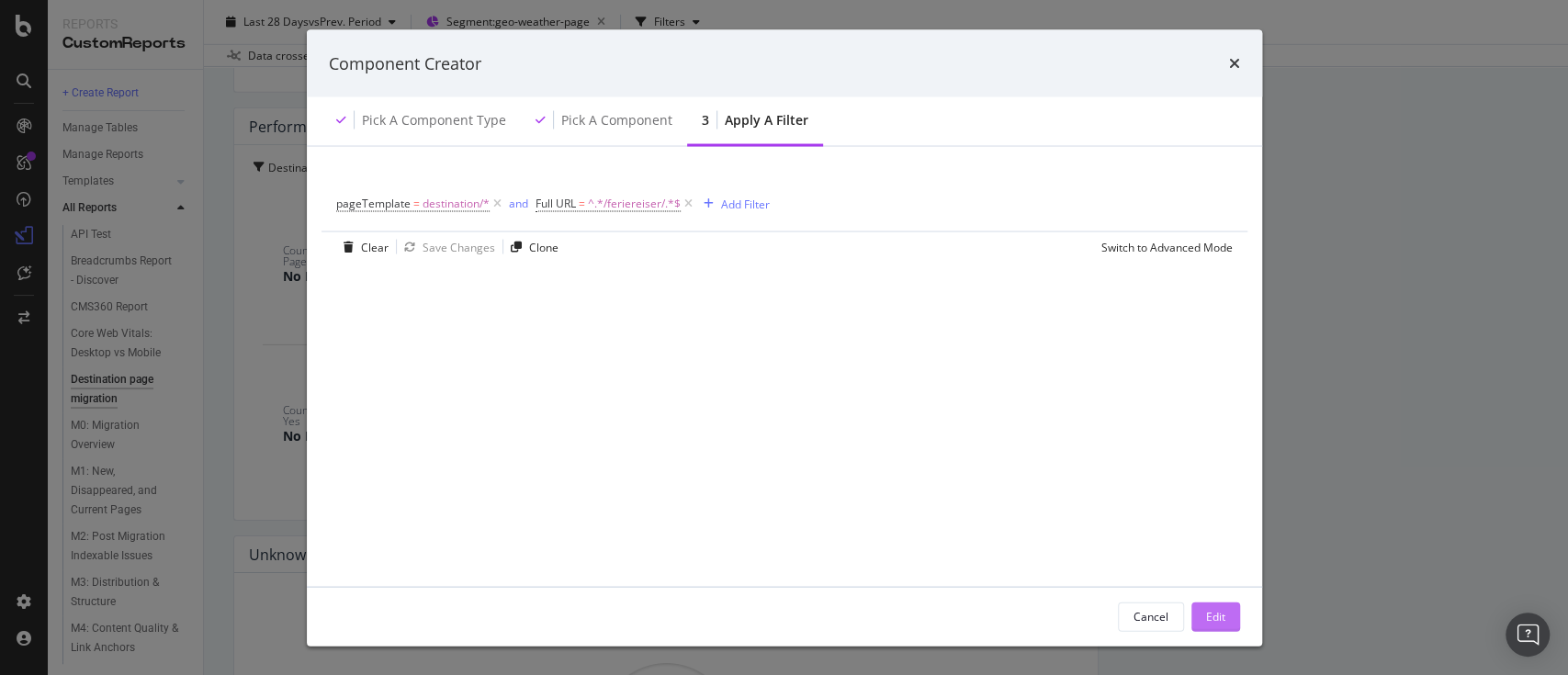
click at [1220, 608] on div "Edit" at bounding box center [1215, 616] width 19 height 16
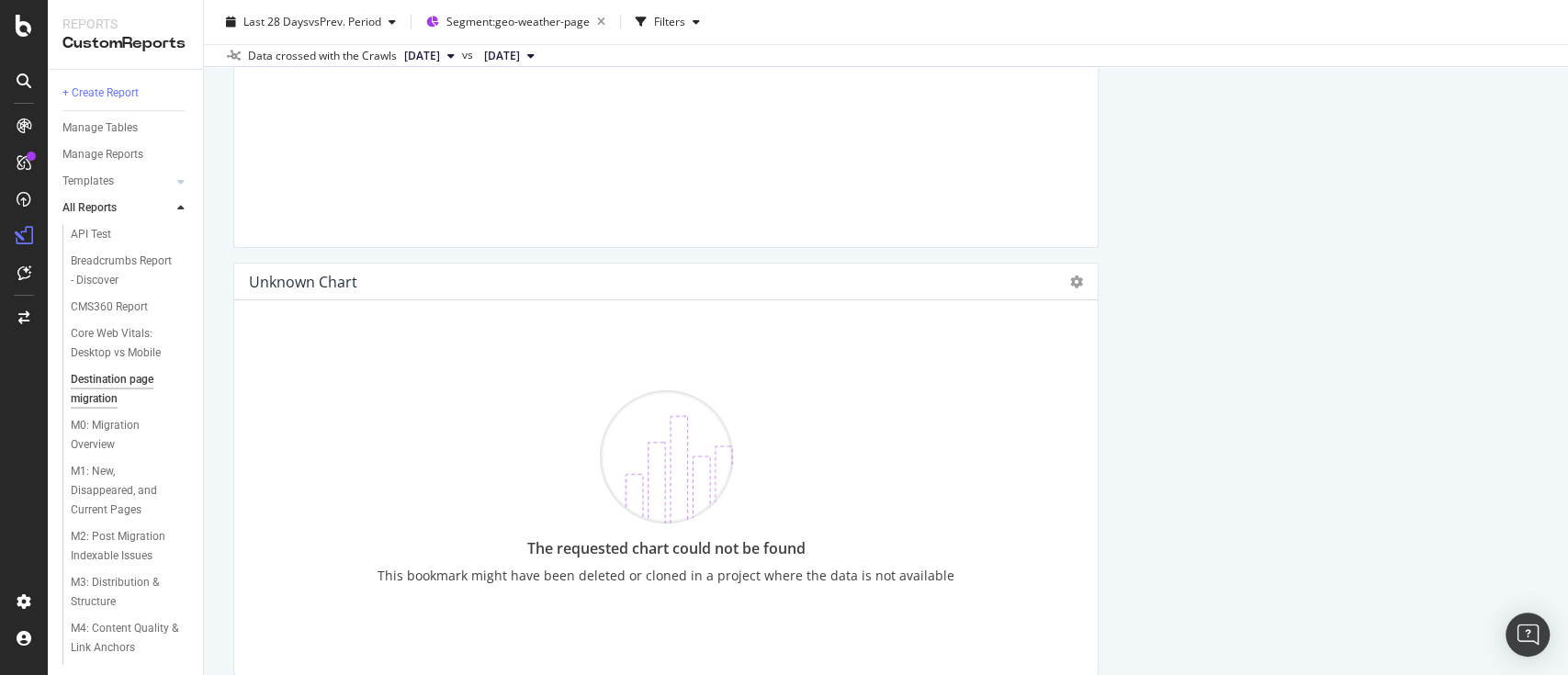
scroll to position [4218, 0]
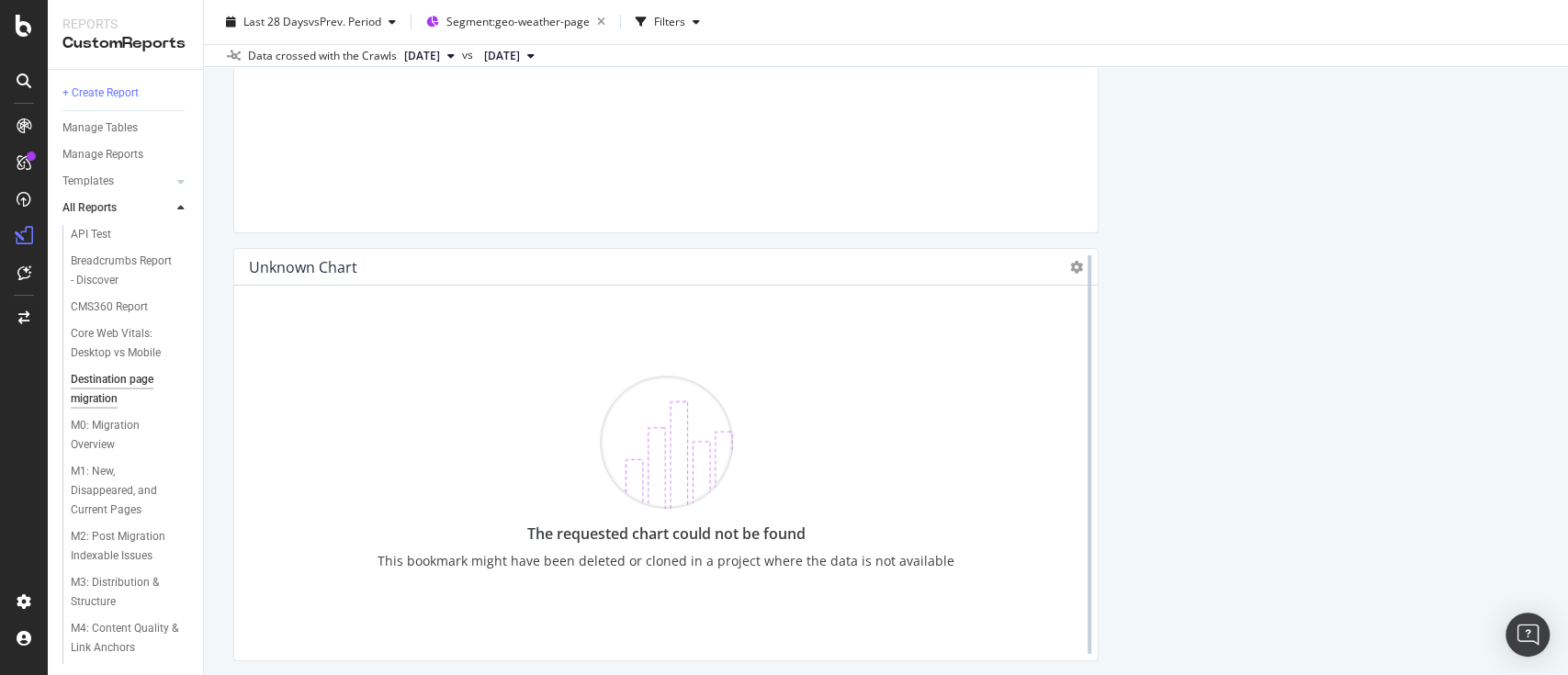
click at [1080, 267] on div at bounding box center [1089, 455] width 19 height 414
click at [1070, 267] on icon at bounding box center [1076, 268] width 13 height 13
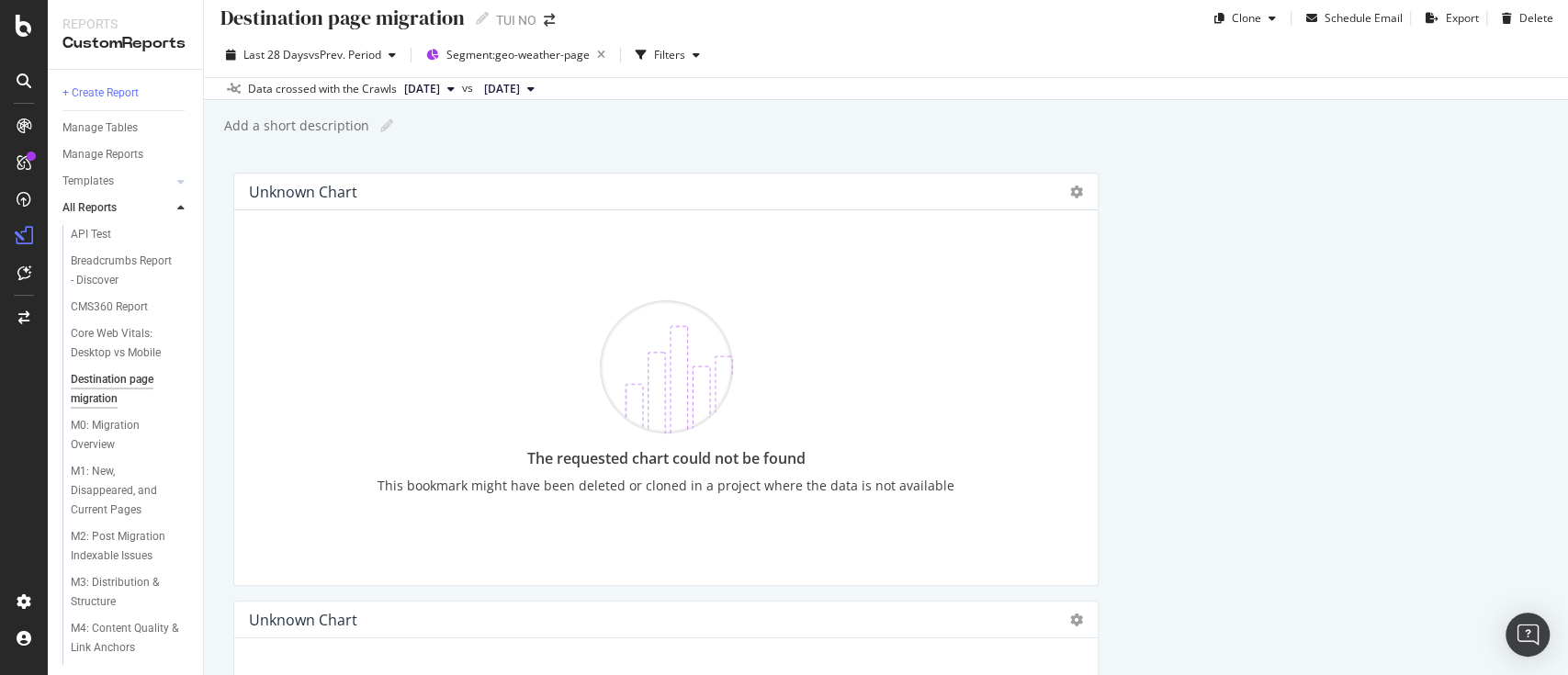
scroll to position [0, 0]
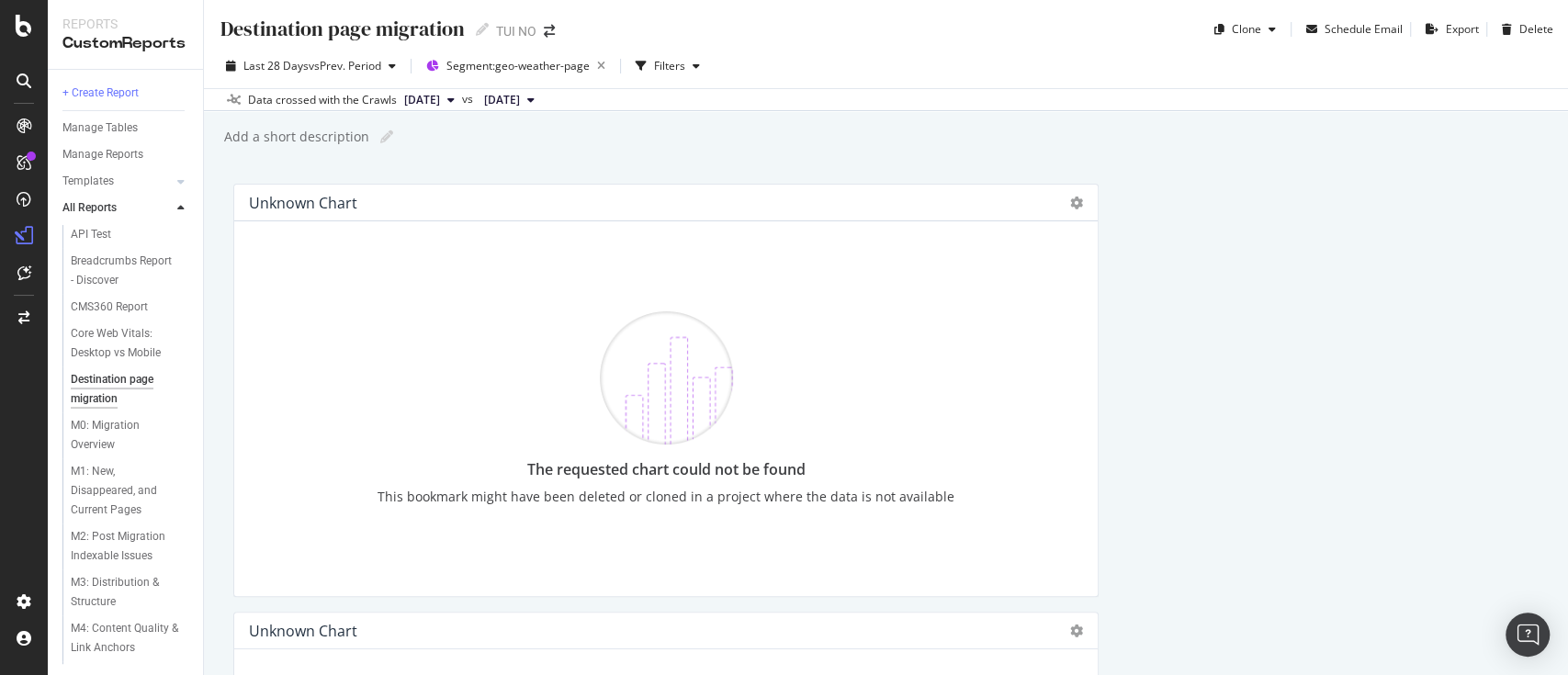
click at [849, 32] on div "Destination page migration Destination page migration TUI NO Clone Schedule Ema…" at bounding box center [886, 22] width 1364 height 44
